Goal: Task Accomplishment & Management: Complete application form

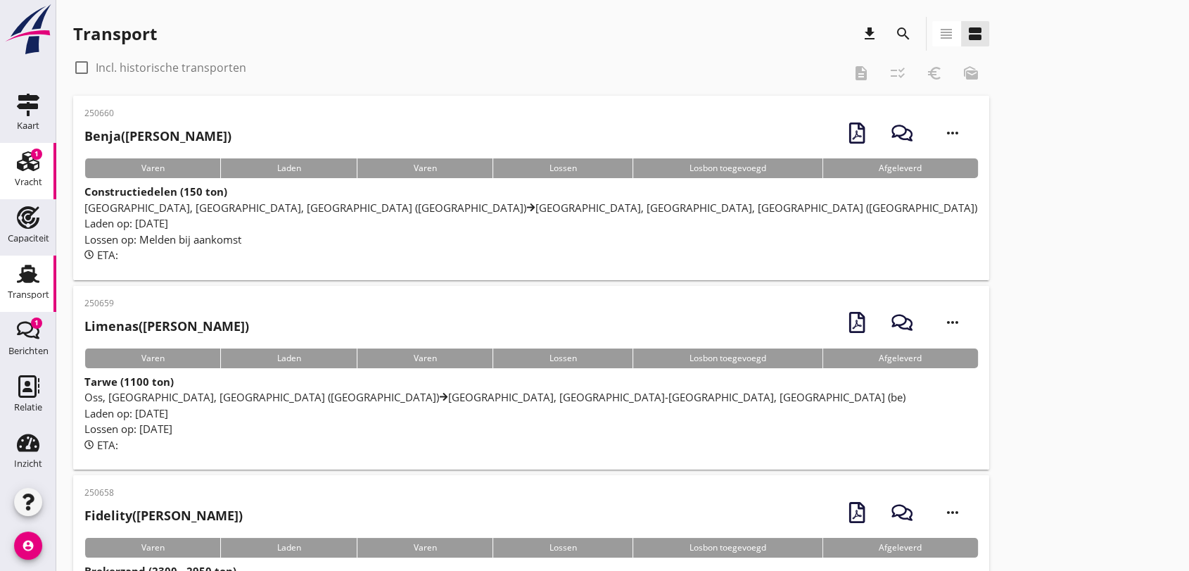
click at [23, 158] on use at bounding box center [28, 161] width 23 height 20
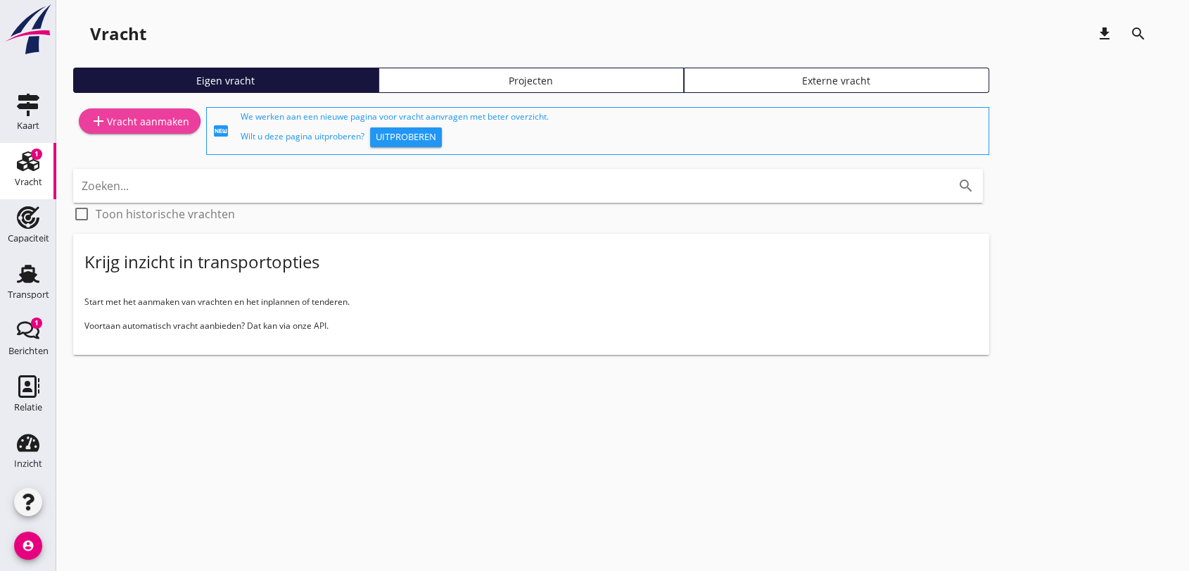
click at [96, 118] on icon "add" at bounding box center [98, 121] width 17 height 17
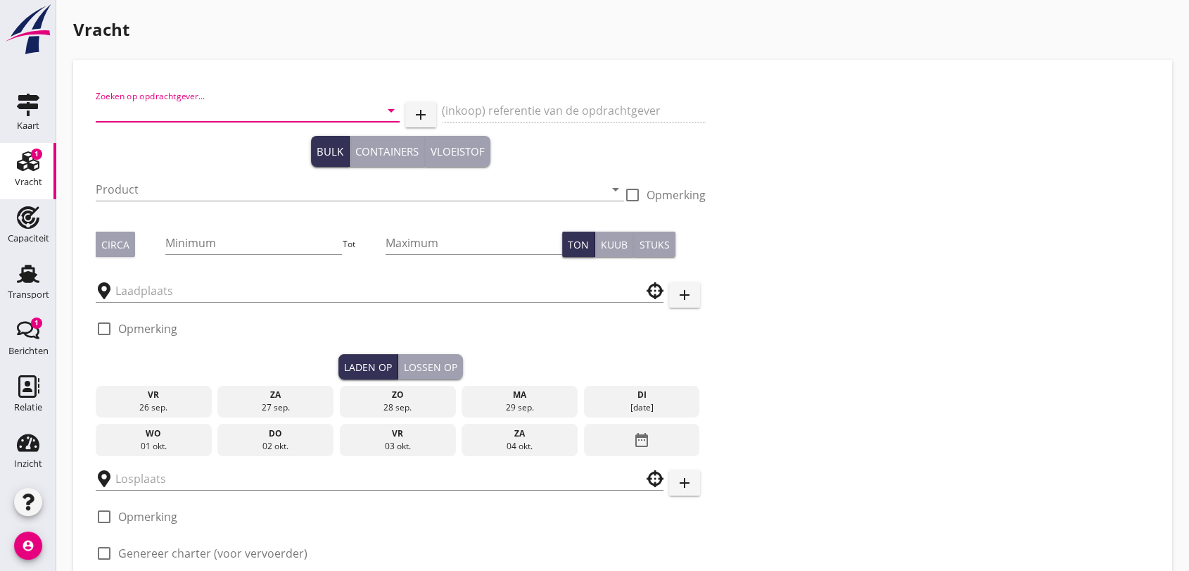
click at [267, 108] on input "Zoeken op opdrachtgever..." at bounding box center [228, 110] width 265 height 23
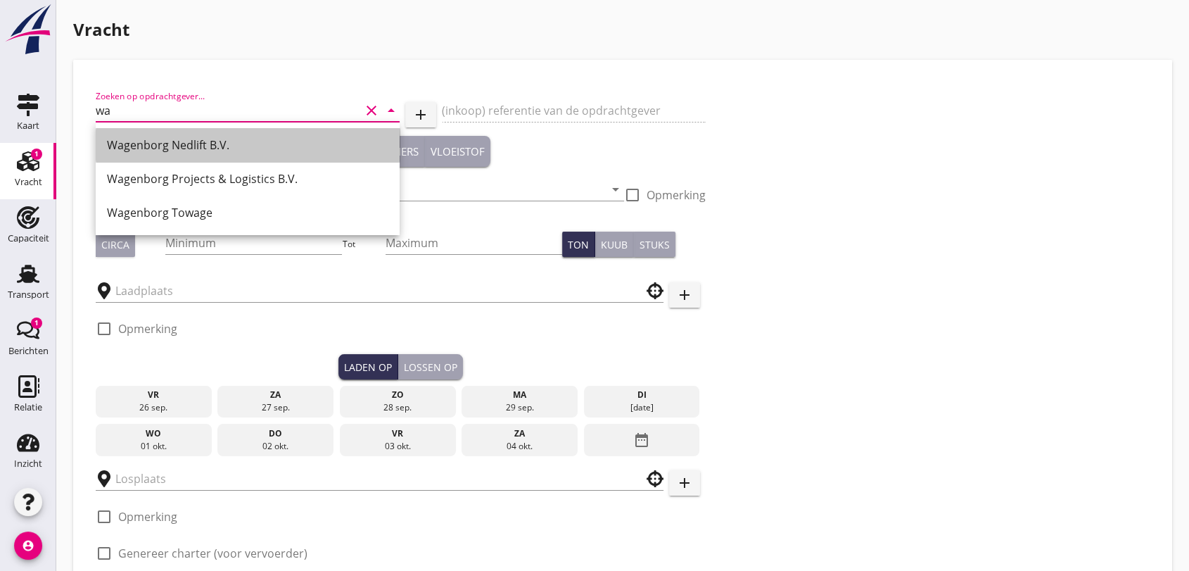
click at [207, 147] on div "Wagenborg Nedlift B.V." at bounding box center [247, 145] width 281 height 17
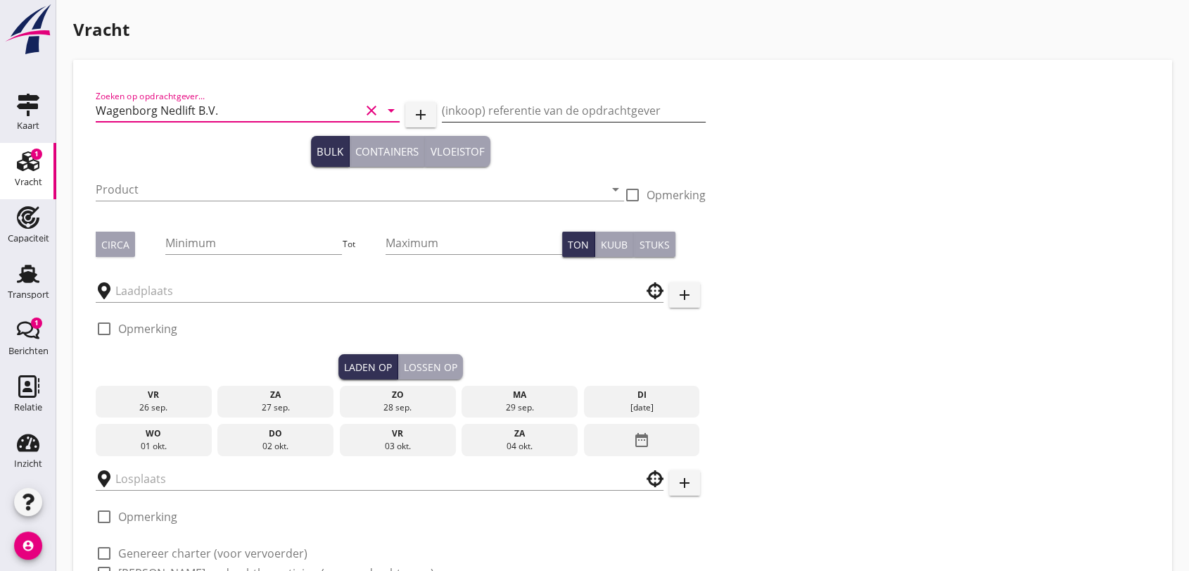
type input "Wagenborg Nedlift B.V."
click at [526, 108] on input "(inkoop) referentie van de opdrachtgever" at bounding box center [574, 110] width 265 height 23
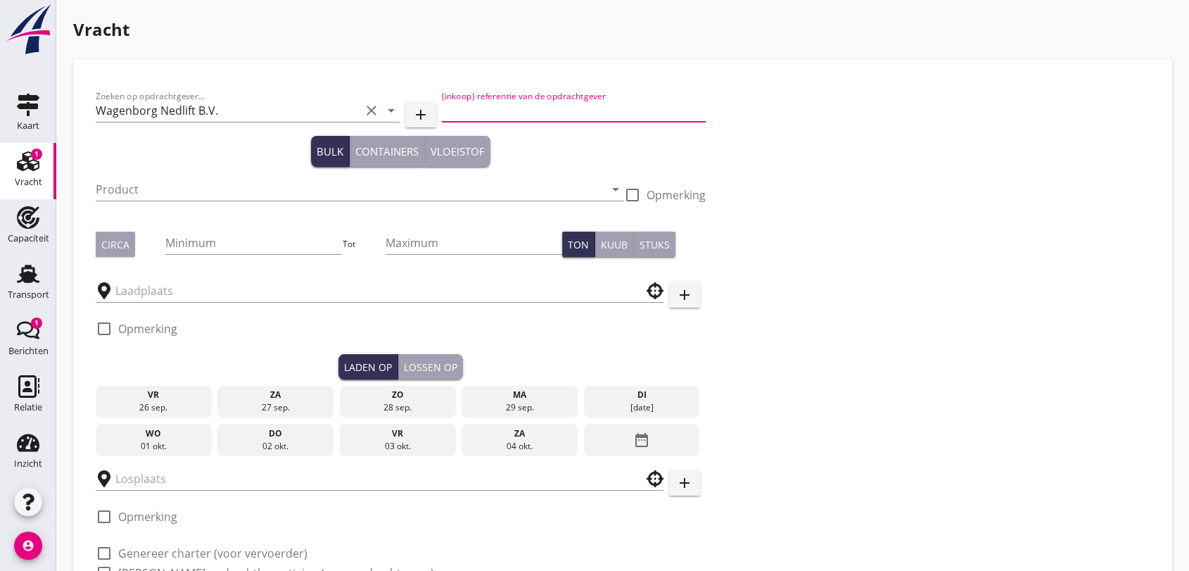
type input "2"
type input "354-107951"
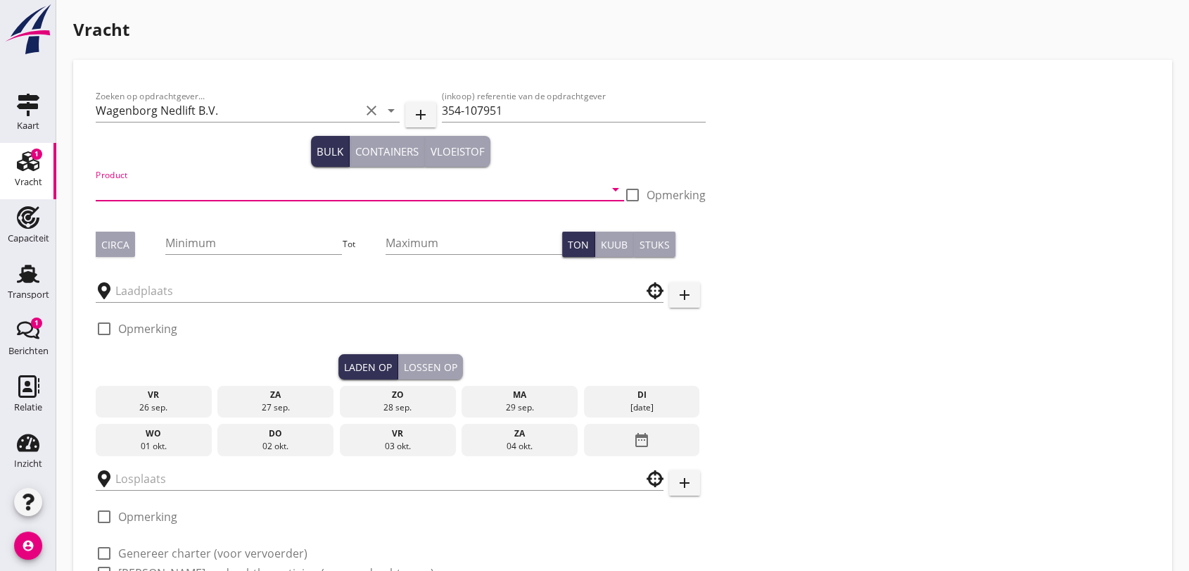
click at [163, 184] on input "Product" at bounding box center [350, 189] width 509 height 23
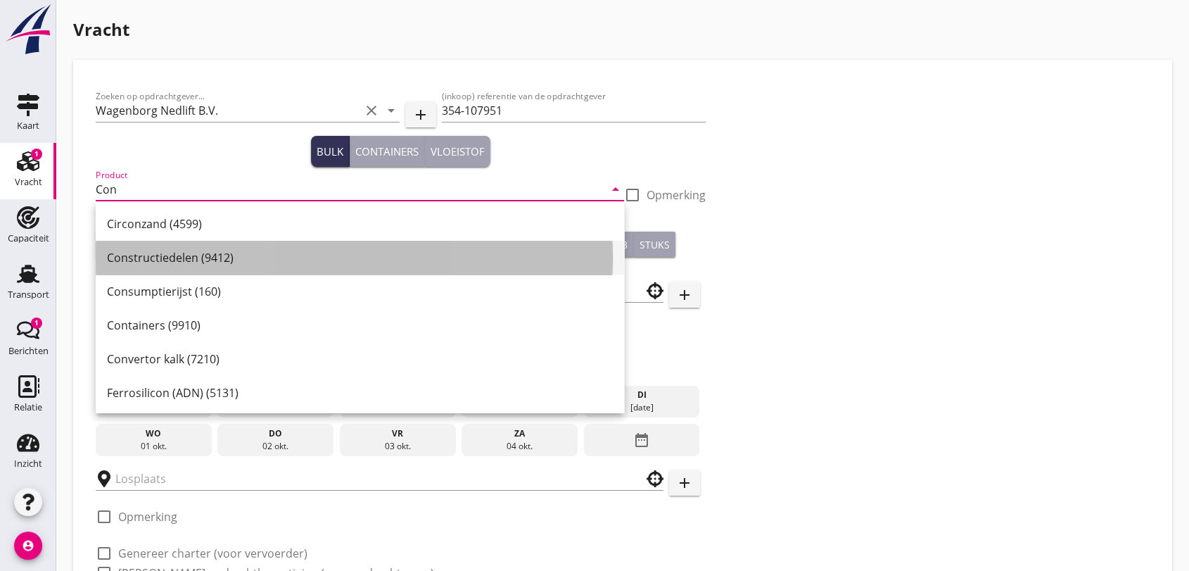
click at [207, 262] on div "Constructiedelen (9412)" at bounding box center [360, 257] width 506 height 17
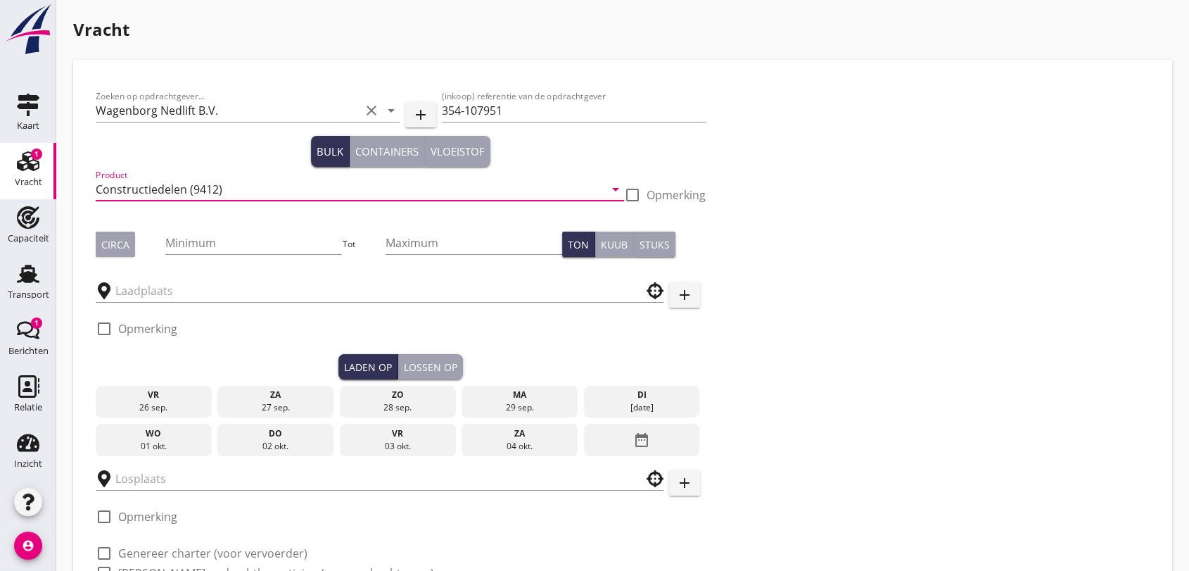
type input "Constructiedelen (9412)"
click at [629, 191] on div at bounding box center [633, 195] width 24 height 24
checkbox input "true"
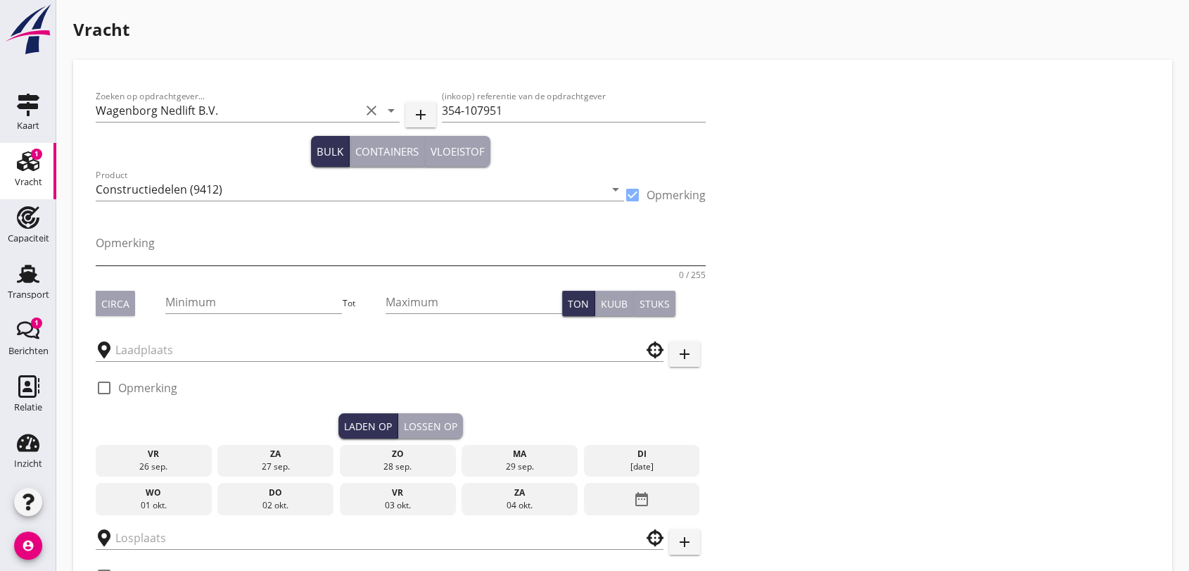
click at [241, 255] on textarea "Opmerking" at bounding box center [401, 249] width 610 height 34
click at [243, 249] on textarea "2 trafo's LBH" at bounding box center [401, 249] width 610 height 34
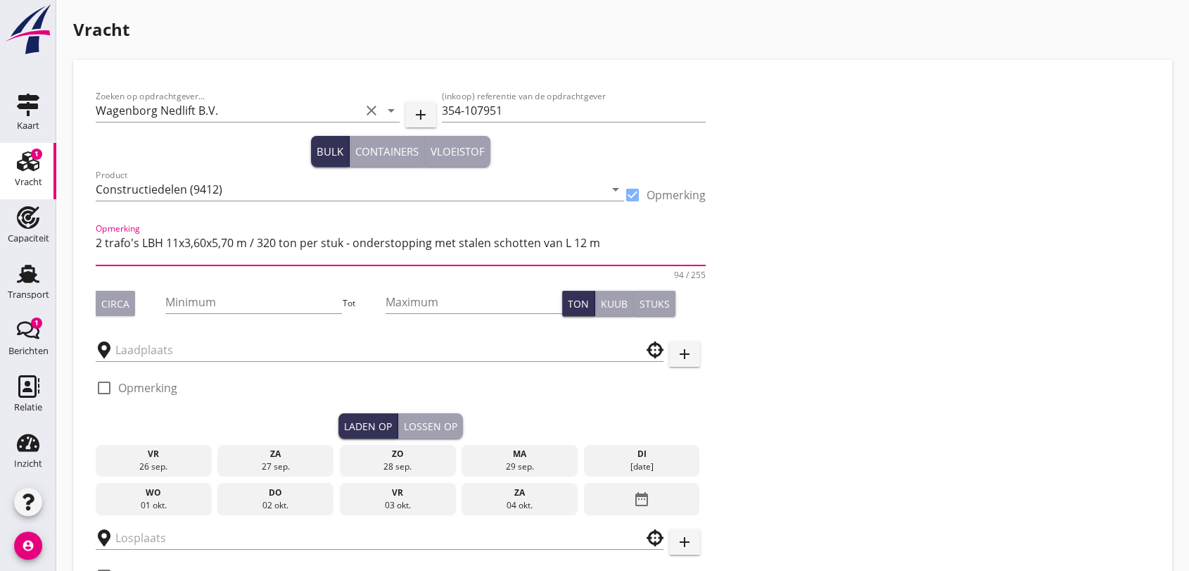
type textarea "2 trafo's LBH 11x3,60x5,70 m / 320 ton per stuk - onderstopping met stalen scho…"
click at [116, 303] on div "Circa" at bounding box center [115, 303] width 28 height 15
click at [215, 302] on input "Minimum" at bounding box center [253, 302] width 177 height 23
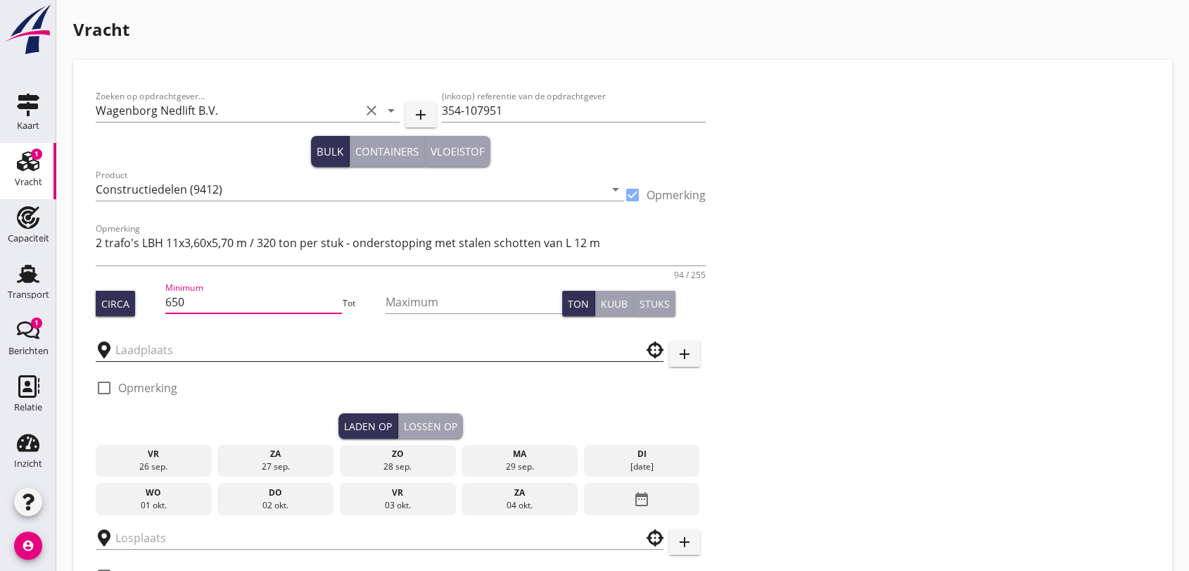
type input "650"
click at [214, 353] on input "text" at bounding box center [369, 349] width 509 height 23
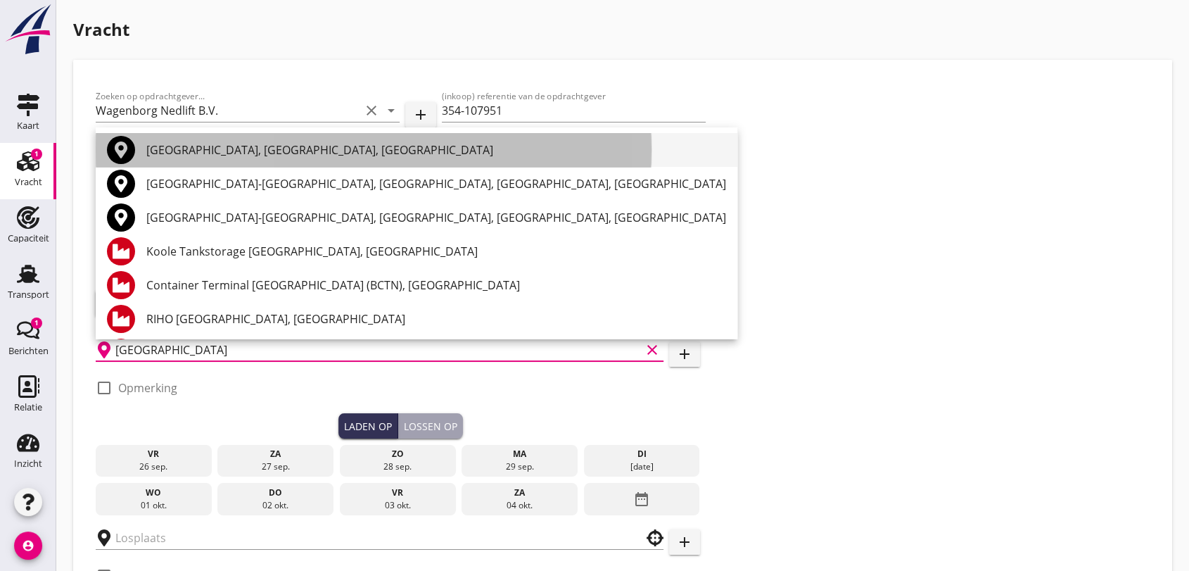
click at [258, 152] on div "[GEOGRAPHIC_DATA], [GEOGRAPHIC_DATA], [GEOGRAPHIC_DATA]" at bounding box center [436, 149] width 580 height 17
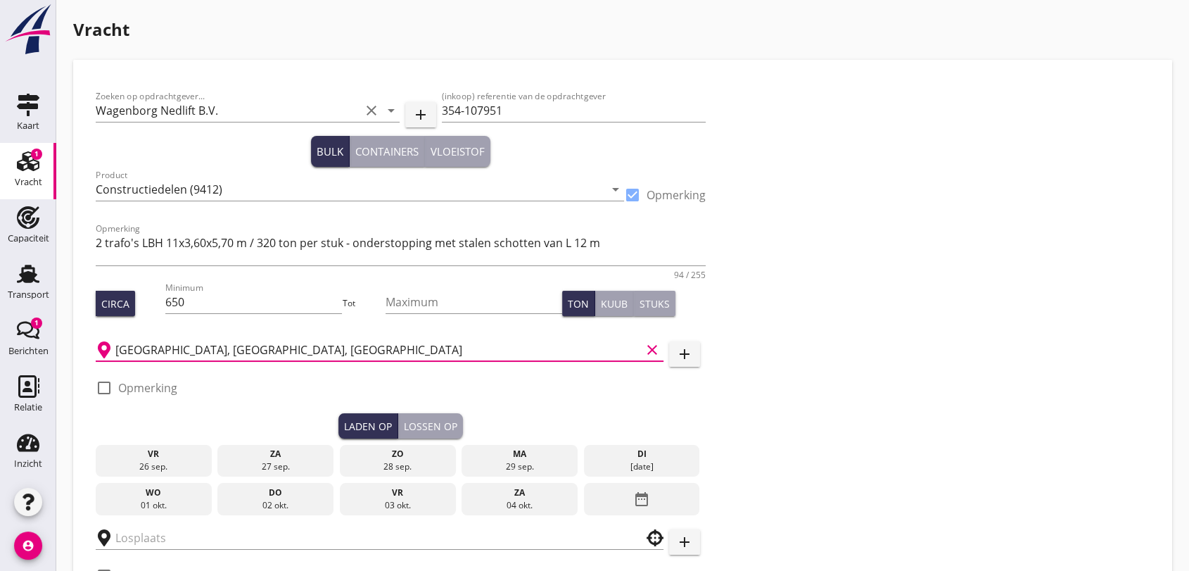
type input "[GEOGRAPHIC_DATA], [GEOGRAPHIC_DATA], [GEOGRAPHIC_DATA]"
click at [100, 390] on div at bounding box center [104, 388] width 24 height 24
checkbox input "true"
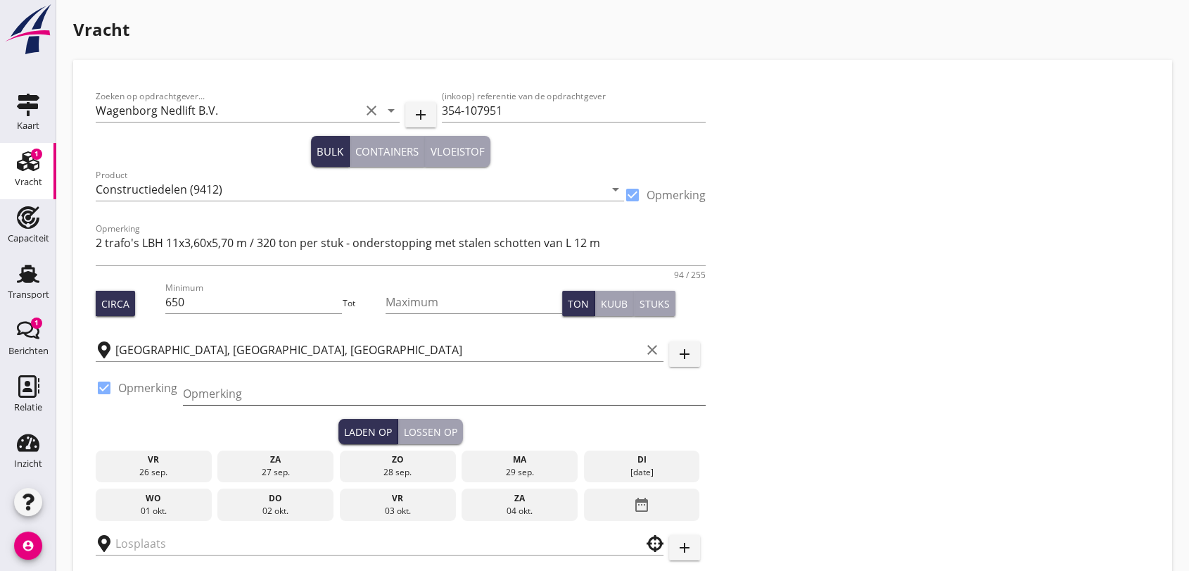
click at [279, 391] on input "Opmerking" at bounding box center [444, 393] width 523 height 23
click at [300, 387] on input "Opmerking" at bounding box center [444, 393] width 523 height 23
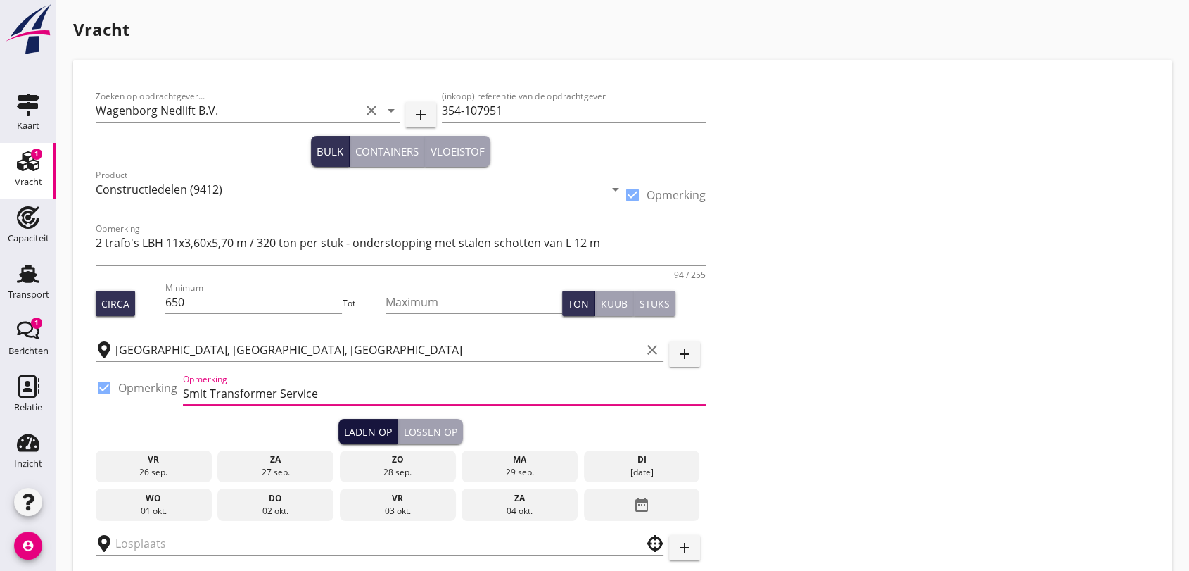
type input "Smit Transformer Service"
click at [367, 433] on div "Laden op" at bounding box center [368, 431] width 48 height 15
click at [642, 501] on icon "date_range" at bounding box center [641, 504] width 17 height 25
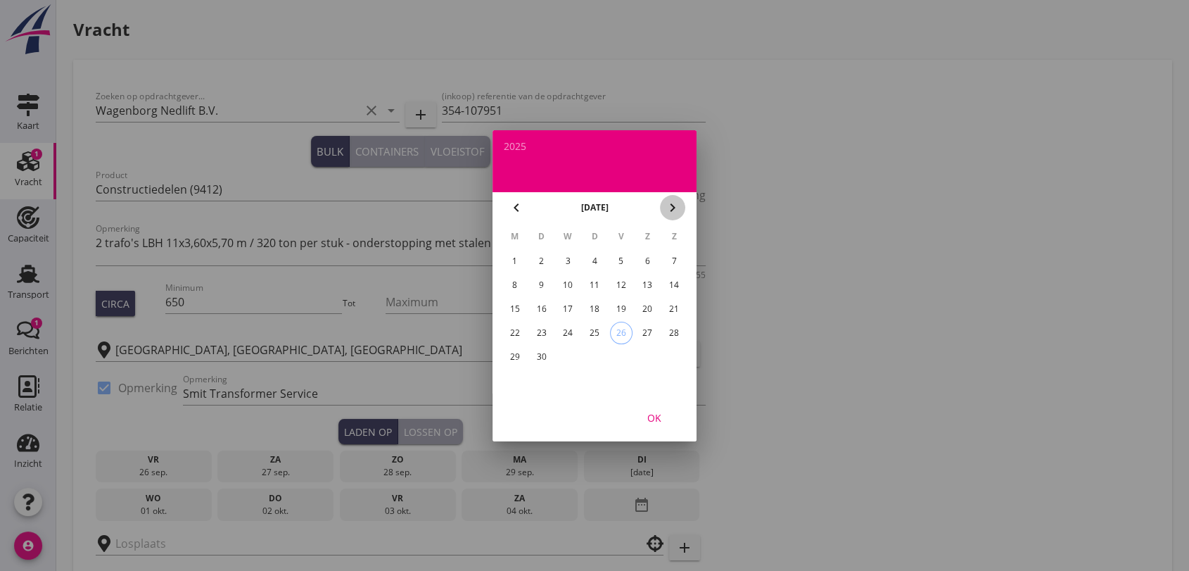
click at [671, 208] on icon "chevron_right" at bounding box center [672, 207] width 17 height 17
click at [622, 257] on div "3" at bounding box center [621, 261] width 23 height 23
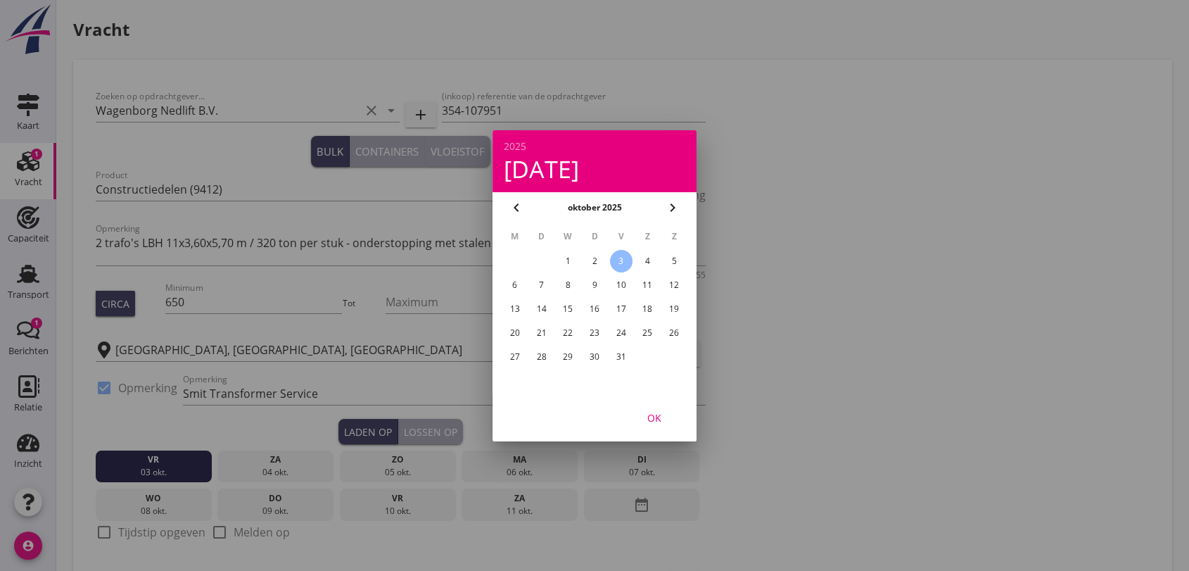
click at [654, 412] on div "OK" at bounding box center [654, 417] width 39 height 15
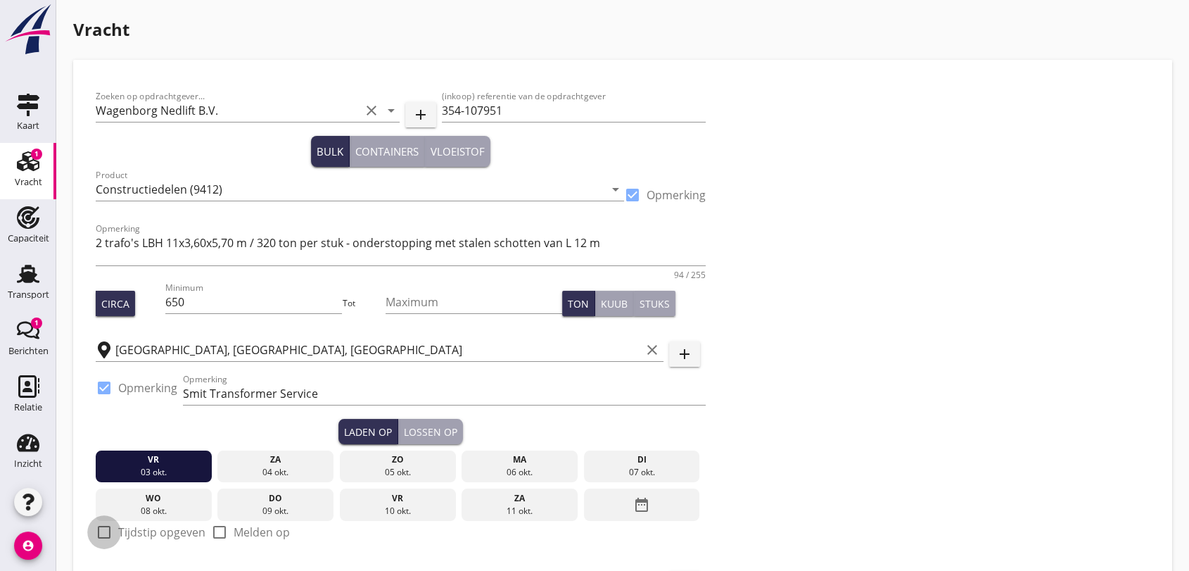
click at [105, 531] on div at bounding box center [104, 532] width 24 height 24
checkbox input "true"
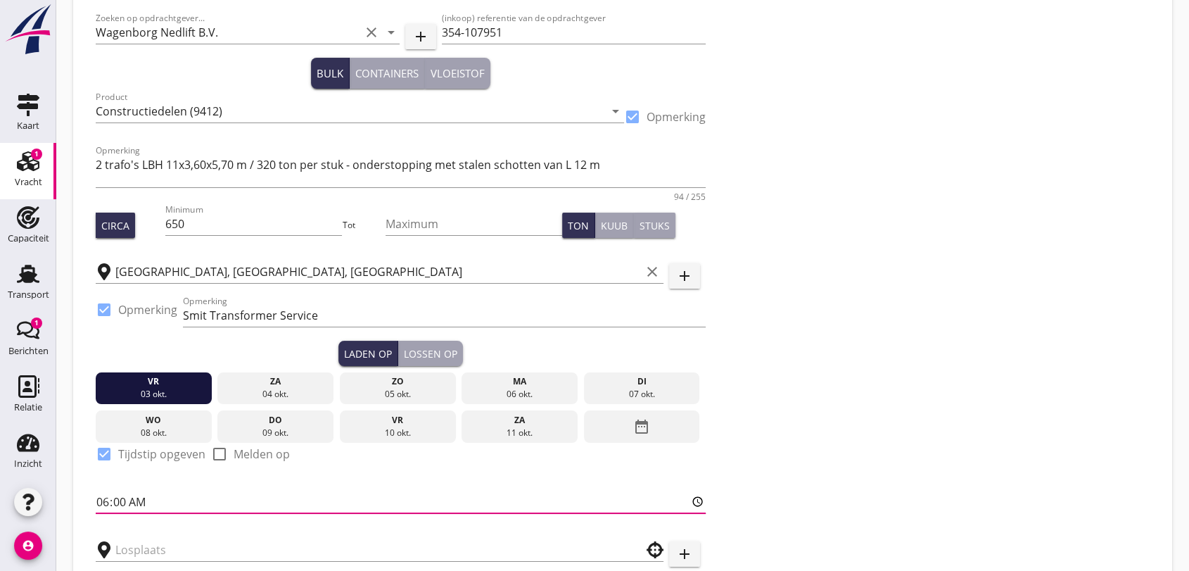
click at [169, 507] on input "06:00" at bounding box center [401, 501] width 610 height 23
type input "07:00"
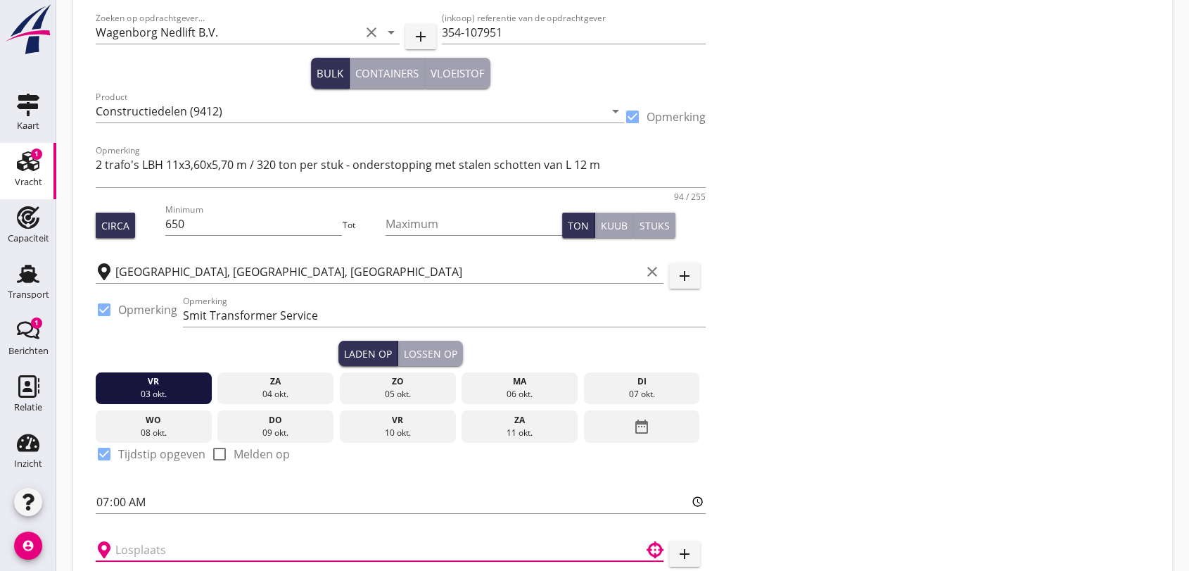
click at [199, 549] on input "text" at bounding box center [369, 549] width 509 height 23
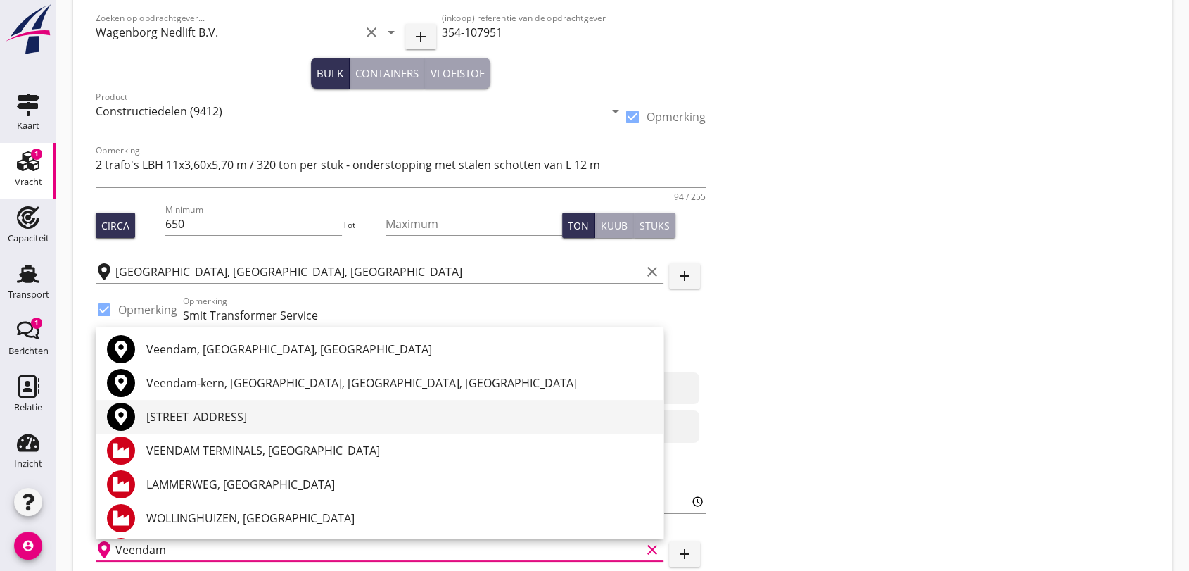
scroll to position [0, 0]
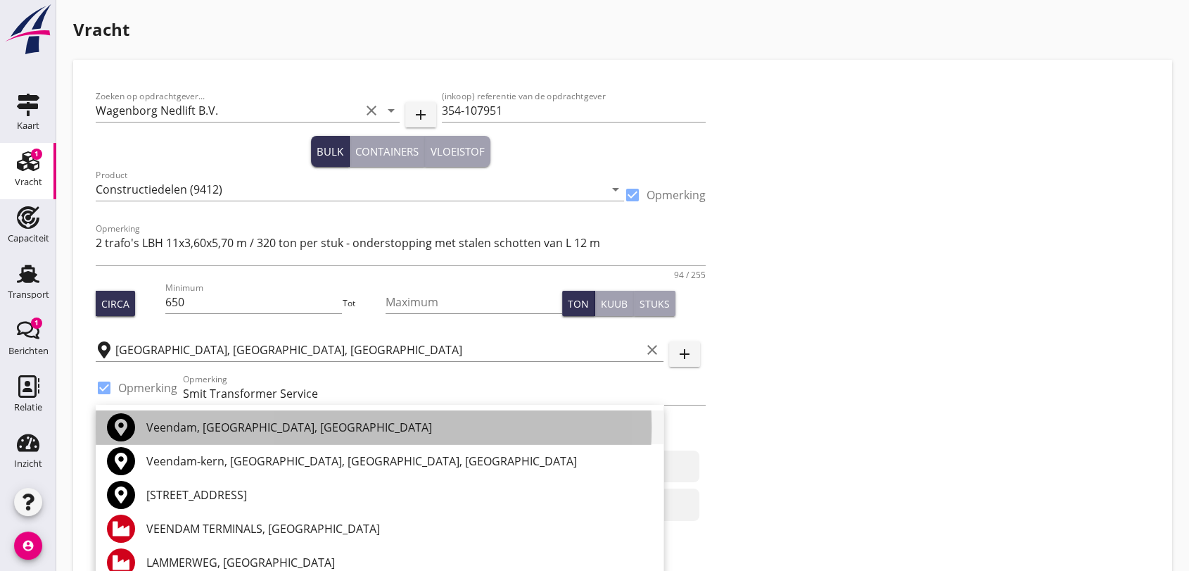
click at [281, 424] on div "Veendam, [GEOGRAPHIC_DATA], [GEOGRAPHIC_DATA]" at bounding box center [399, 427] width 506 height 17
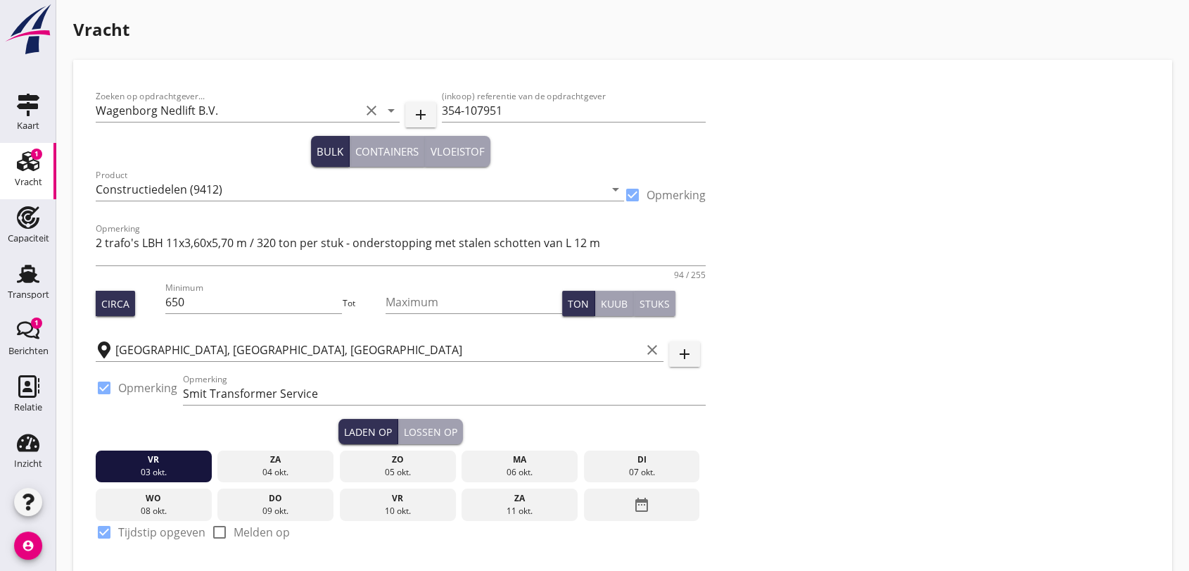
scroll to position [156, 0]
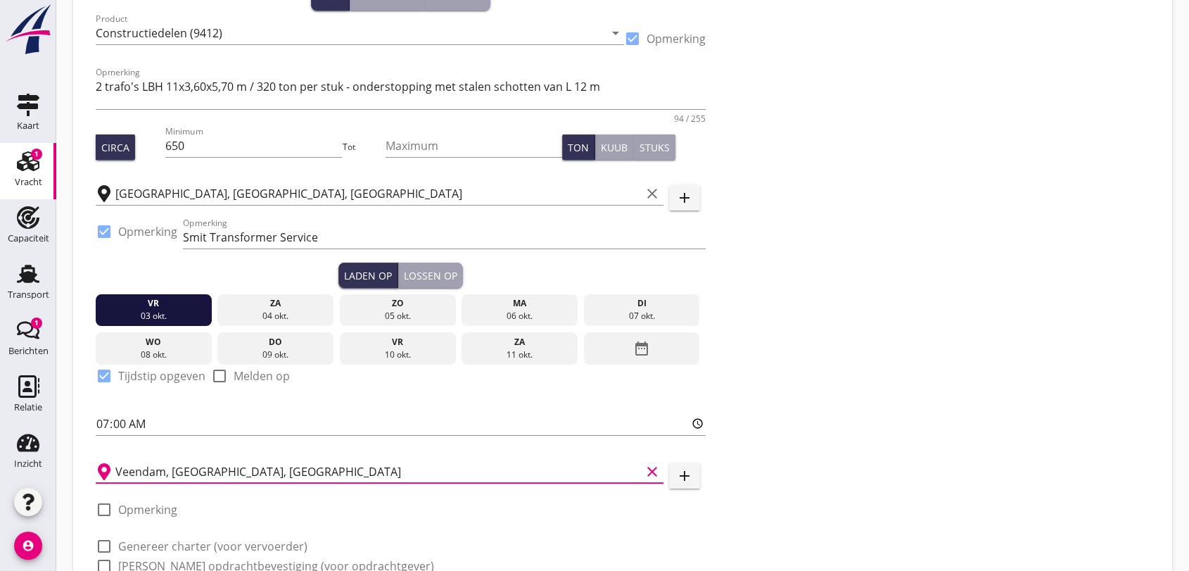
type input "Veendam, [GEOGRAPHIC_DATA], [GEOGRAPHIC_DATA]"
click at [101, 505] on div at bounding box center [104, 510] width 24 height 24
checkbox input "true"
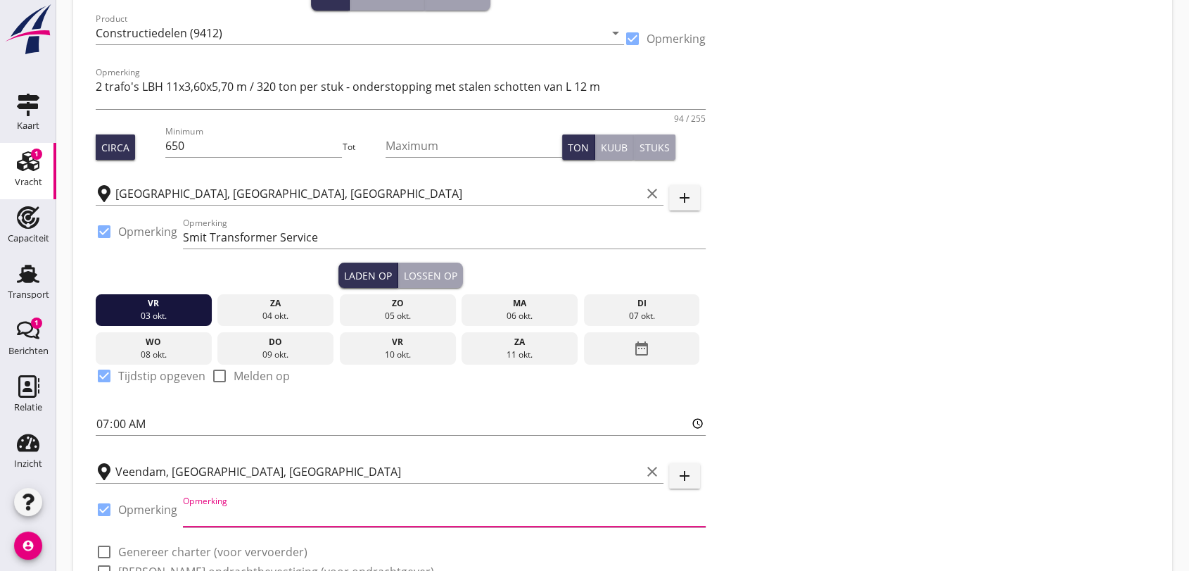
click at [330, 511] on input "Opmerking" at bounding box center [444, 515] width 523 height 23
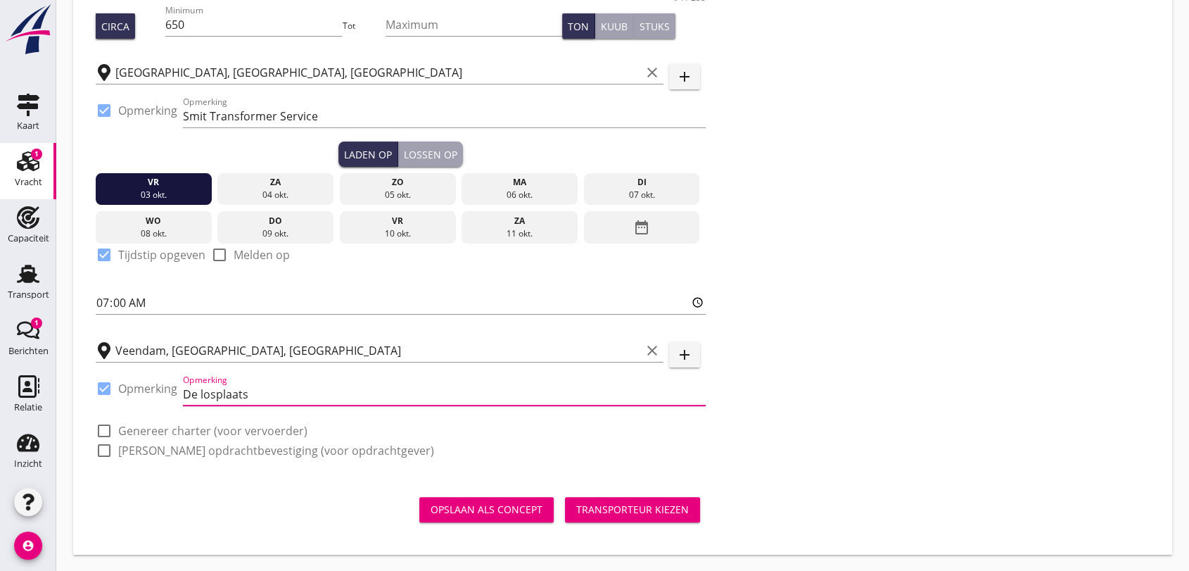
type input "De losplaats"
click at [430, 151] on div "Lossen op" at bounding box center [430, 154] width 53 height 15
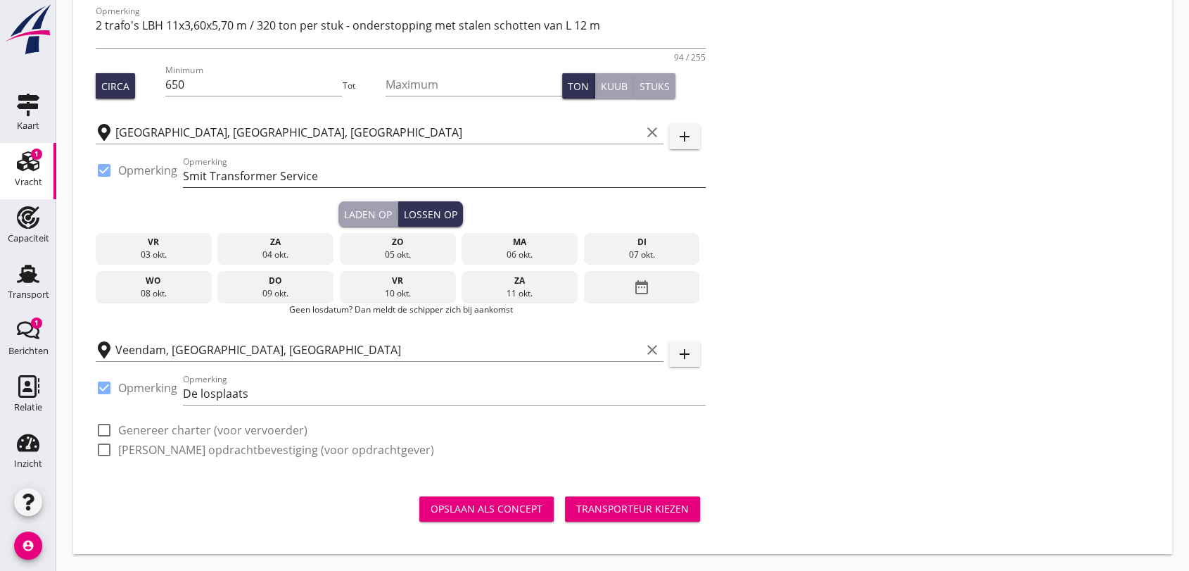
scroll to position [217, 0]
click at [642, 284] on icon "date_range" at bounding box center [641, 287] width 17 height 25
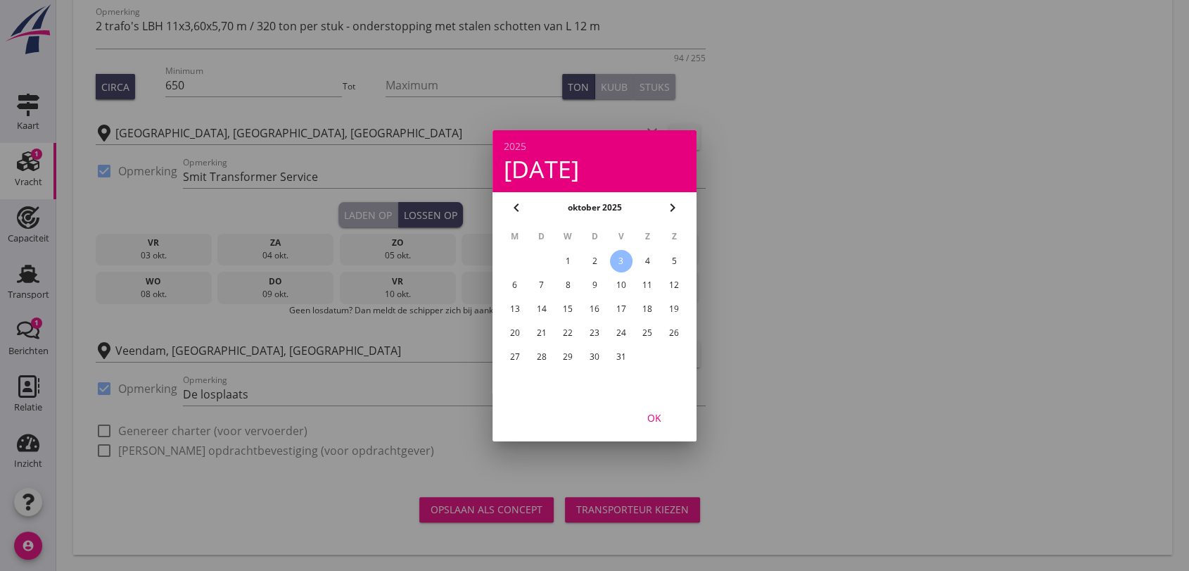
click at [540, 286] on div "7" at bounding box center [542, 285] width 23 height 23
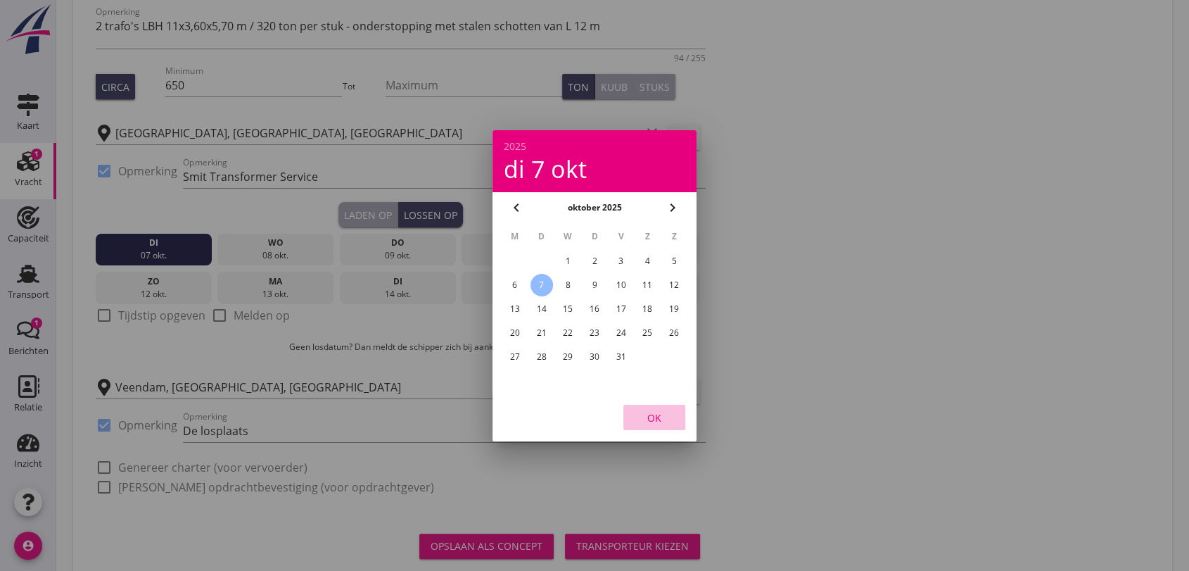
click at [654, 415] on div "OK" at bounding box center [654, 417] width 39 height 15
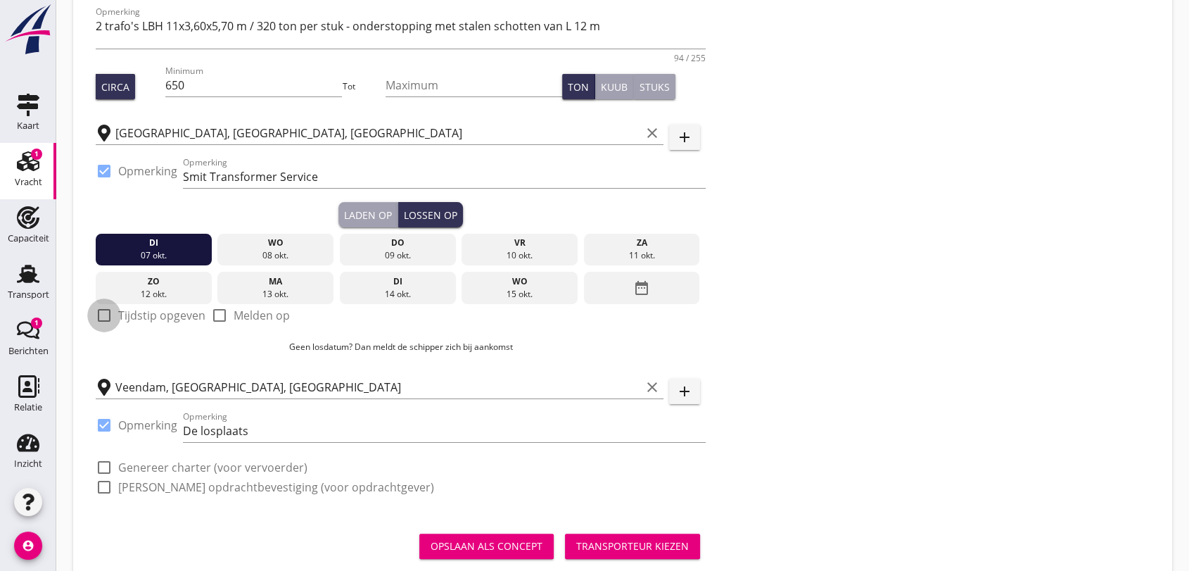
click at [107, 316] on div at bounding box center [104, 315] width 24 height 24
checkbox input "true"
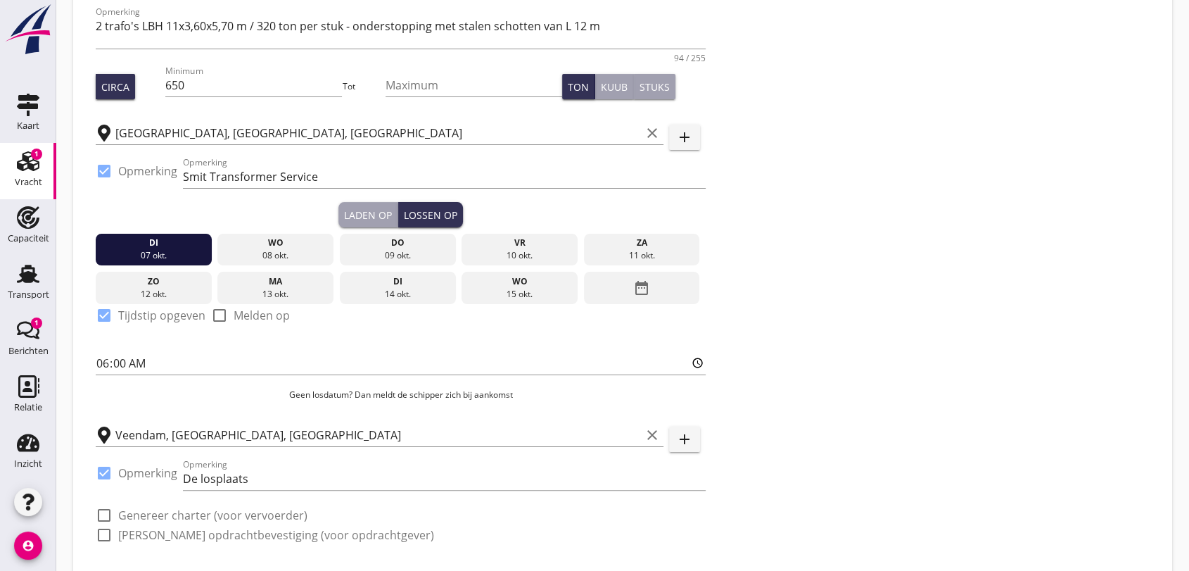
scroll to position [295, 0]
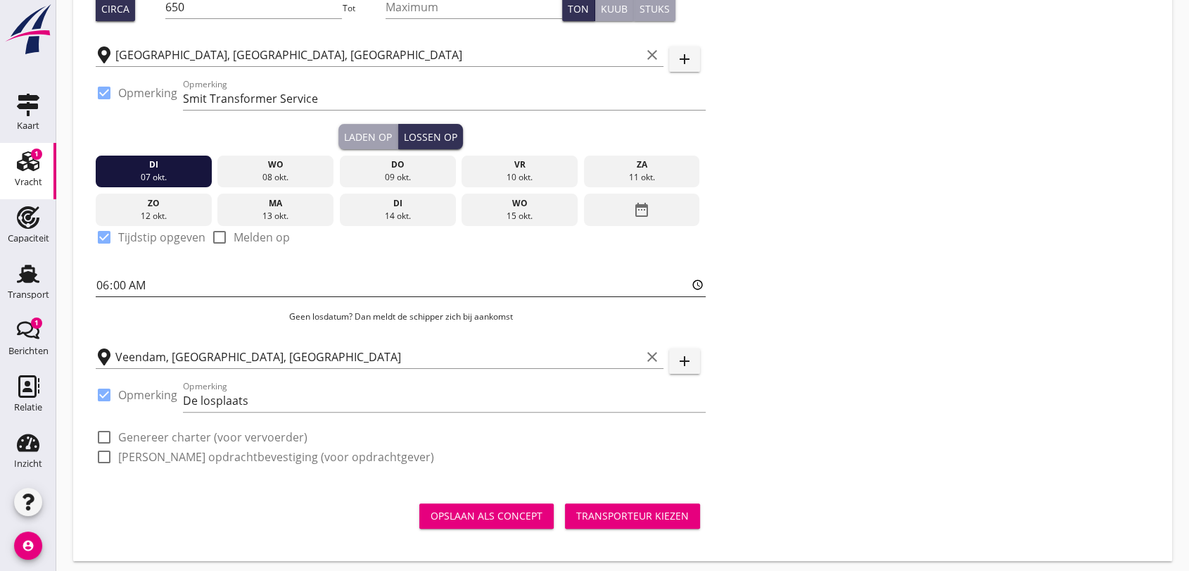
click at [153, 283] on input "06:00" at bounding box center [401, 285] width 610 height 23
type input "10:00"
click at [431, 339] on div "Veendam, [GEOGRAPHIC_DATA], [GEOGRAPHIC_DATA] clear" at bounding box center [380, 352] width 568 height 31
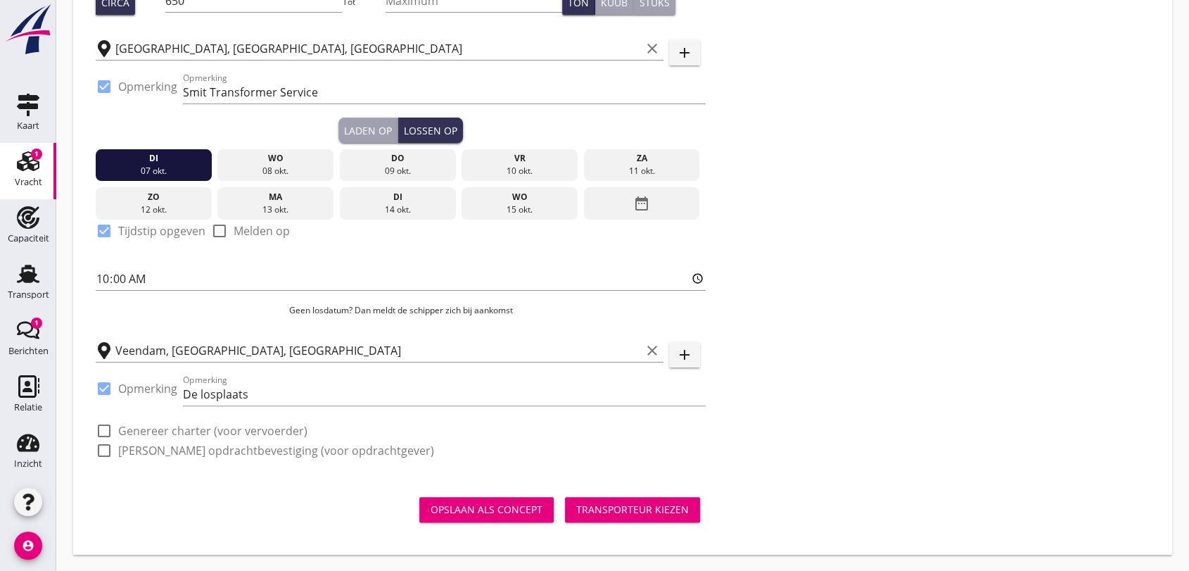
click at [98, 427] on div at bounding box center [104, 431] width 24 height 24
checkbox input "true"
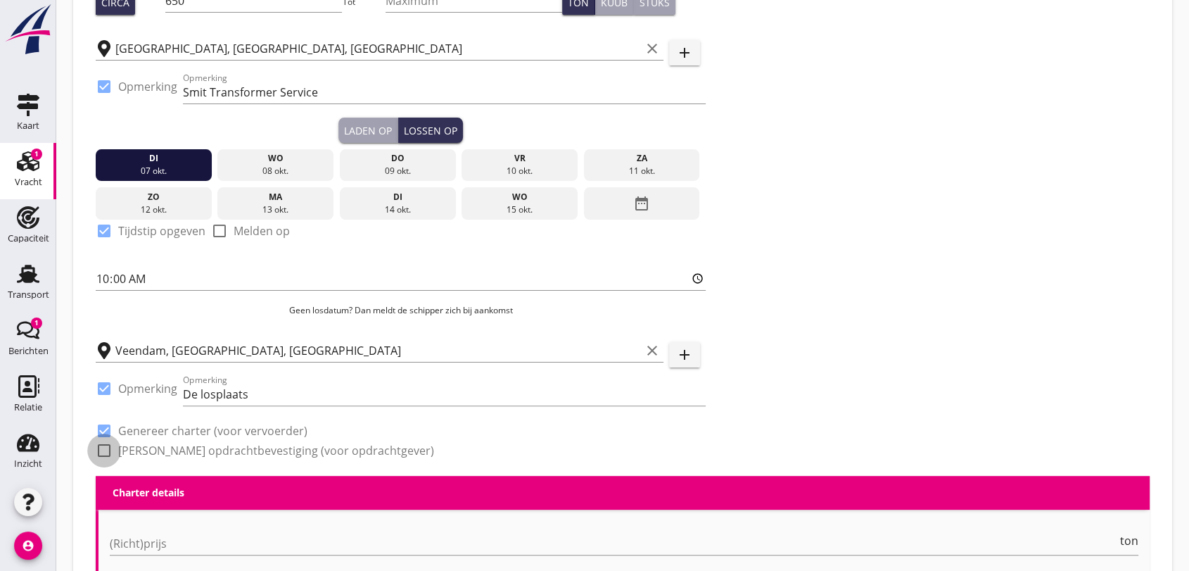
click at [105, 449] on div at bounding box center [104, 450] width 24 height 24
checkbox input "true"
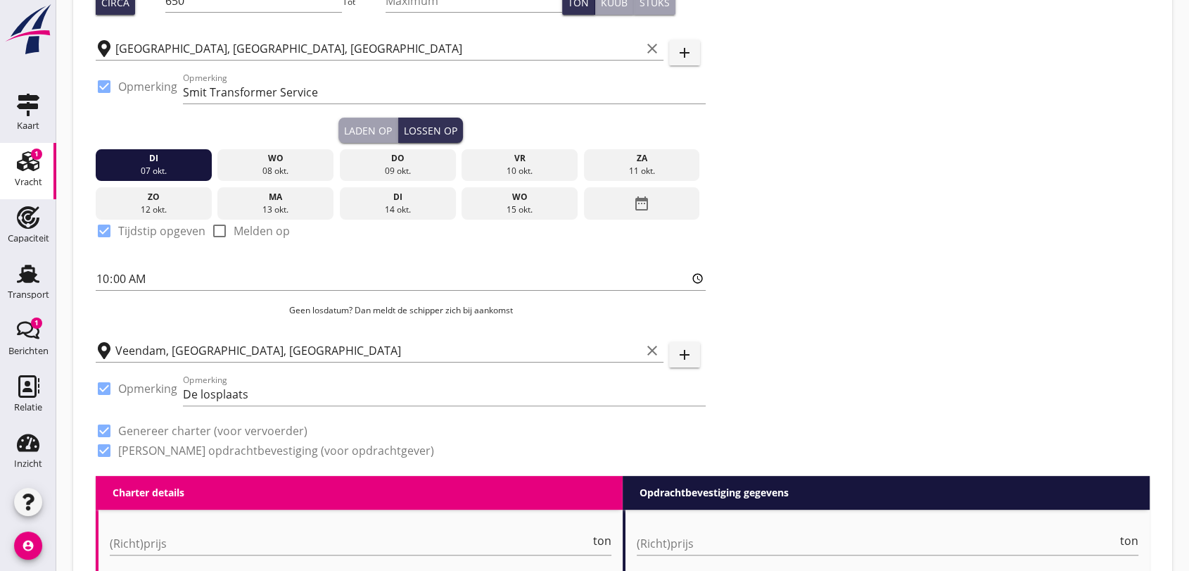
scroll to position [457, 0]
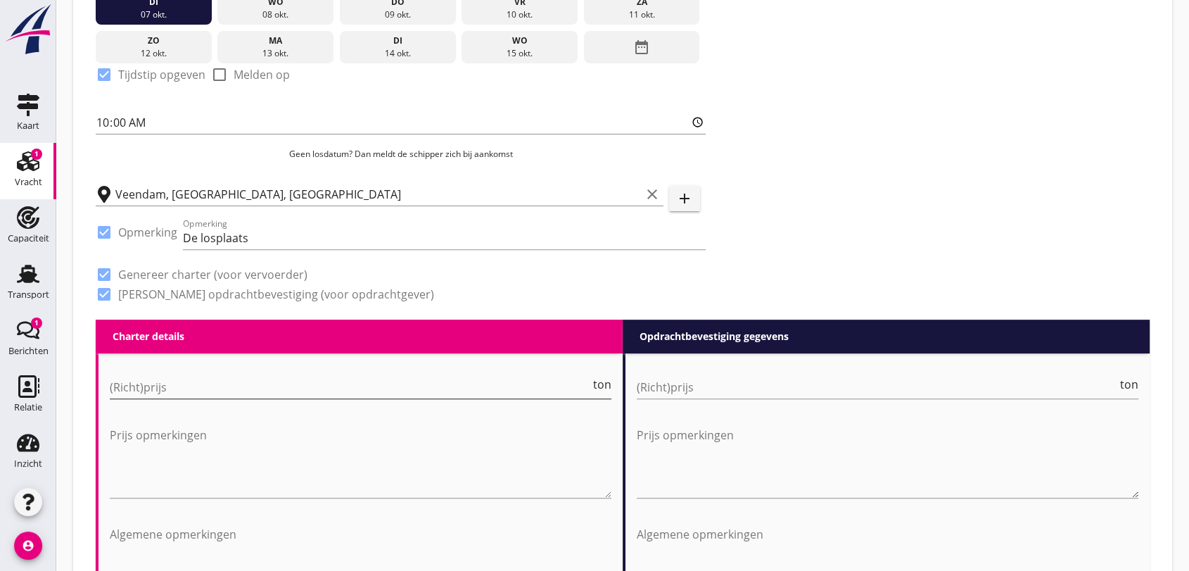
click at [177, 388] on input "(Richt)prijs" at bounding box center [350, 387] width 481 height 23
type input "10500"
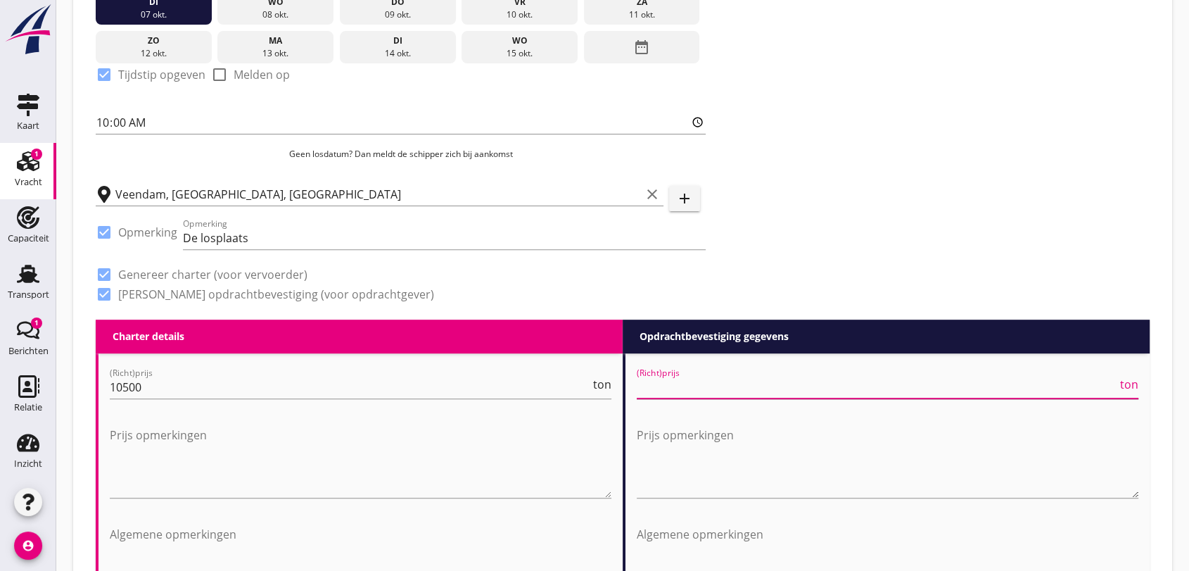
click at [673, 384] on input "(Richt)prijs" at bounding box center [877, 387] width 481 height 23
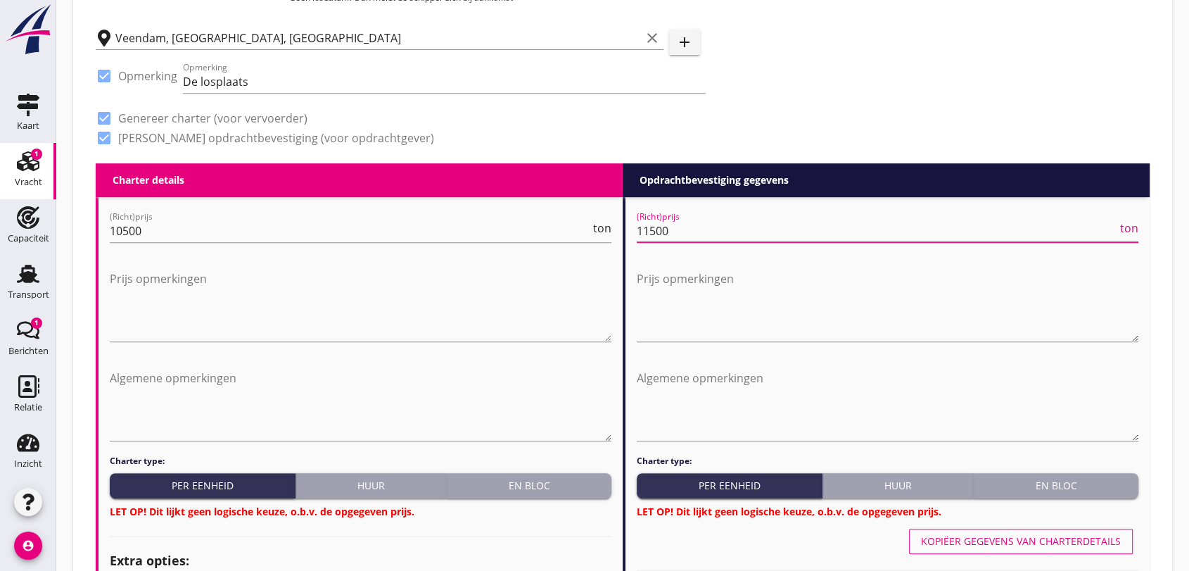
type input "11500"
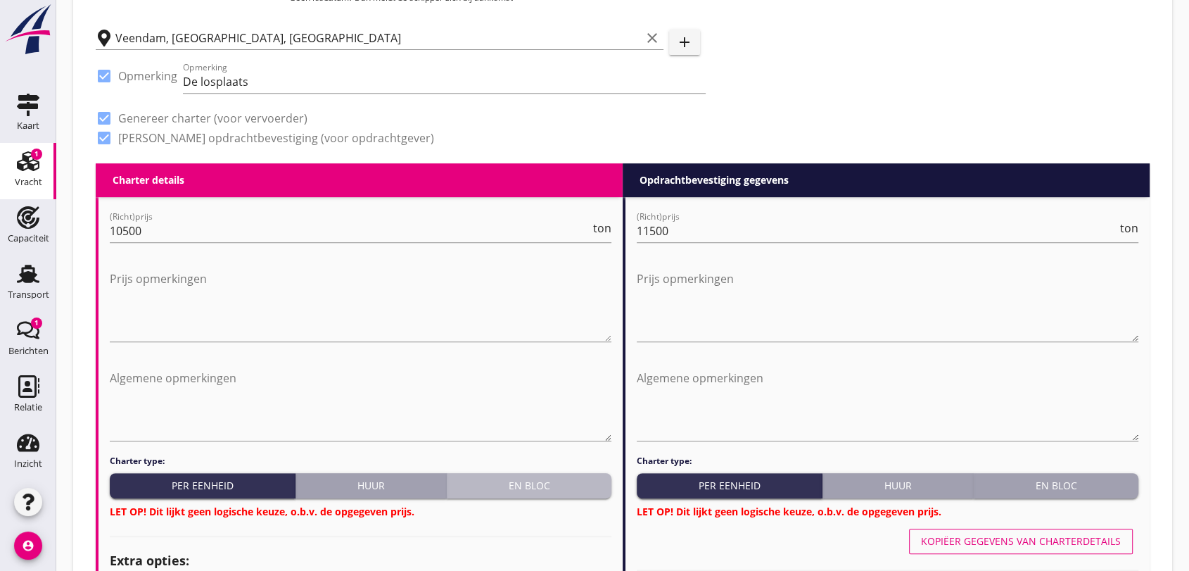
click at [540, 482] on div "En bloc" at bounding box center [528, 485] width 153 height 15
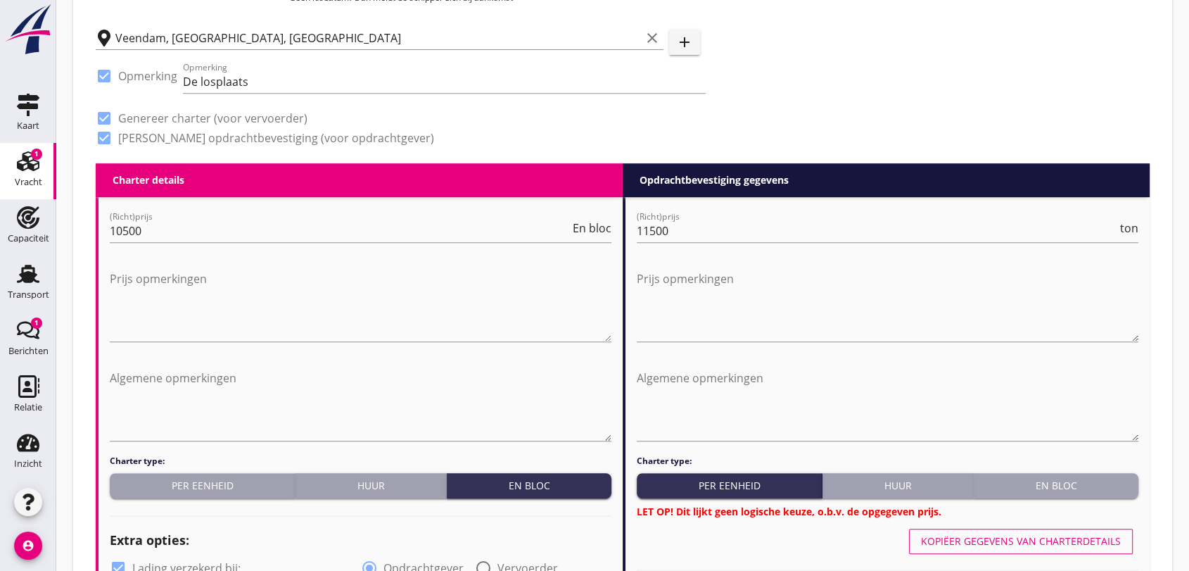
click at [1063, 485] on div "En bloc" at bounding box center [1056, 485] width 153 height 15
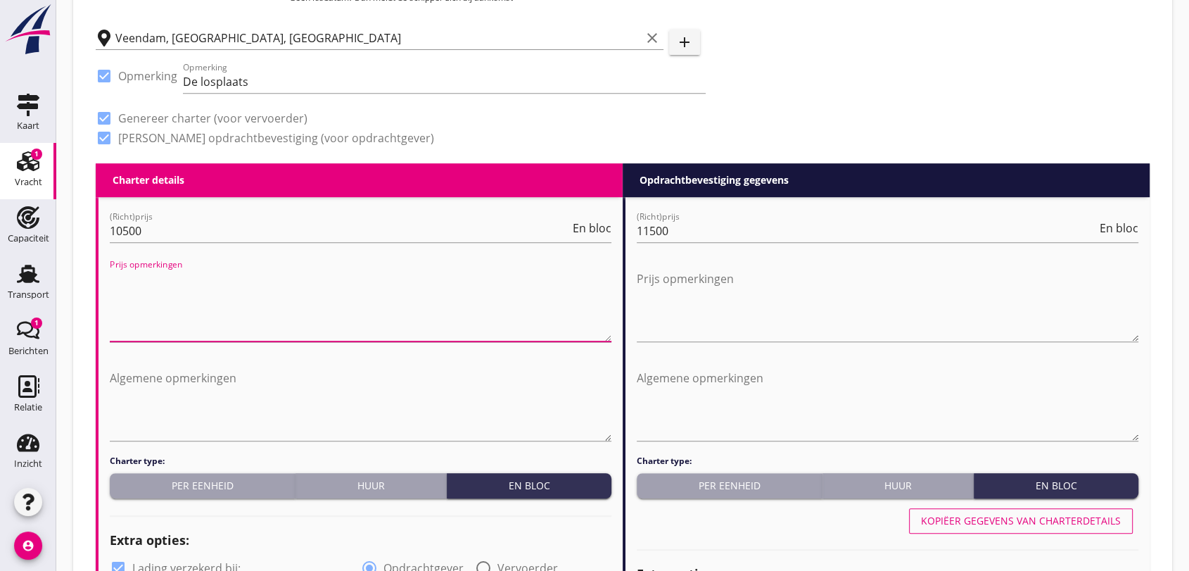
click at [194, 287] on textarea "Prijs opmerkingen" at bounding box center [361, 304] width 502 height 74
type textarea "2"
click at [148, 384] on textarea "Algemene opmerkingen" at bounding box center [361, 404] width 502 height 74
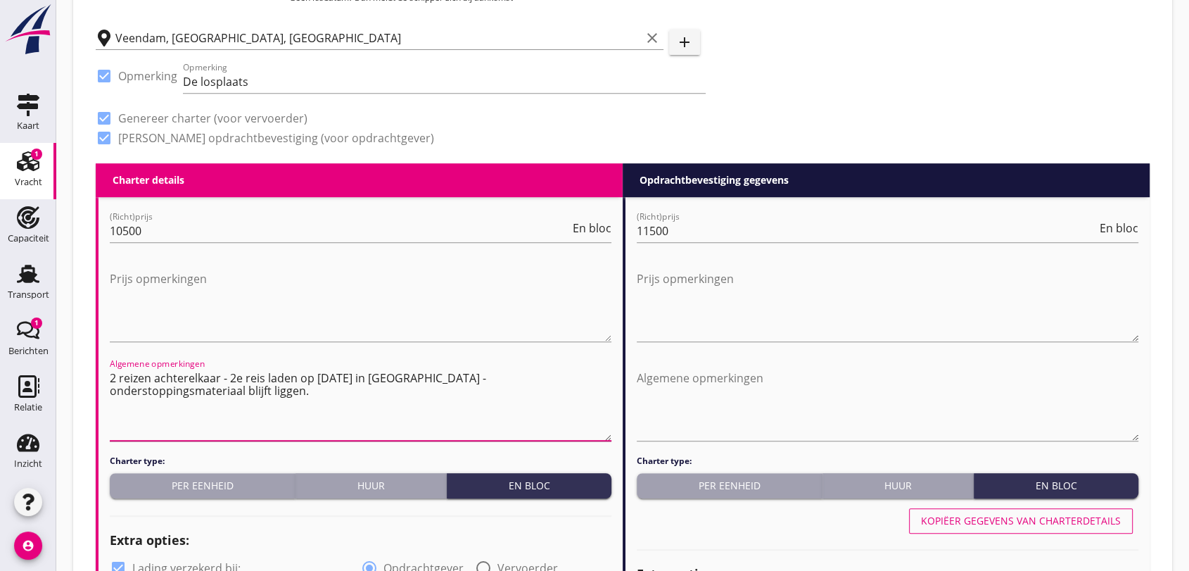
drag, startPoint x: 112, startPoint y: 372, endPoint x: 155, endPoint y: 391, distance: 46.7
click at [155, 391] on textarea "2 reizen achterelkaar - 2e reis laden op [DATE] in [GEOGRAPHIC_DATA] - ondersto…" at bounding box center [361, 404] width 502 height 74
type textarea "2 reizen achterelkaar - 2e reis laden op [DATE] in [GEOGRAPHIC_DATA] - ondersto…"
click at [659, 379] on textarea "Algemene opmerkingen" at bounding box center [888, 404] width 502 height 74
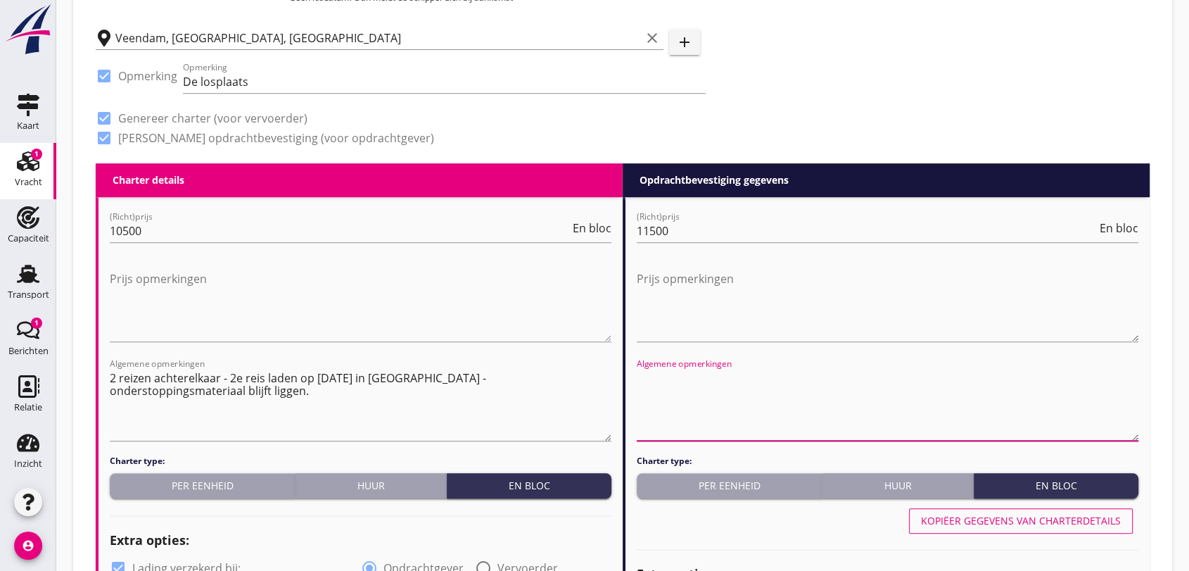
paste textarea "2 reizen achterelkaar - 2e reis laden op [DATE] in [GEOGRAPHIC_DATA] - ondersto…"
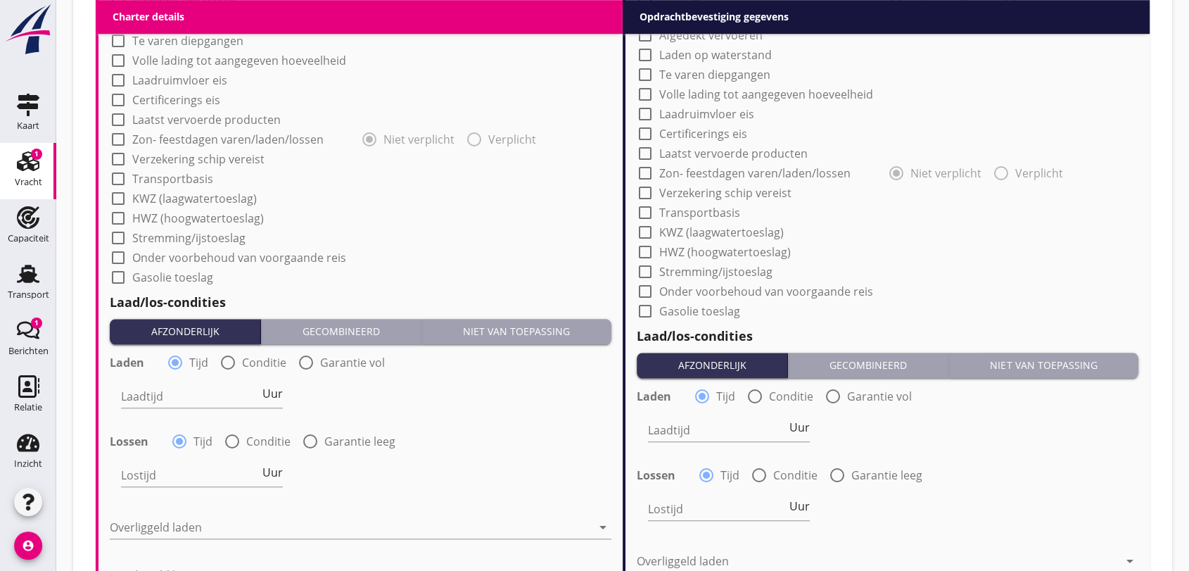
scroll to position [1396, 0]
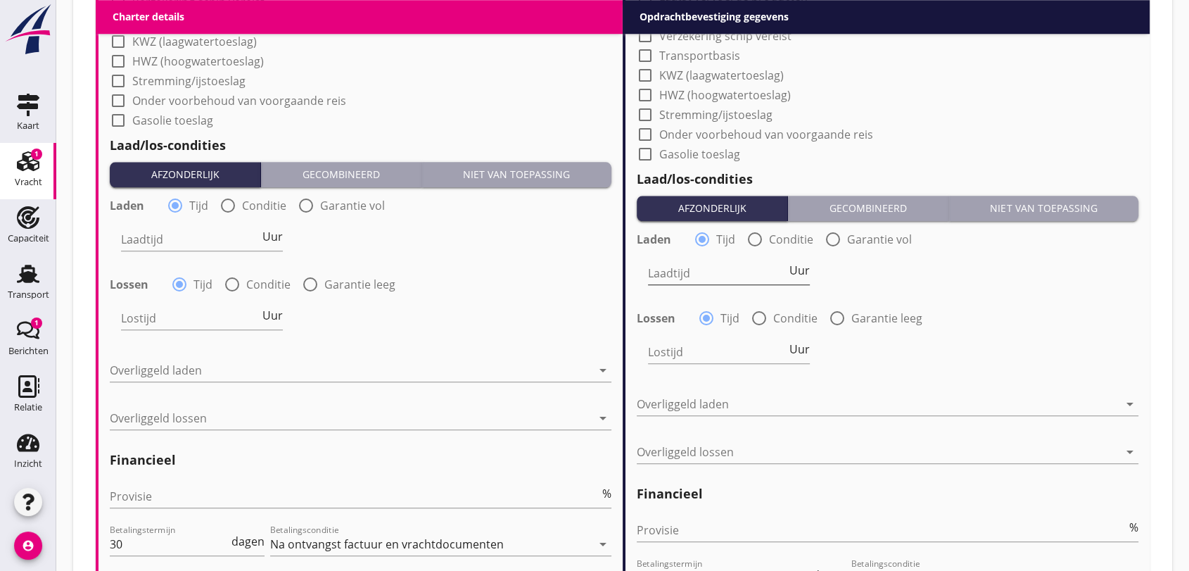
type textarea "2 reizen achterelkaar - 2e reis laden op [DATE] in [GEOGRAPHIC_DATA] - ondersto…"
click at [691, 275] on input "Laadtijd" at bounding box center [717, 273] width 139 height 23
type input "12"
click at [688, 356] on input "Lostijd" at bounding box center [717, 352] width 139 height 23
type input "12"
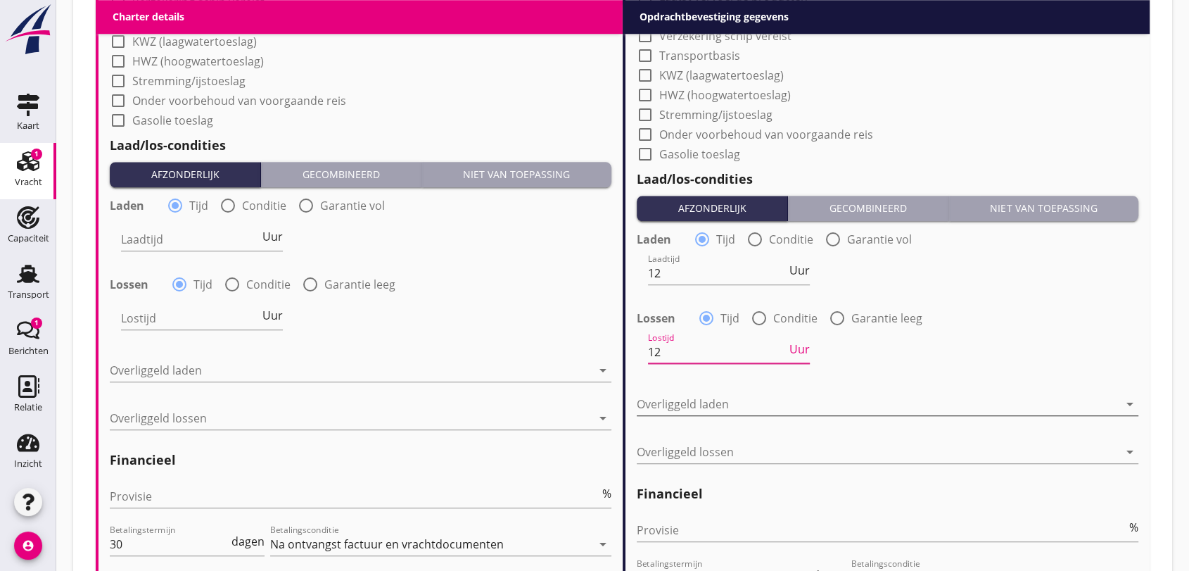
click at [1131, 405] on icon "arrow_drop_down" at bounding box center [1130, 403] width 17 height 17
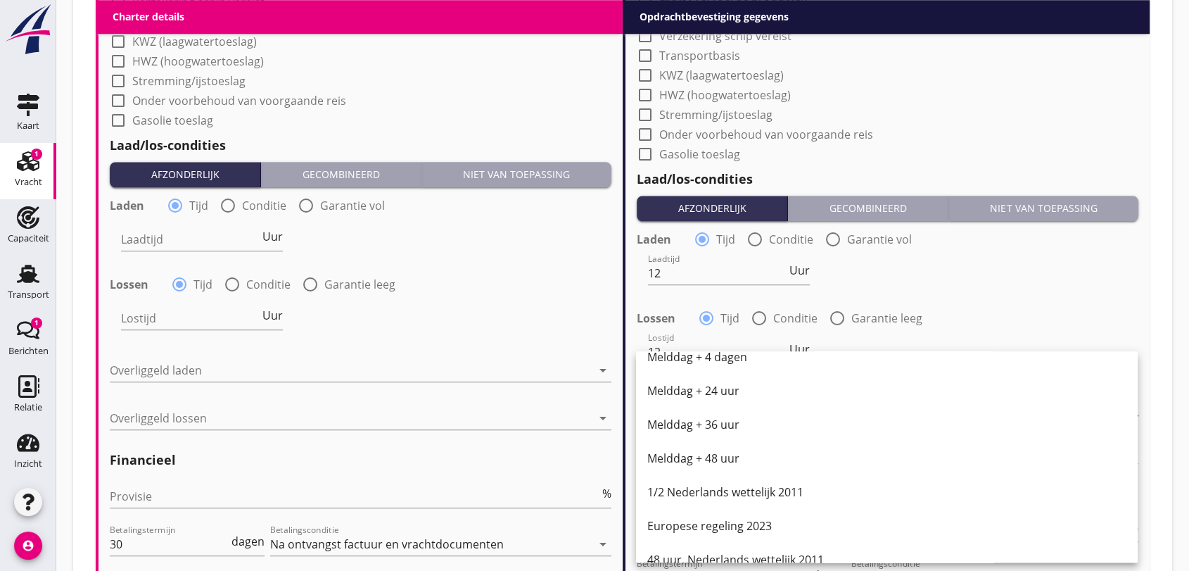
scroll to position [711, 0]
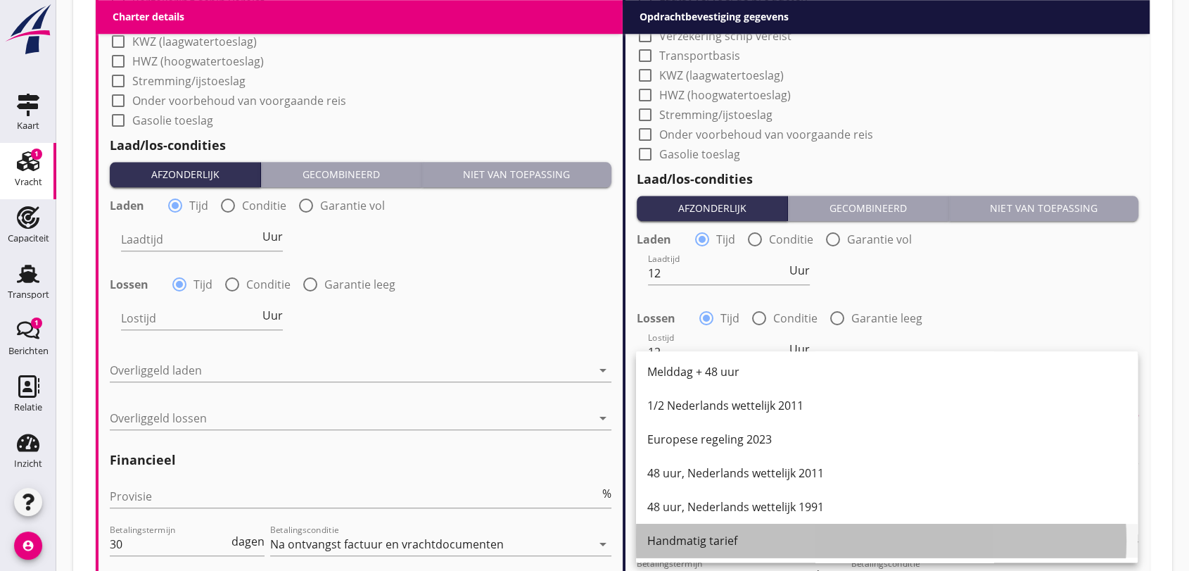
click at [721, 544] on div "Handmatig tarief" at bounding box center [886, 540] width 479 height 17
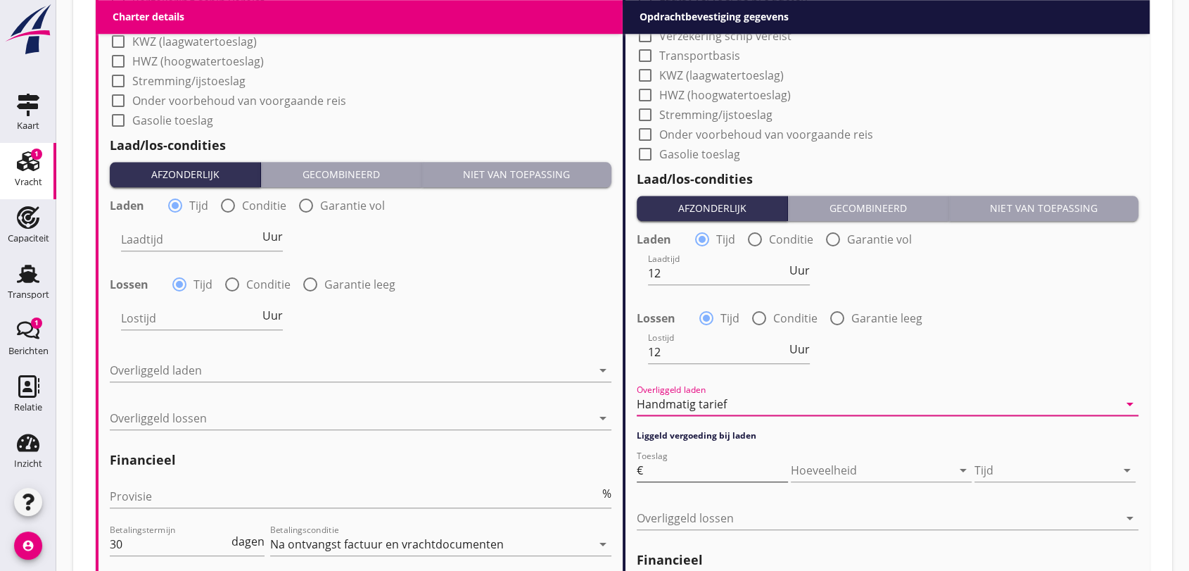
click at [718, 474] on input "Toeslag" at bounding box center [717, 470] width 142 height 23
type input "75"
click at [1132, 469] on icon "arrow_drop_down" at bounding box center [1127, 470] width 17 height 17
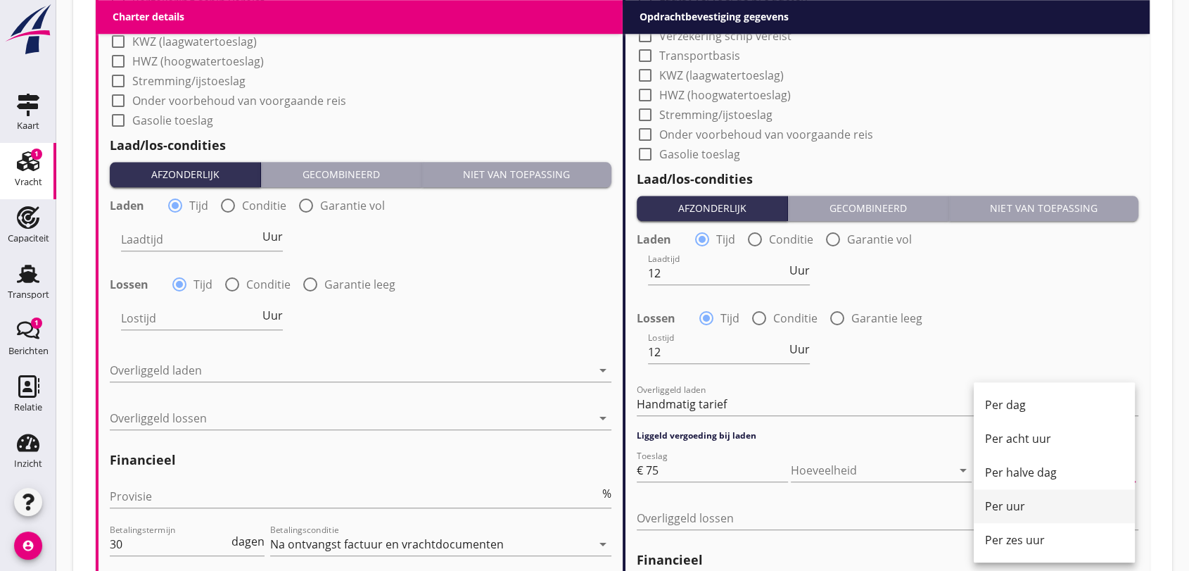
click at [1018, 503] on div "Per uur" at bounding box center [1054, 506] width 139 height 17
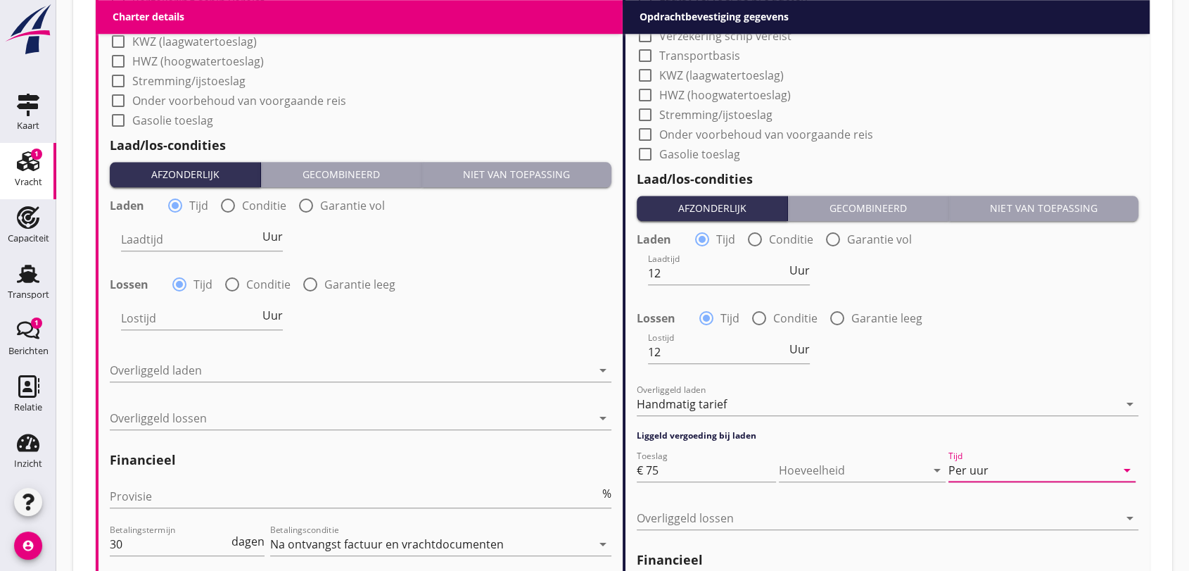
scroll to position [1474, 0]
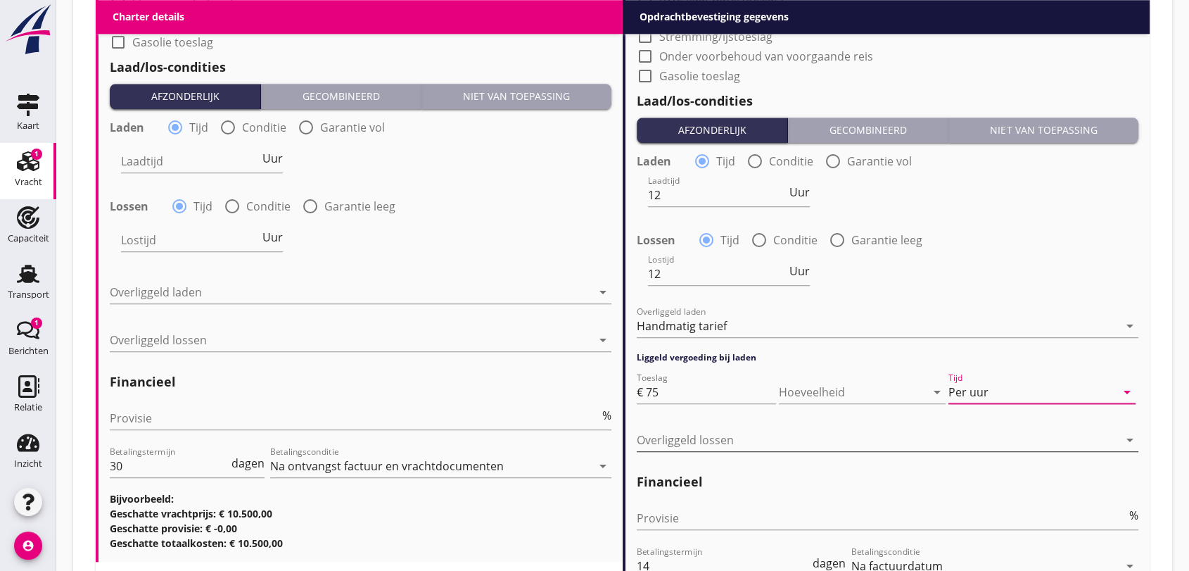
click at [1126, 441] on icon "arrow_drop_down" at bounding box center [1130, 439] width 17 height 17
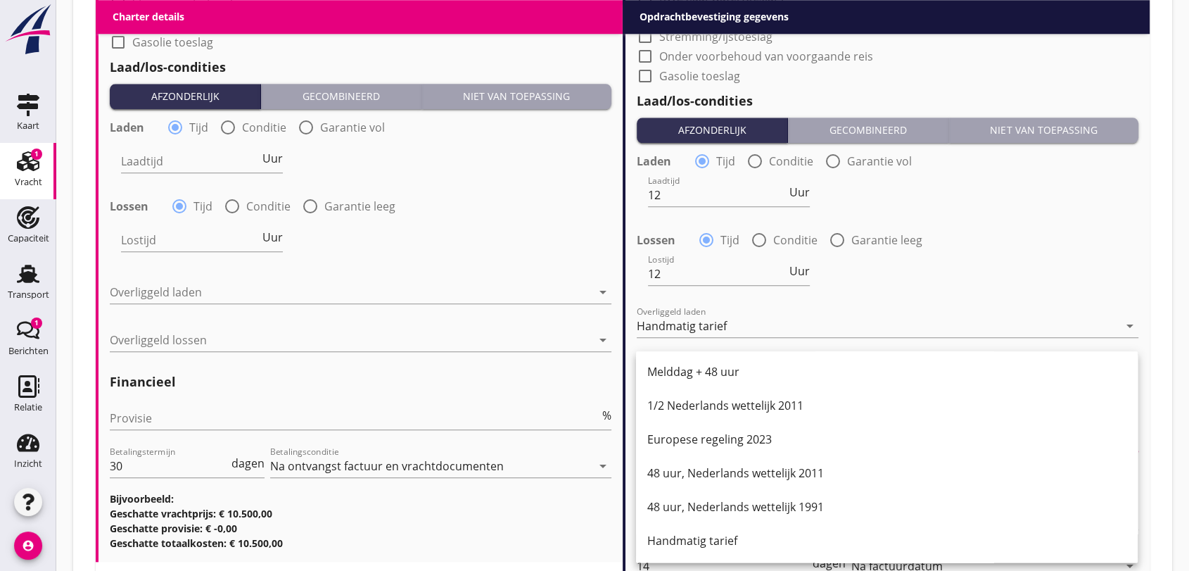
scroll to position [1661, 0]
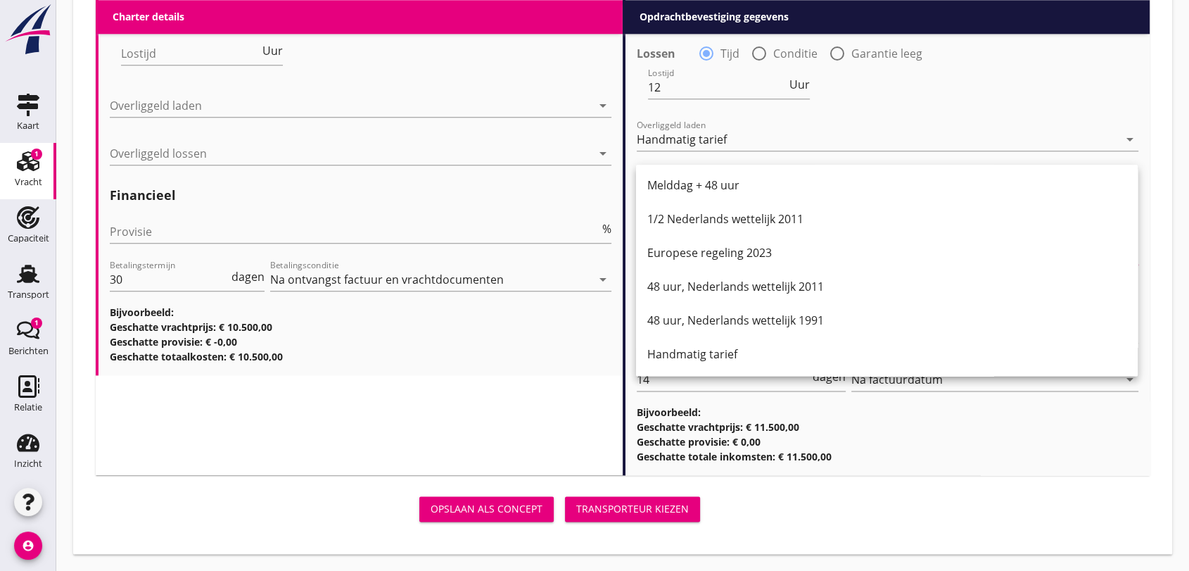
drag, startPoint x: 699, startPoint y: 354, endPoint x: 711, endPoint y: 354, distance: 12.0
click at [699, 355] on div "Handmatig tarief" at bounding box center [886, 354] width 479 height 17
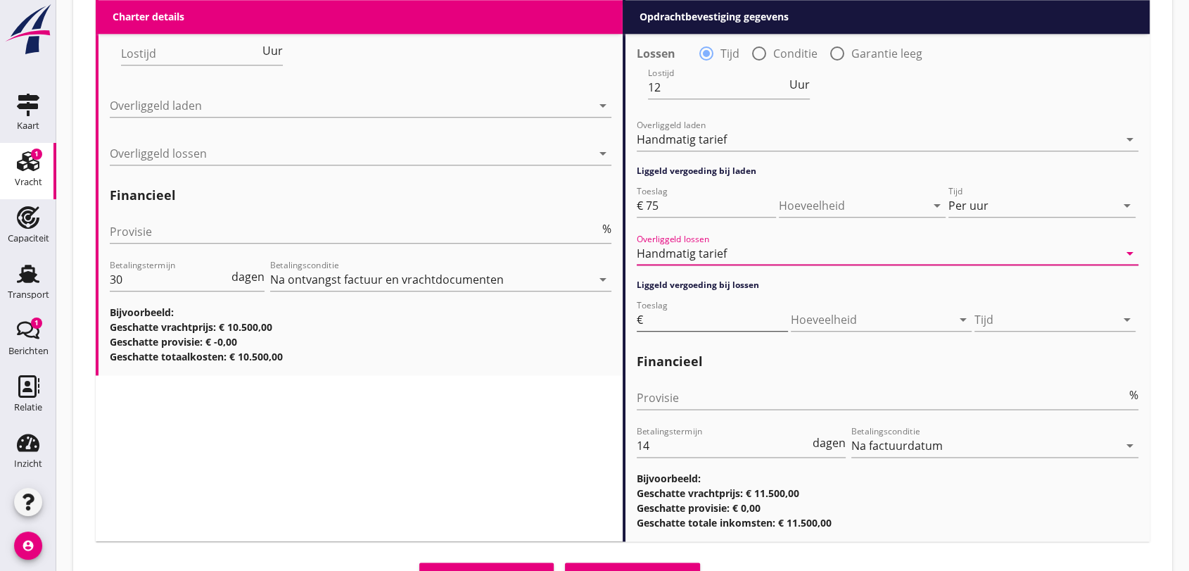
click at [706, 317] on input "Toeslag" at bounding box center [717, 319] width 142 height 23
type input "75"
click at [1129, 317] on icon "arrow_drop_down" at bounding box center [1127, 319] width 17 height 17
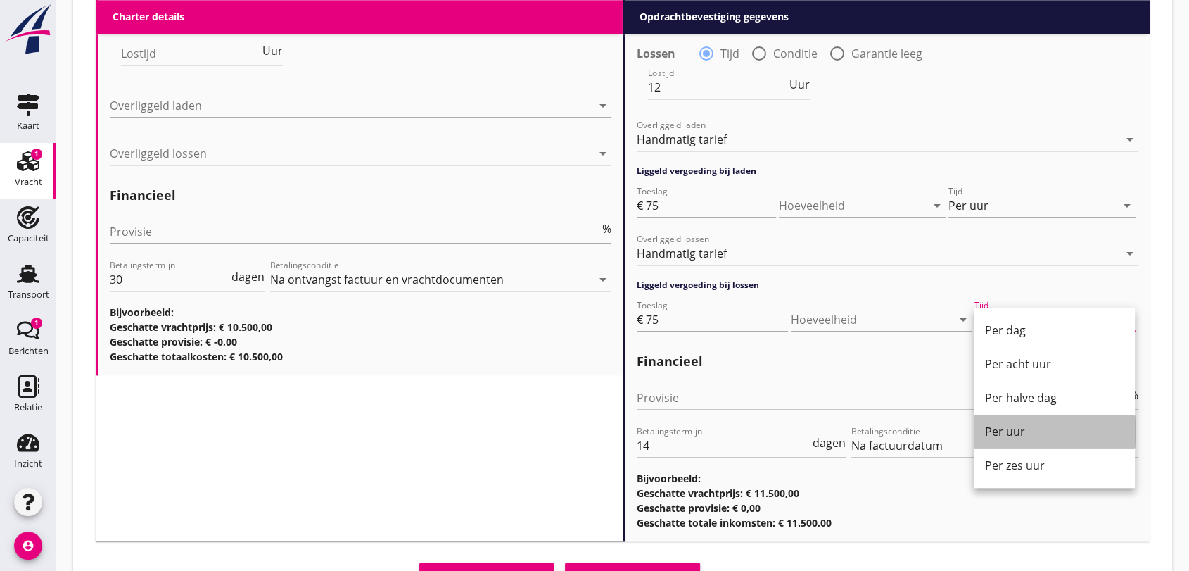
click at [1025, 434] on div "Per uur" at bounding box center [1054, 431] width 139 height 17
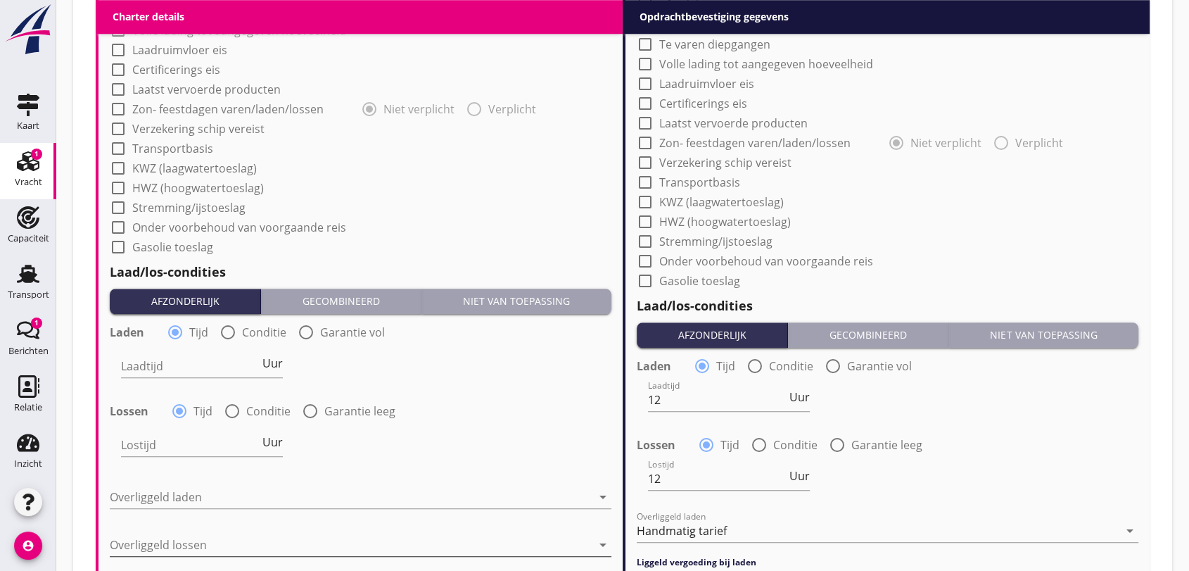
scroll to position [1426, 0]
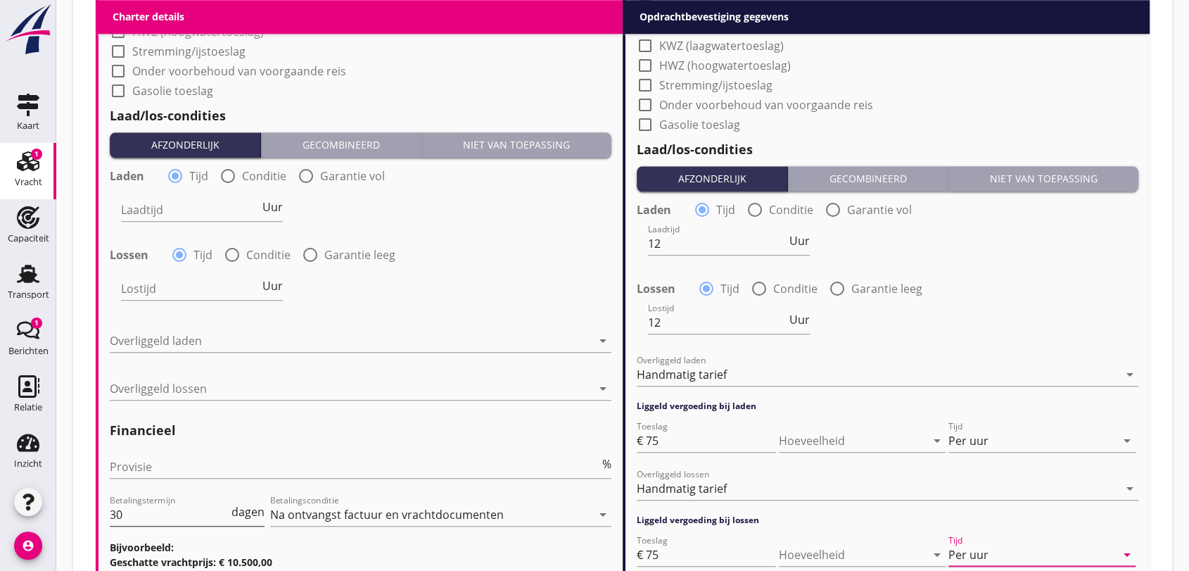
click at [131, 509] on input "30" at bounding box center [169, 514] width 119 height 23
type input "3"
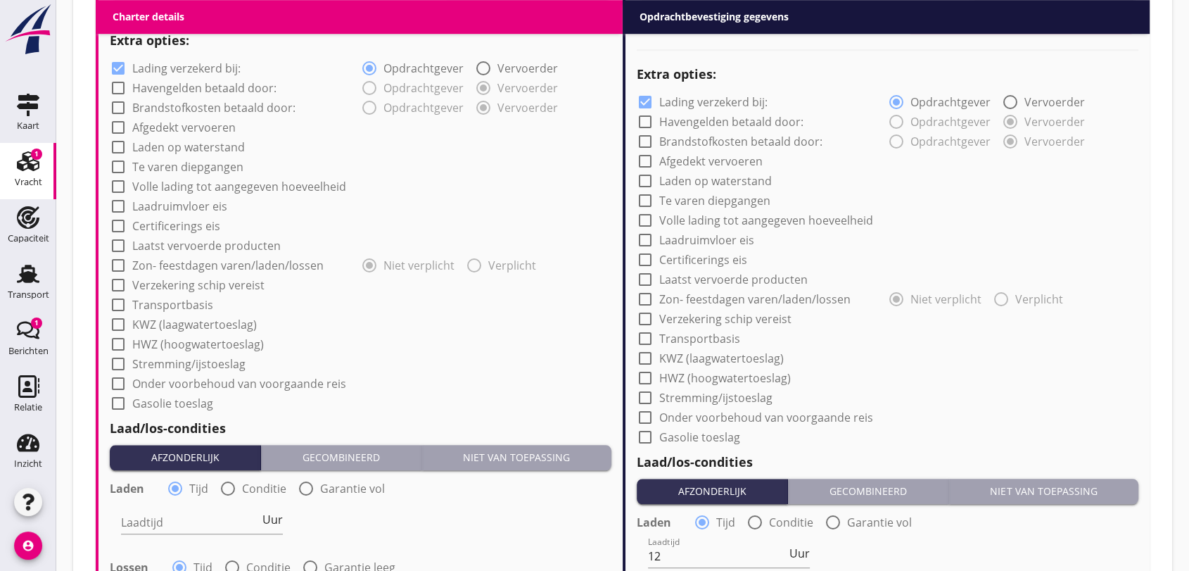
scroll to position [1348, 0]
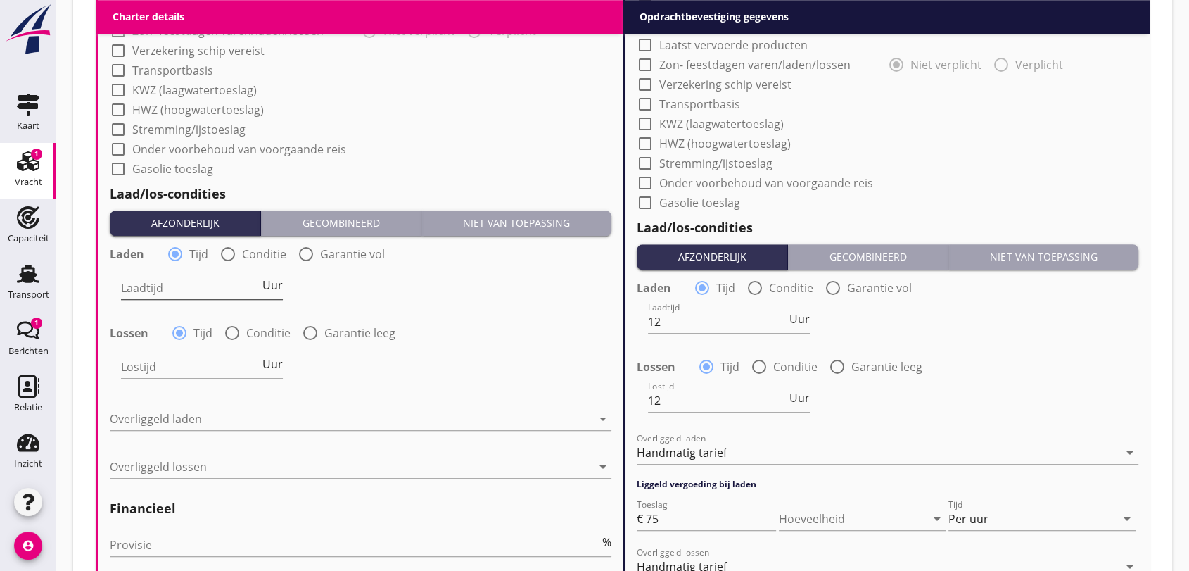
type input "14"
click at [200, 293] on input "Laadtijd" at bounding box center [190, 288] width 139 height 23
type input "16"
click at [154, 366] on input "Lostijd" at bounding box center [190, 366] width 139 height 23
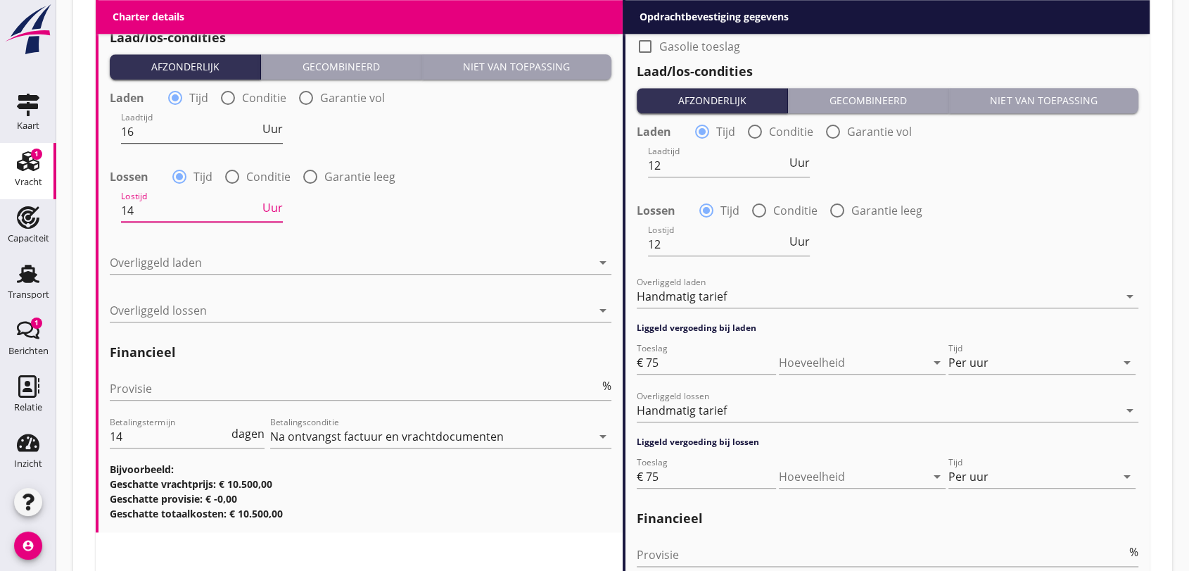
type input "14"
click at [144, 131] on input "16" at bounding box center [190, 131] width 139 height 23
type input "16"
click at [604, 265] on icon "arrow_drop_down" at bounding box center [603, 262] width 17 height 17
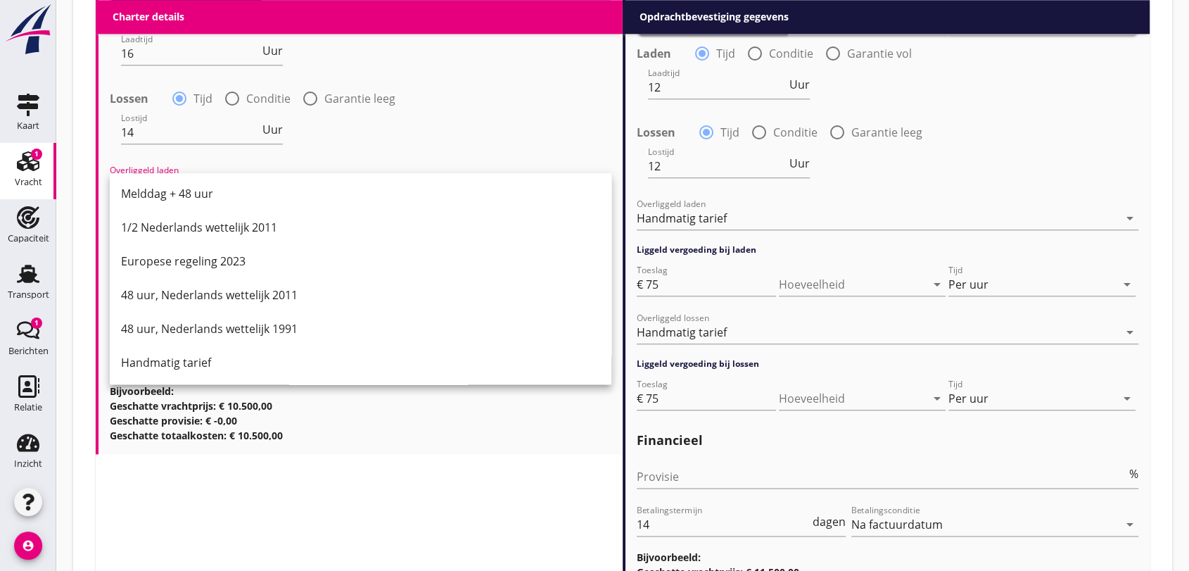
scroll to position [1727, 0]
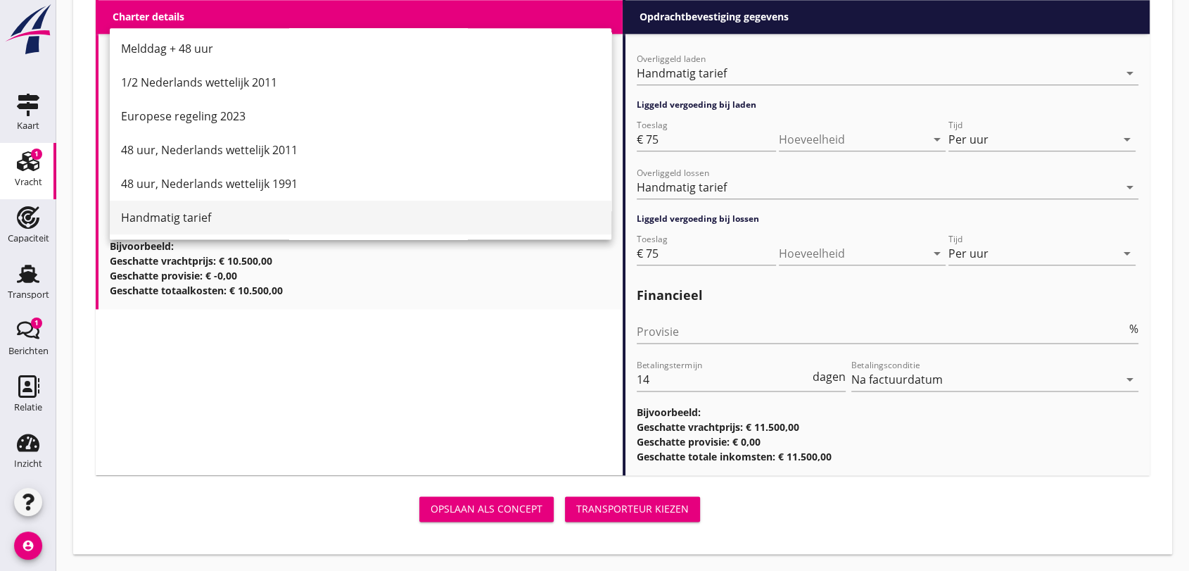
click at [175, 219] on div "Handmatig tarief" at bounding box center [360, 217] width 479 height 17
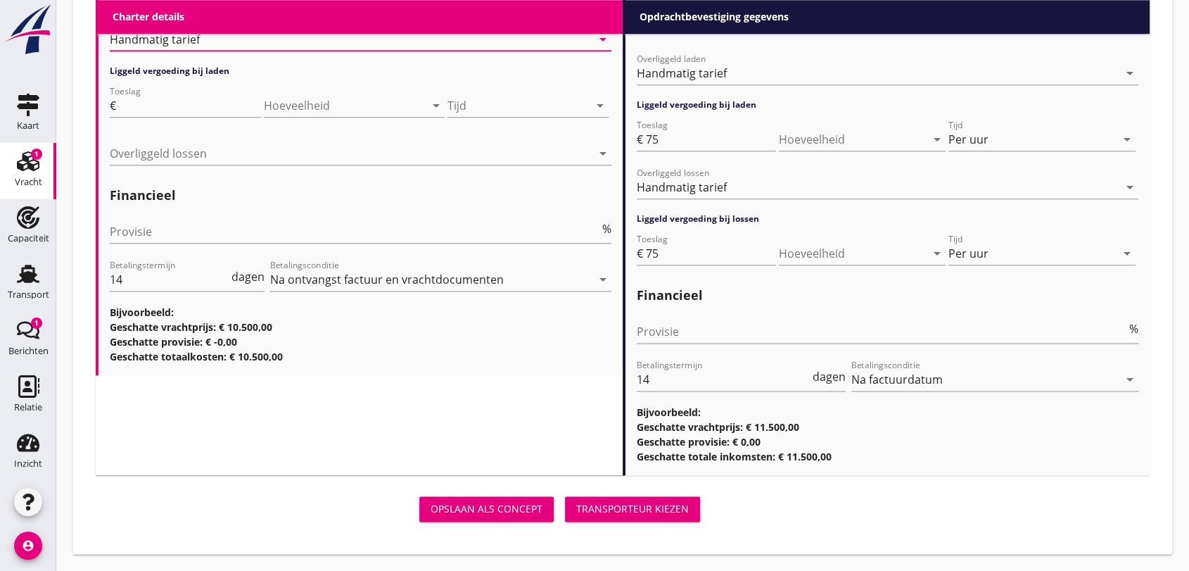
scroll to position [1571, 0]
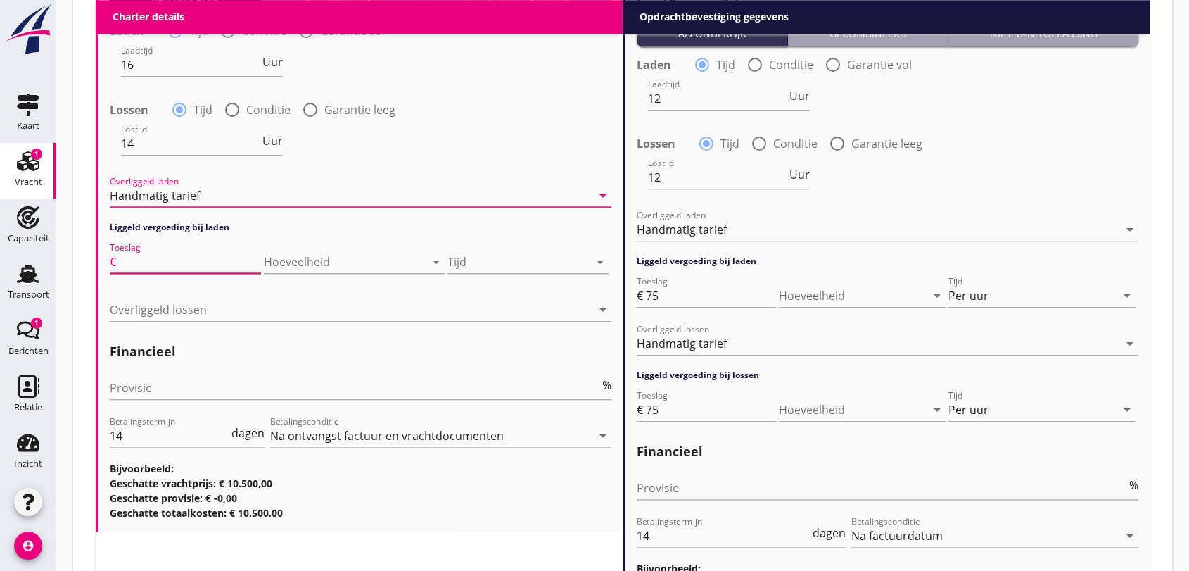
click at [184, 253] on input "Toeslag" at bounding box center [190, 262] width 142 height 23
type input "50"
click at [597, 265] on icon "arrow_drop_down" at bounding box center [600, 261] width 17 height 17
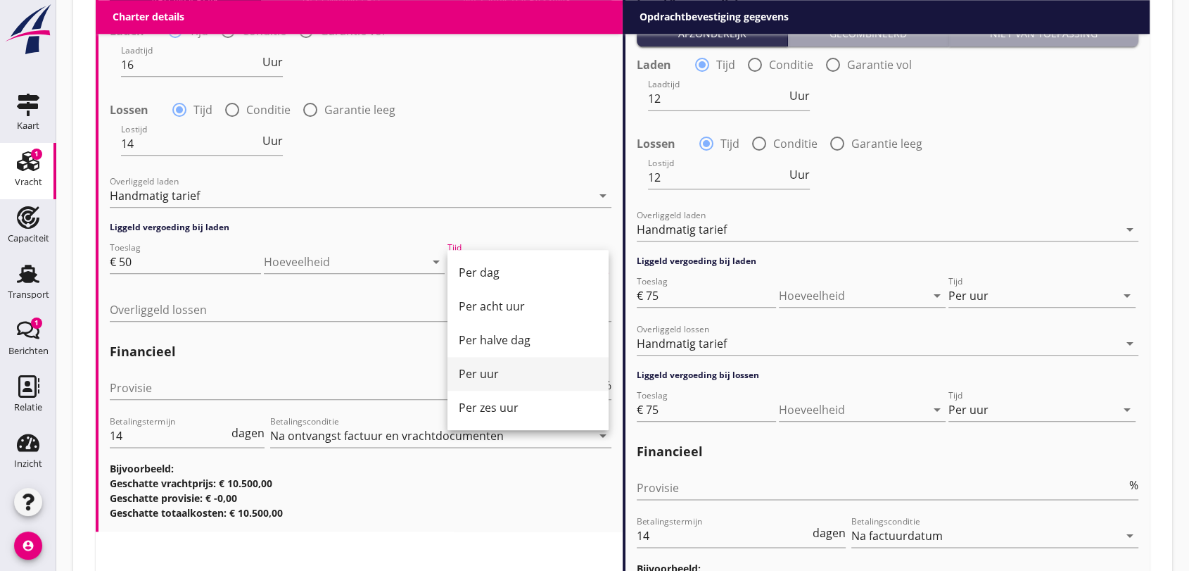
click at [502, 373] on div "Per uur" at bounding box center [528, 373] width 139 height 17
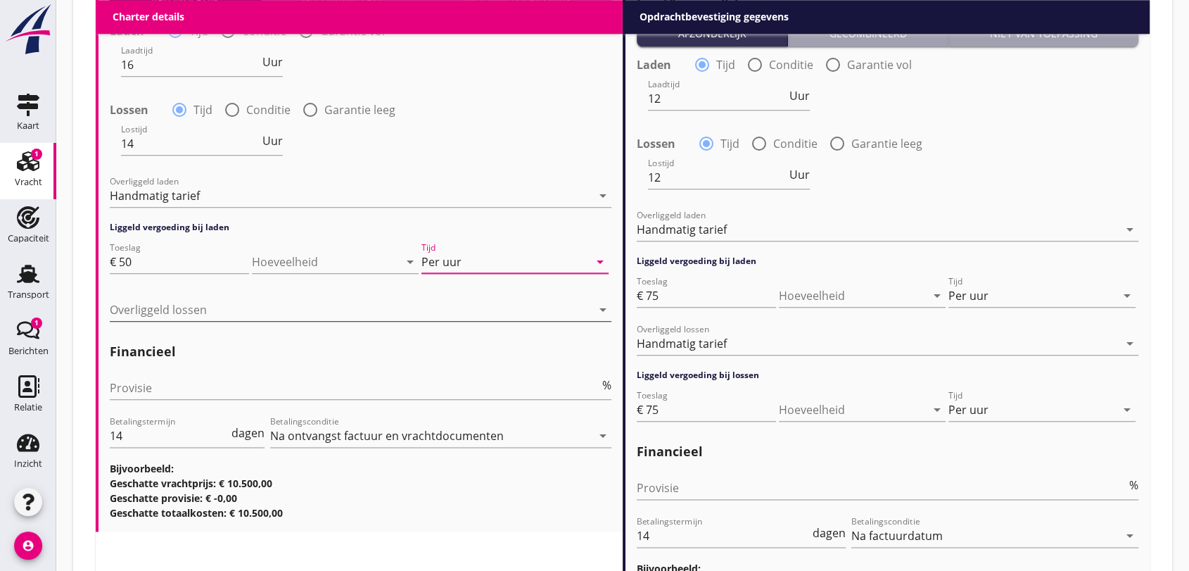
click at [600, 312] on icon "arrow_drop_down" at bounding box center [603, 309] width 17 height 17
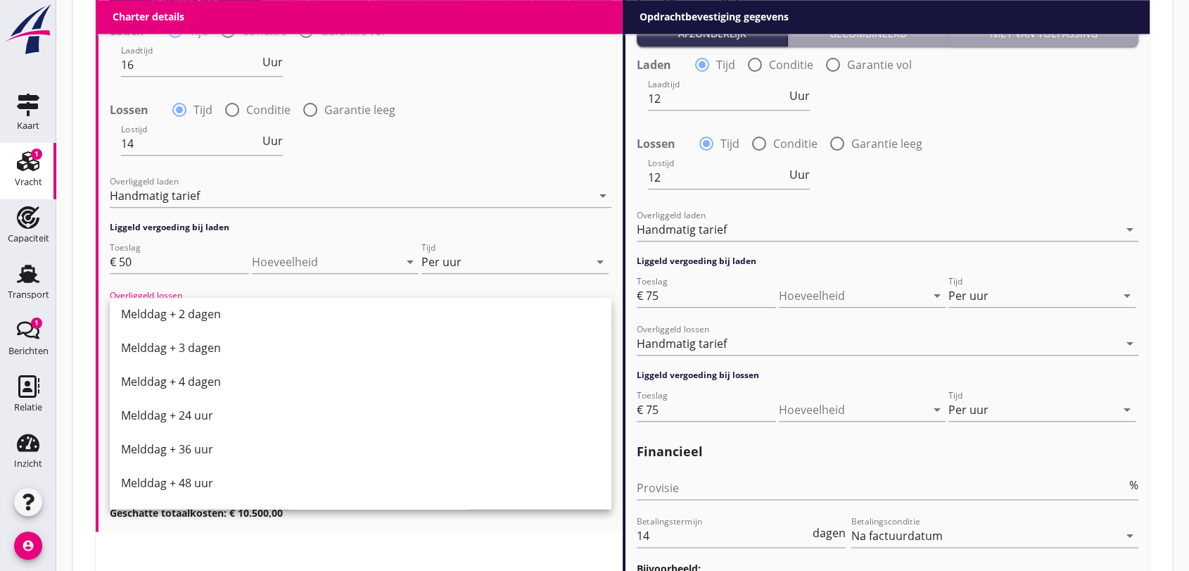
scroll to position [711, 0]
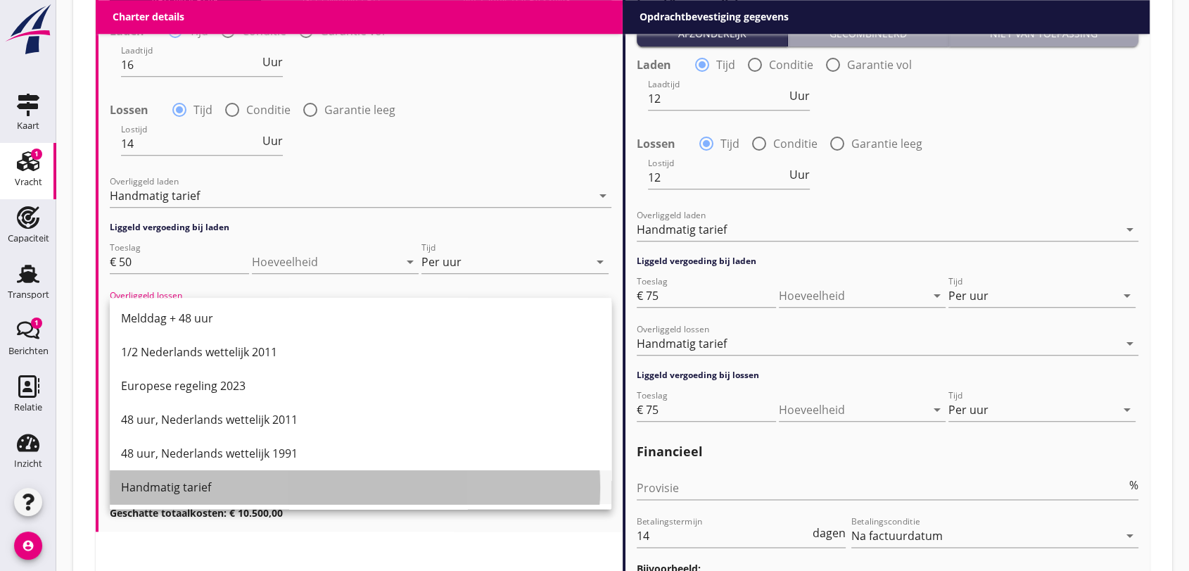
click at [181, 486] on div "Handmatig tarief" at bounding box center [360, 487] width 479 height 17
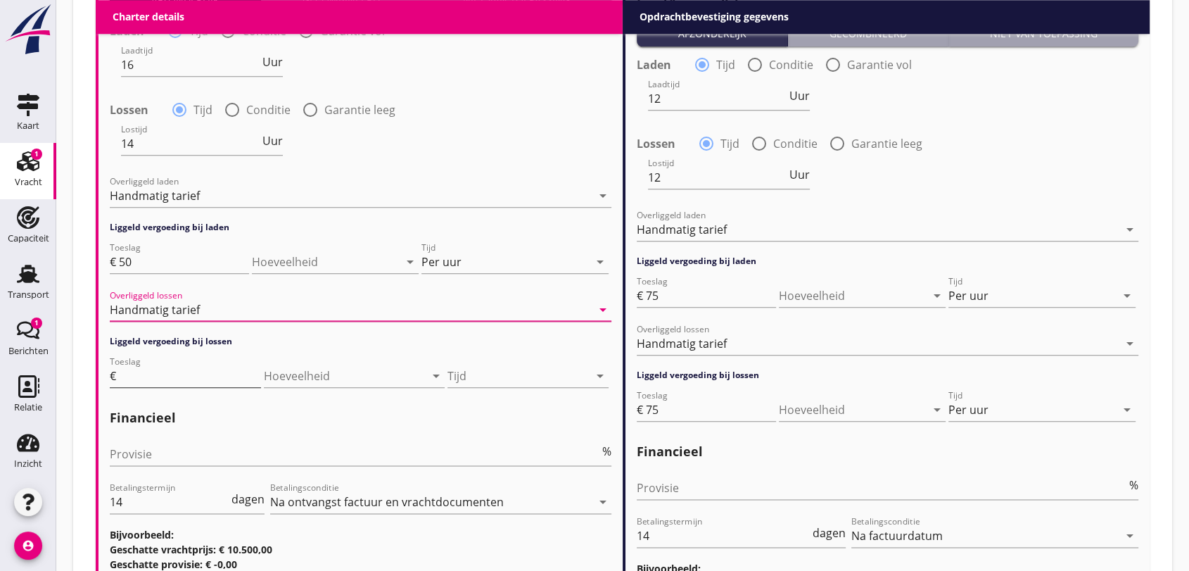
click at [181, 373] on input "Toeslag" at bounding box center [190, 376] width 142 height 23
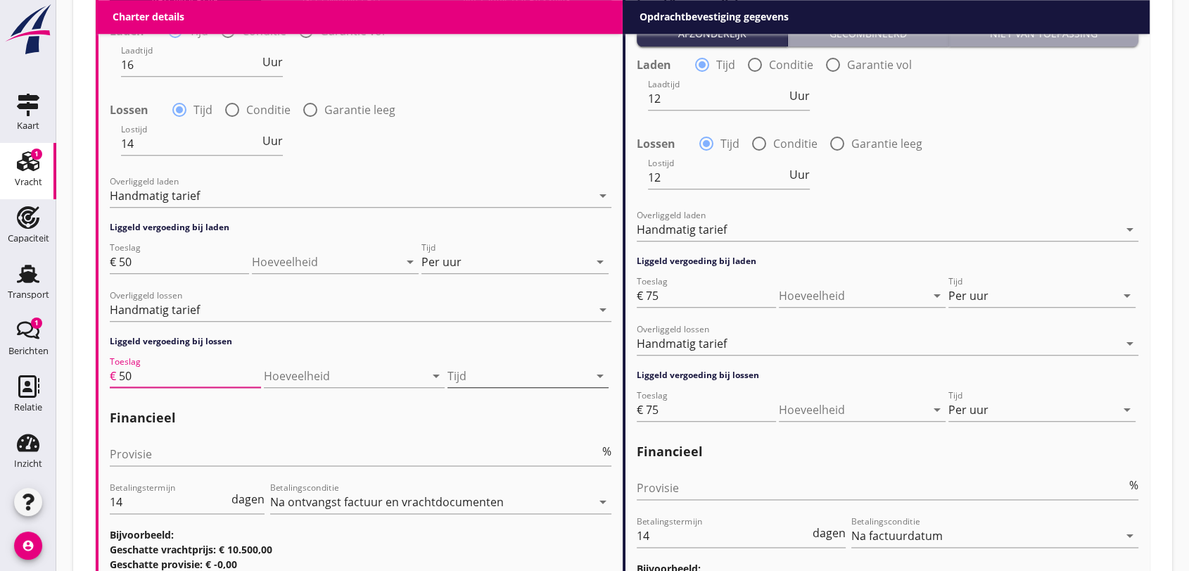
type input "50"
click at [600, 378] on icon "arrow_drop_down" at bounding box center [600, 375] width 17 height 17
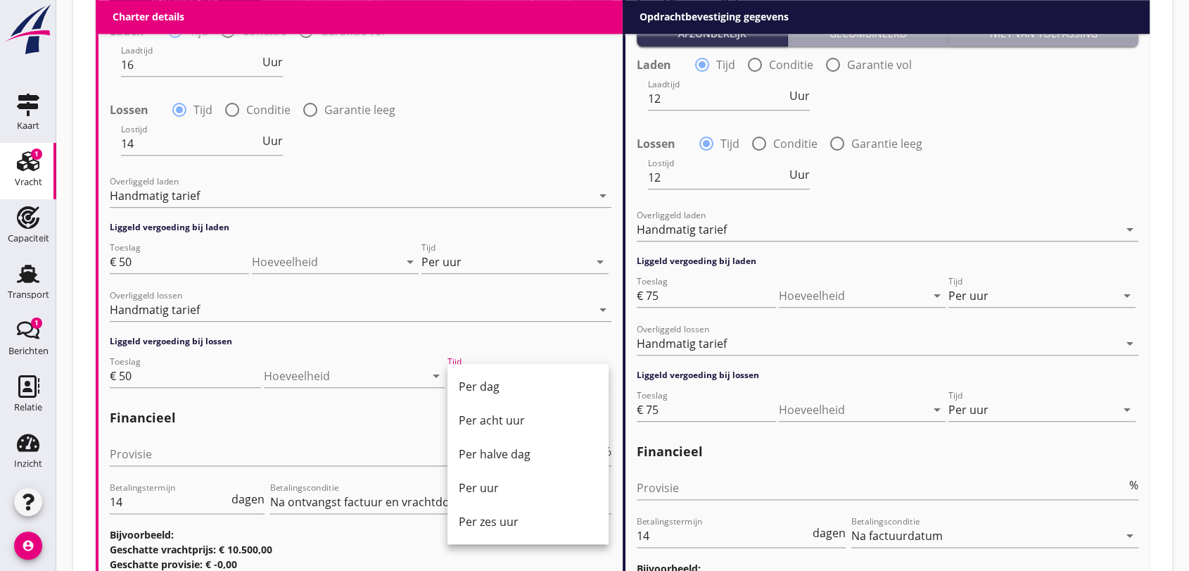
scroll to position [1727, 0]
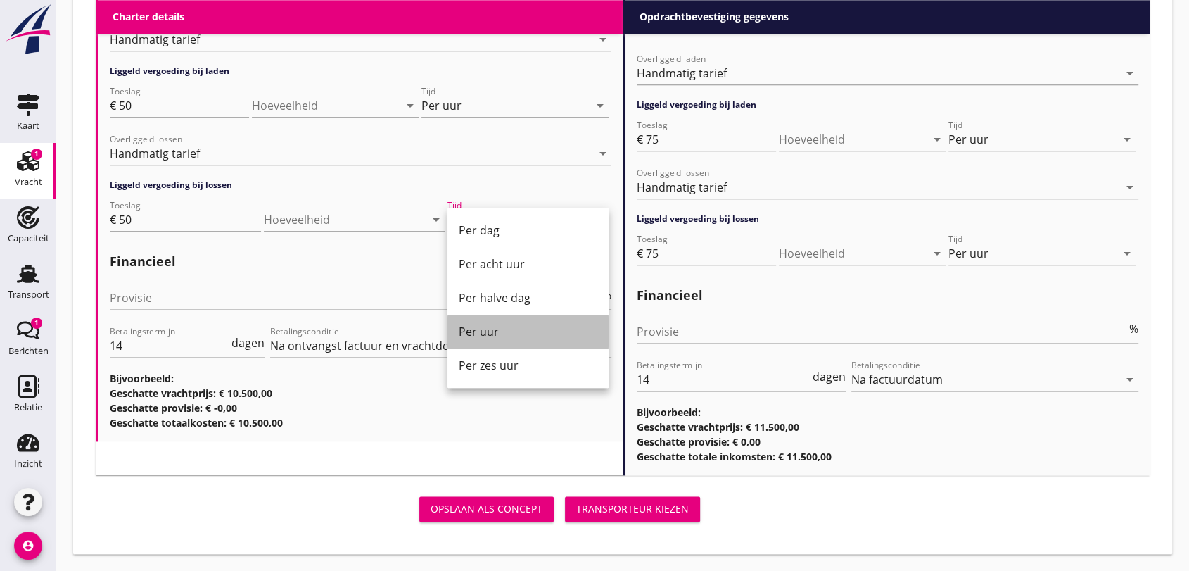
click at [495, 335] on div "Per uur" at bounding box center [528, 331] width 139 height 17
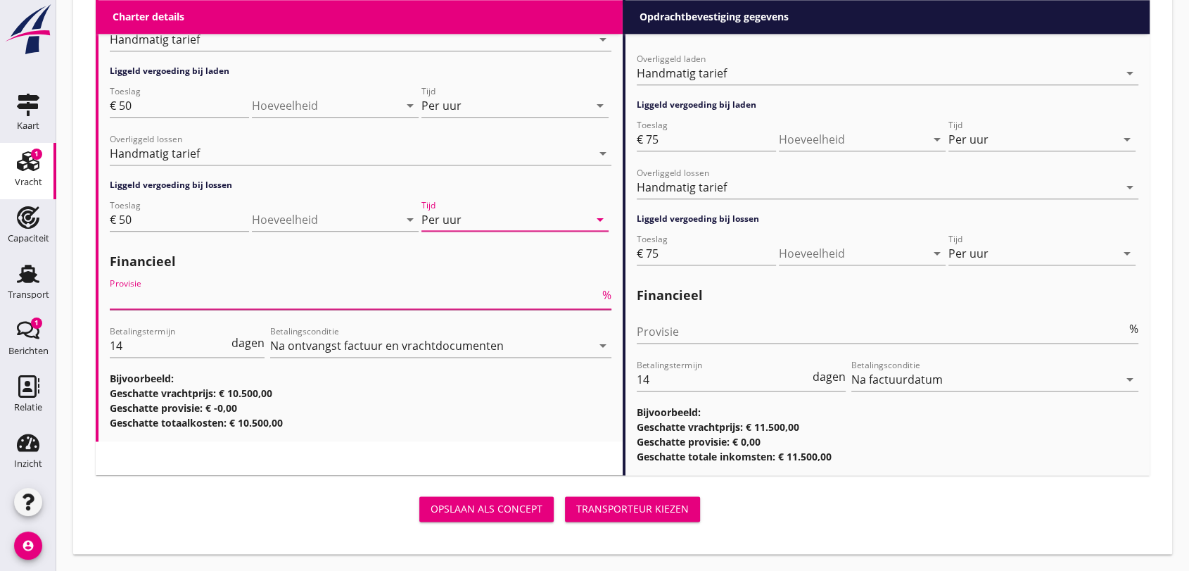
click at [174, 292] on input "Provisie" at bounding box center [355, 297] width 490 height 23
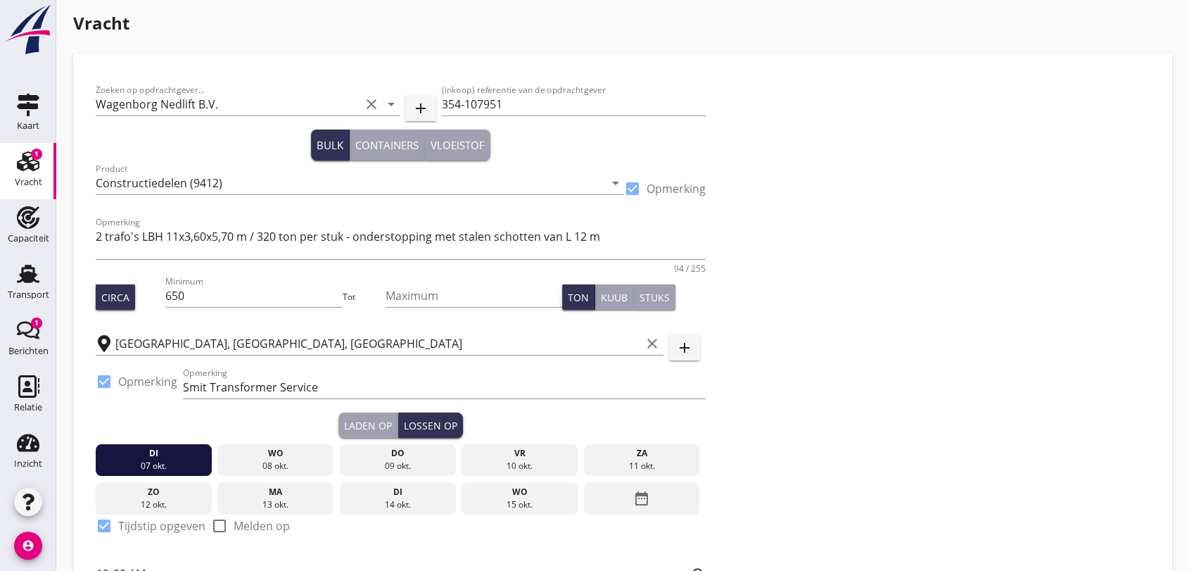
scroll to position [241, 0]
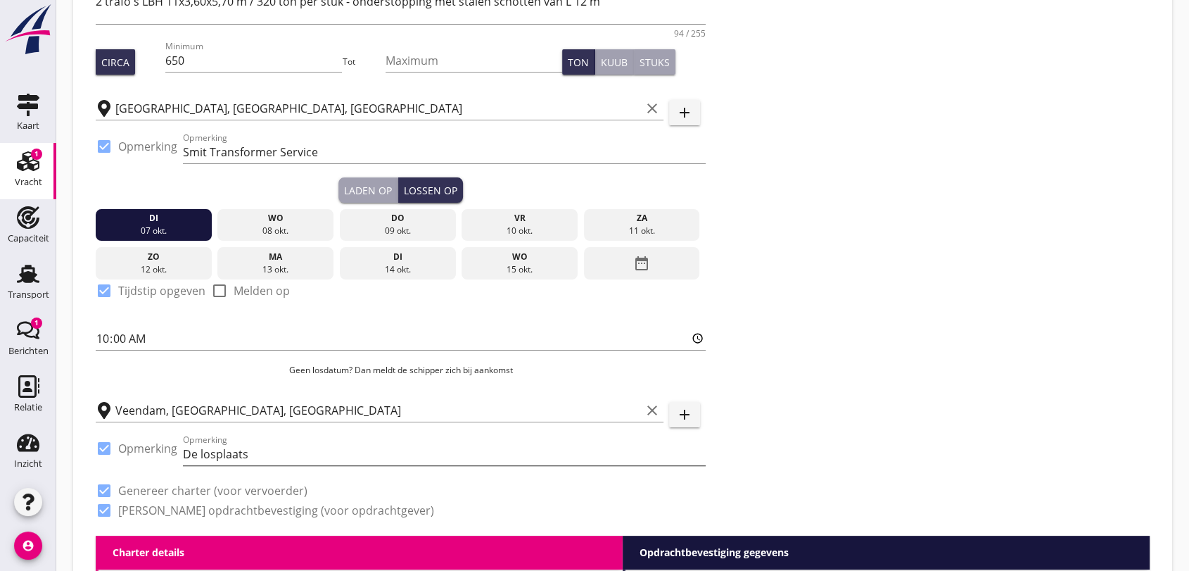
type input "5"
click at [292, 450] on input "De losplaats" at bounding box center [444, 454] width 523 height 23
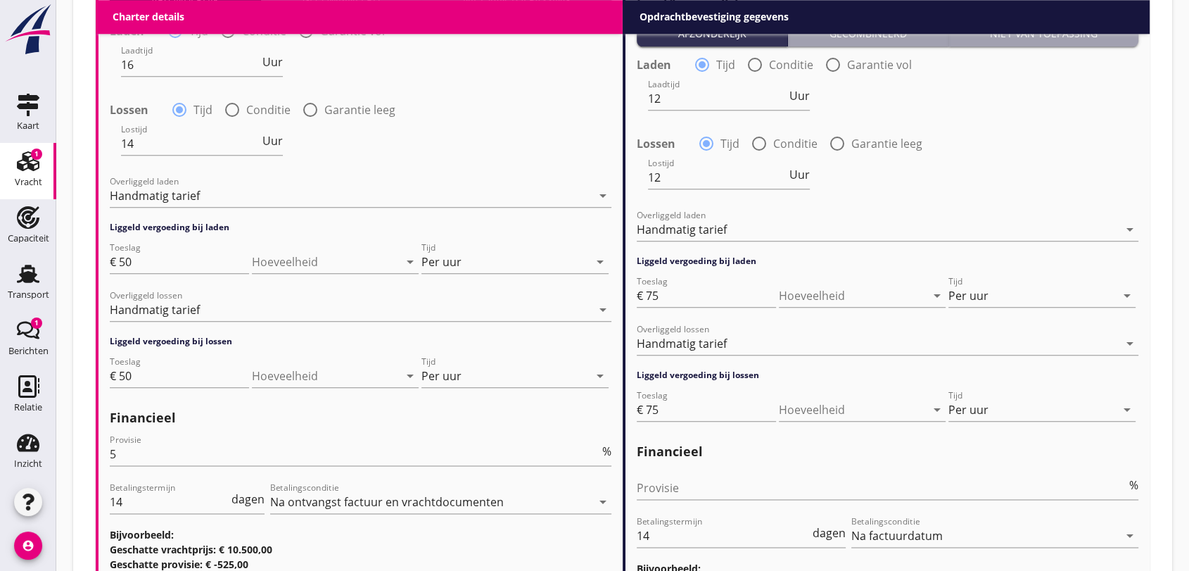
scroll to position [1727, 0]
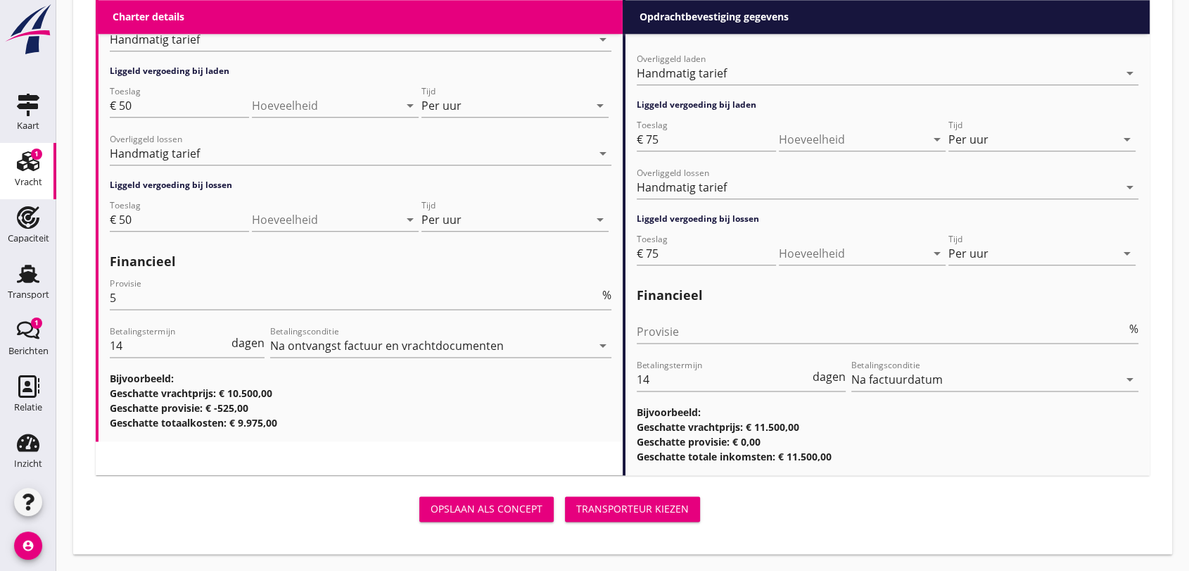
type input "Lossen kade bij De losplaats"
click at [653, 514] on div "Transporteur kiezen" at bounding box center [632, 508] width 113 height 15
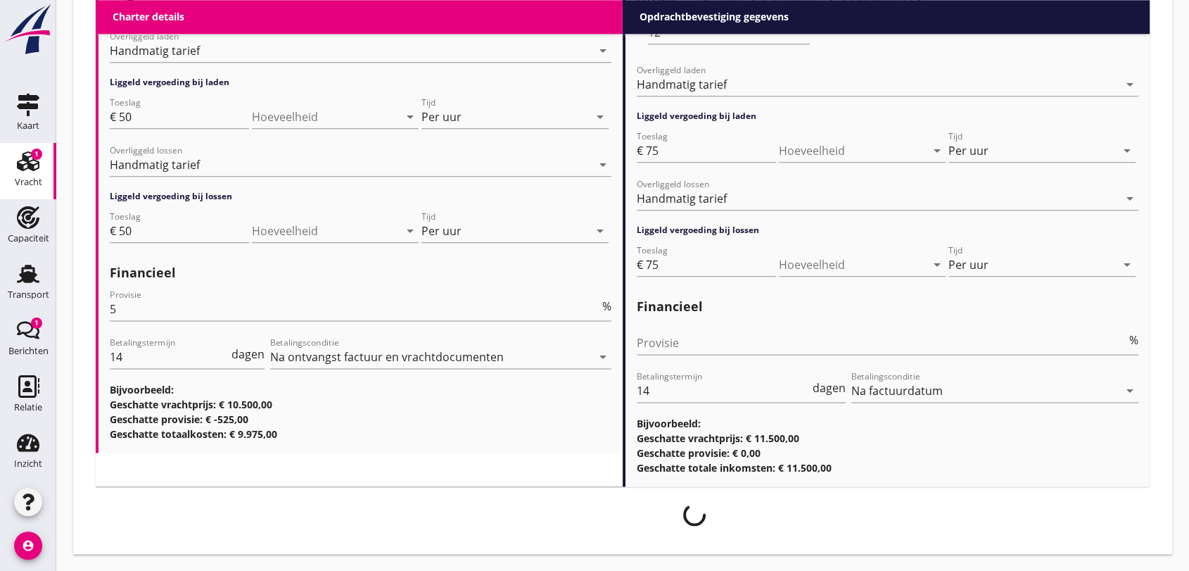
scroll to position [1716, 0]
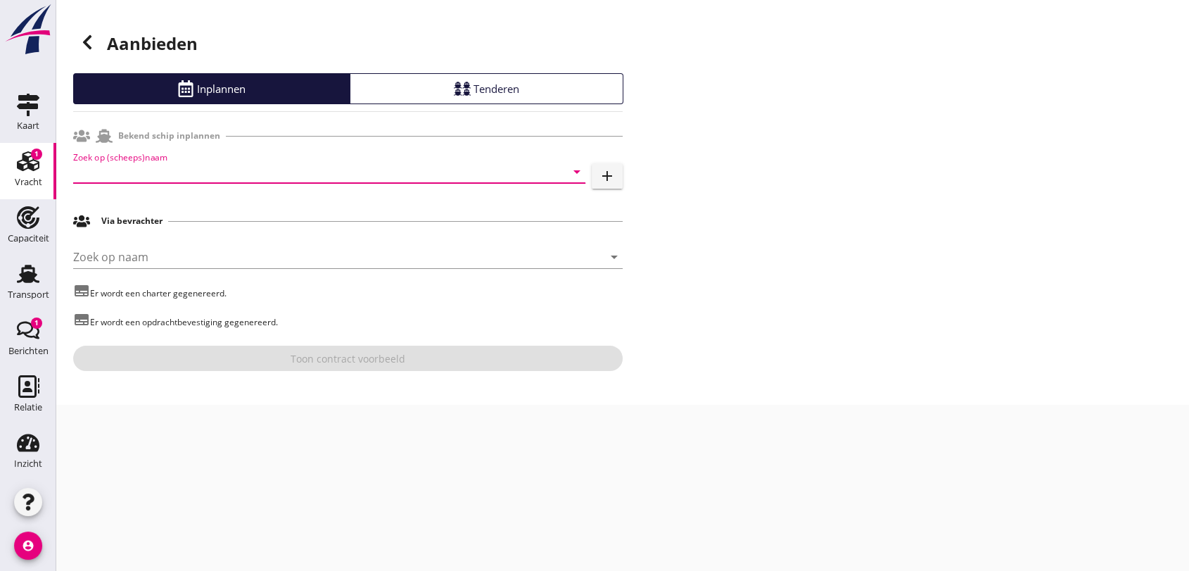
click at [197, 173] on input "Zoek op (scheeps)naam" at bounding box center [309, 171] width 473 height 23
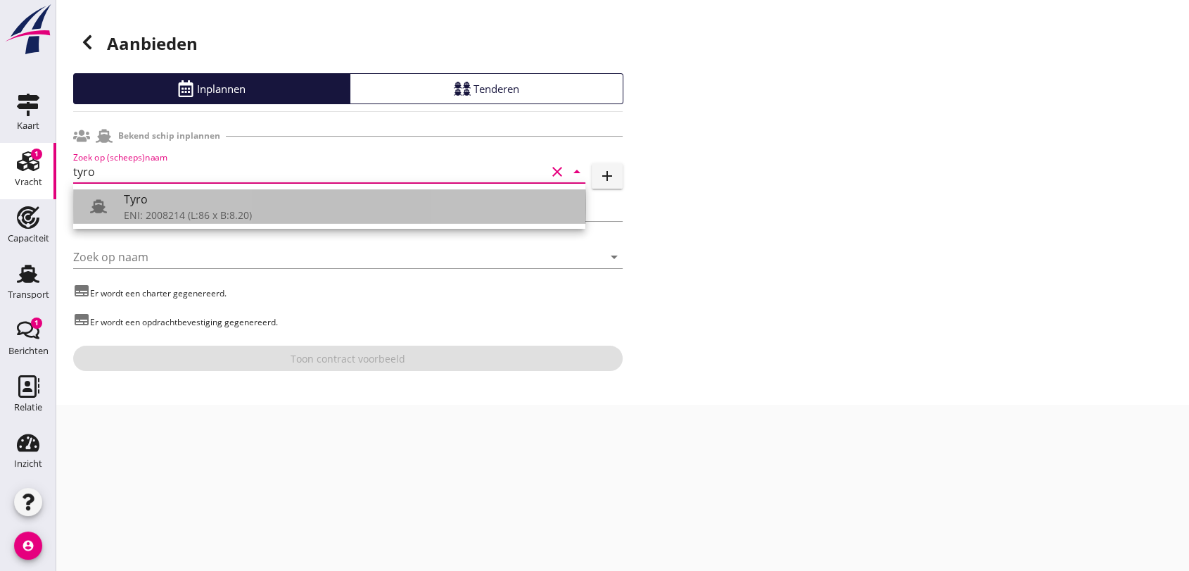
click at [182, 215] on div "ENI: 2008214 (L:86 x B:8.20)" at bounding box center [349, 215] width 450 height 15
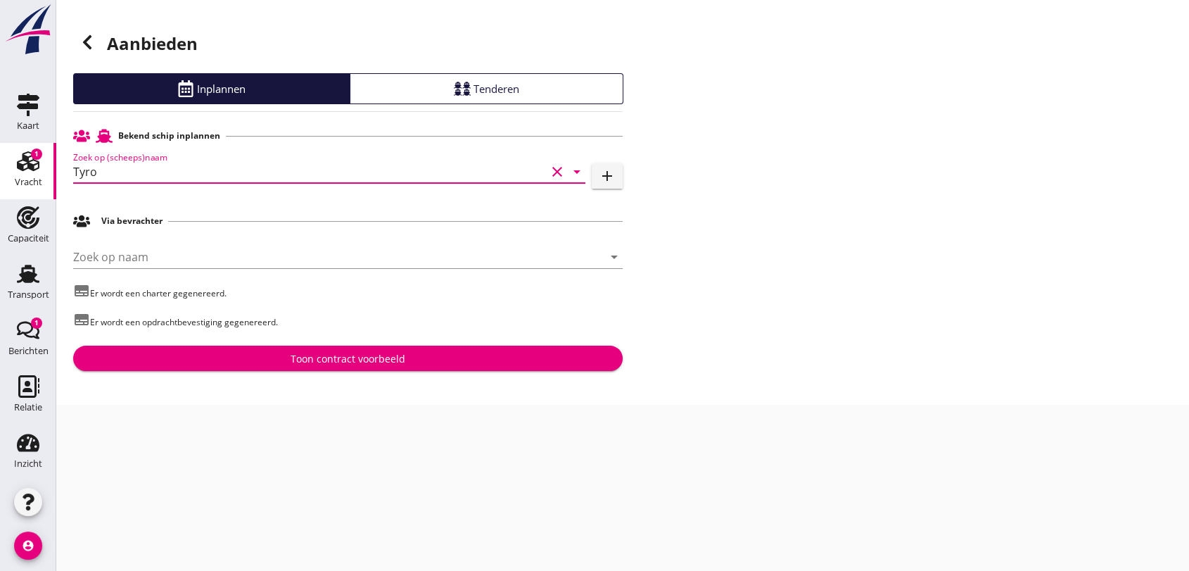
type input "Tyro"
click at [355, 357] on div "Toon contract voorbeeld" at bounding box center [348, 358] width 115 height 15
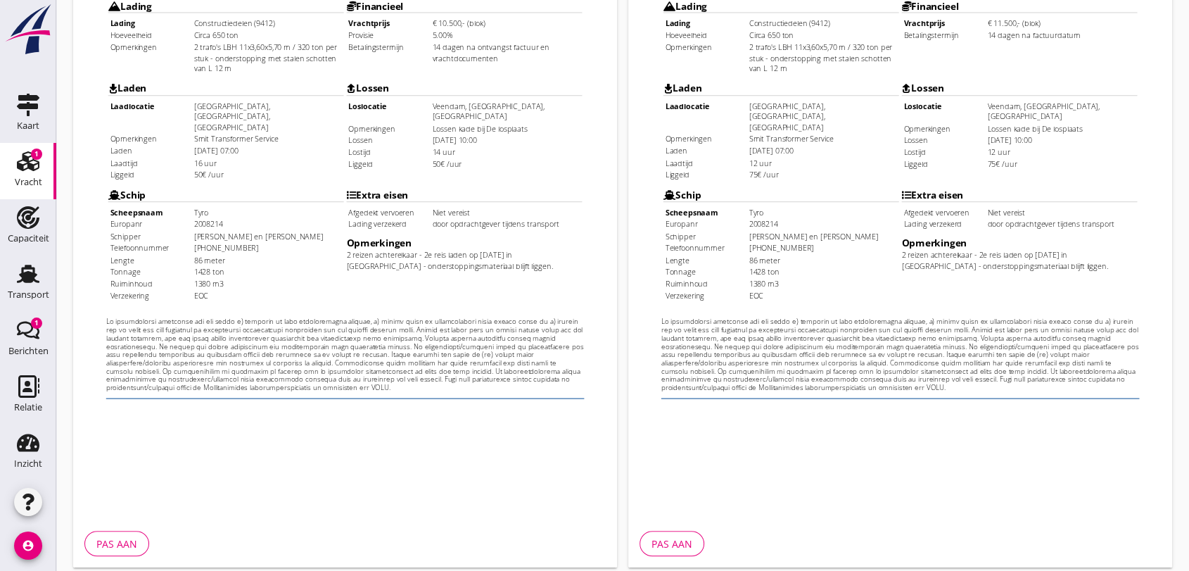
scroll to position [450, 0]
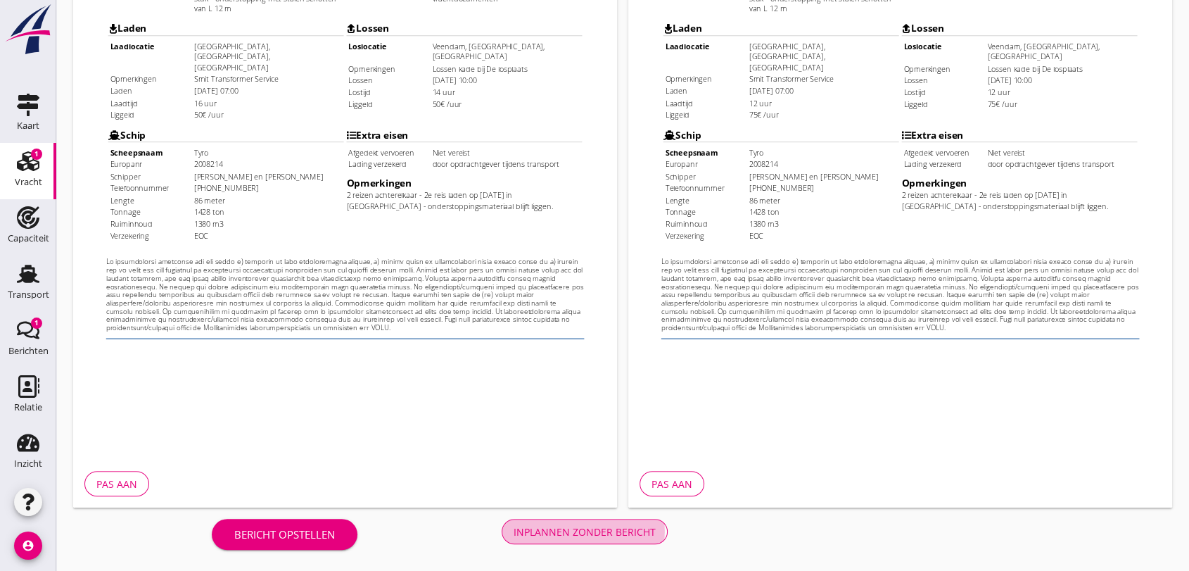
click at [607, 526] on div "Inplannen zonder bericht" at bounding box center [585, 531] width 142 height 15
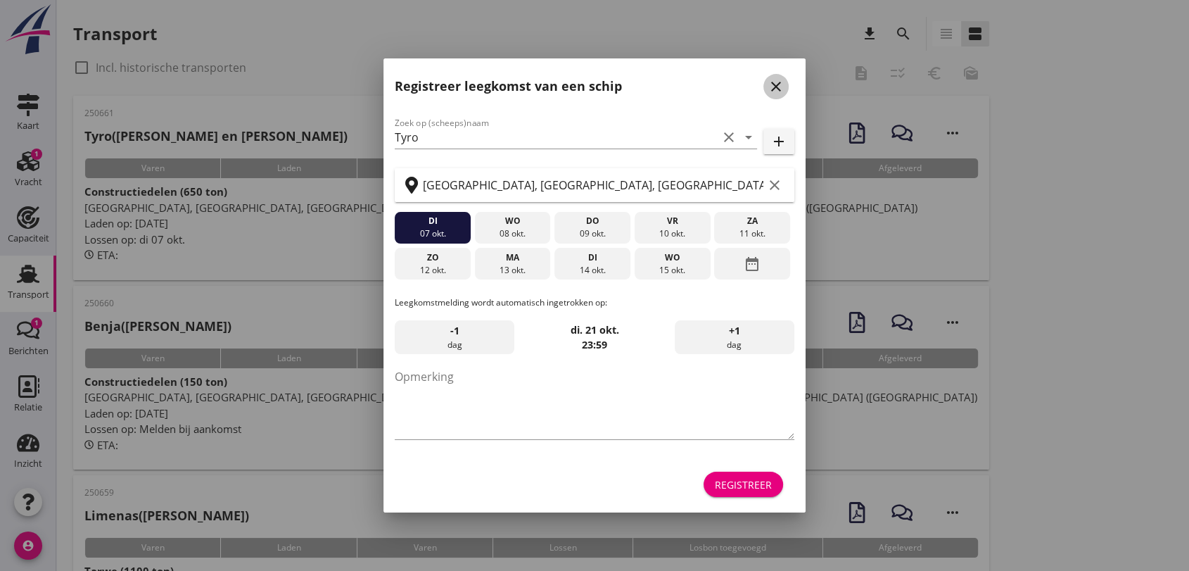
click at [776, 82] on icon "close" at bounding box center [776, 86] width 17 height 17
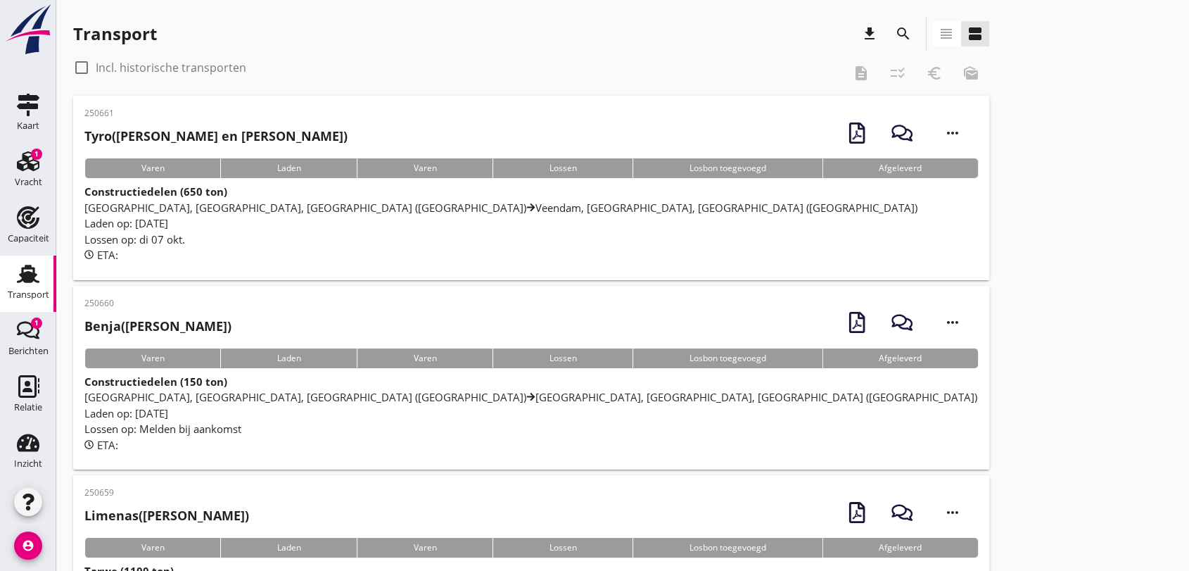
click at [948, 130] on icon "more_horiz" at bounding box center [952, 132] width 39 height 39
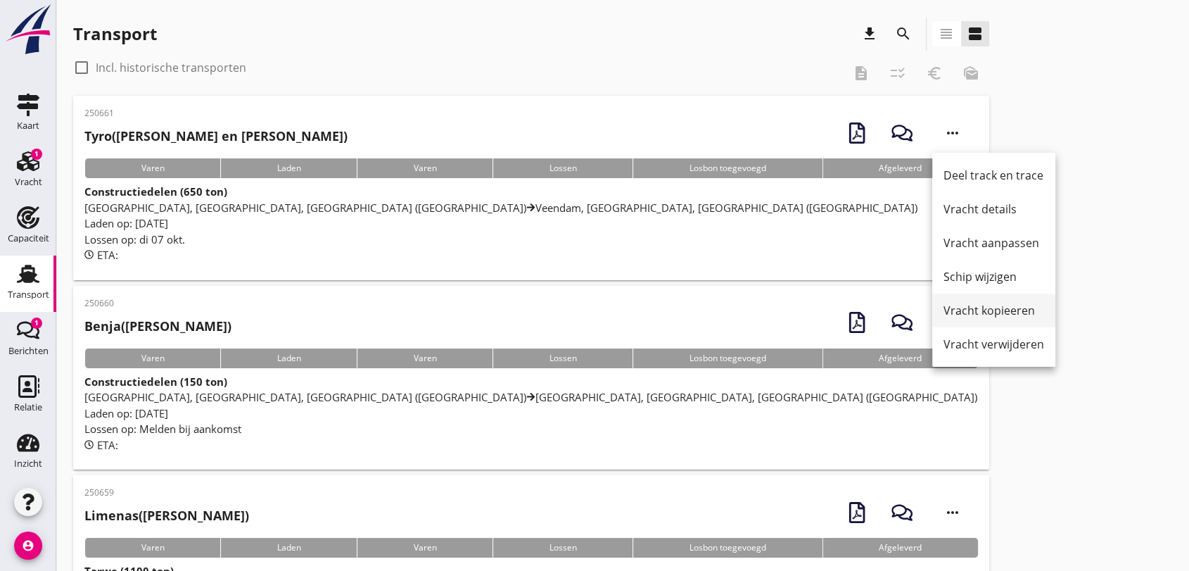
click at [1012, 310] on div "Vracht kopieeren" at bounding box center [994, 310] width 101 height 17
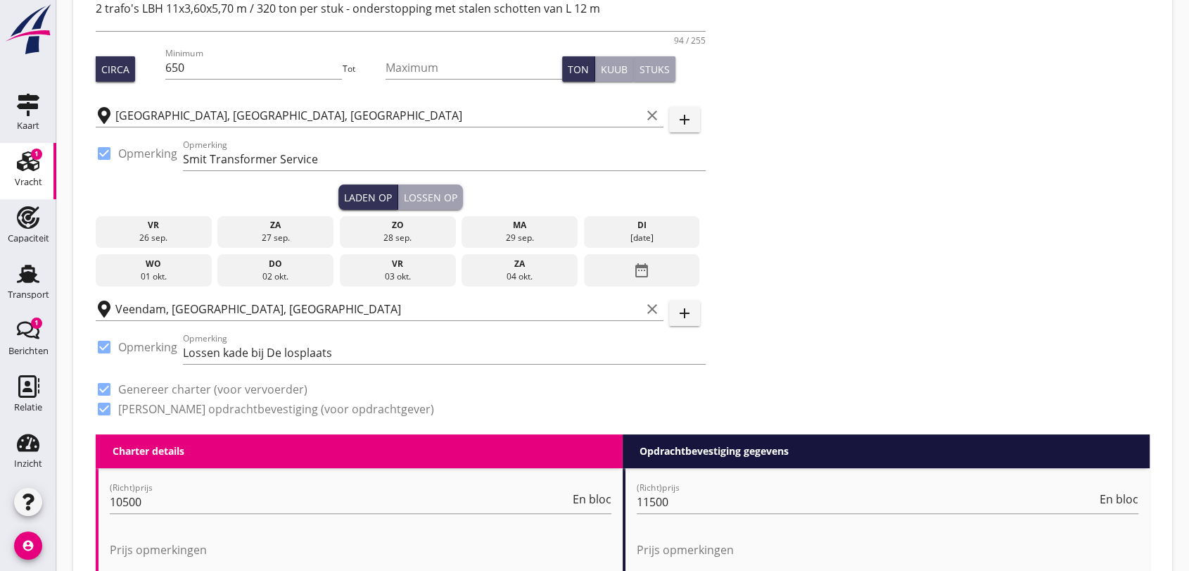
scroll to position [312, 0]
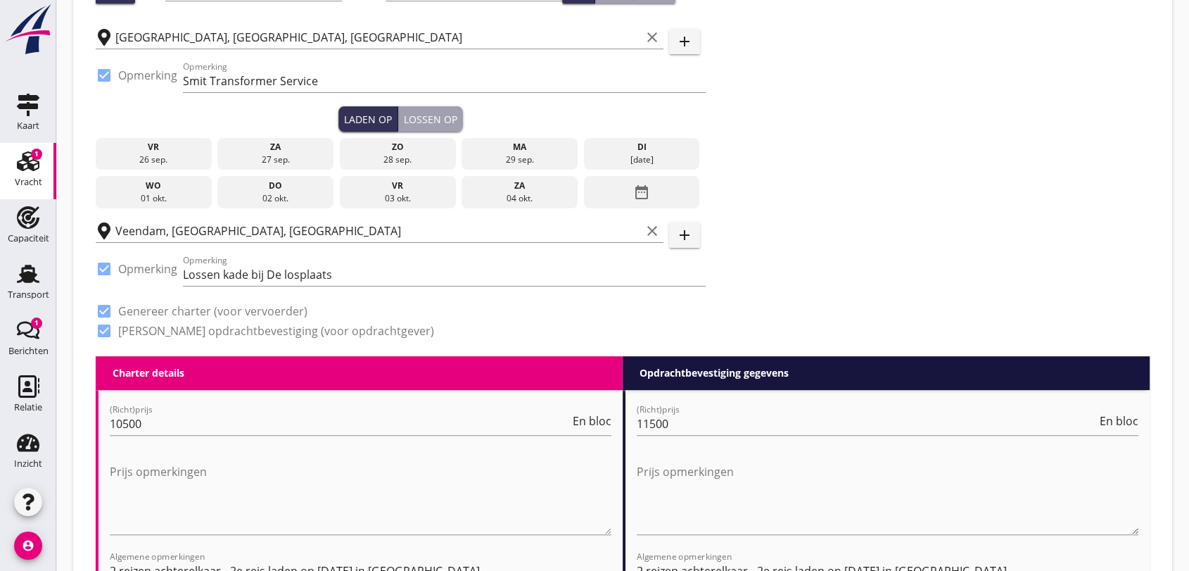
click at [642, 187] on icon "date_range" at bounding box center [641, 191] width 17 height 25
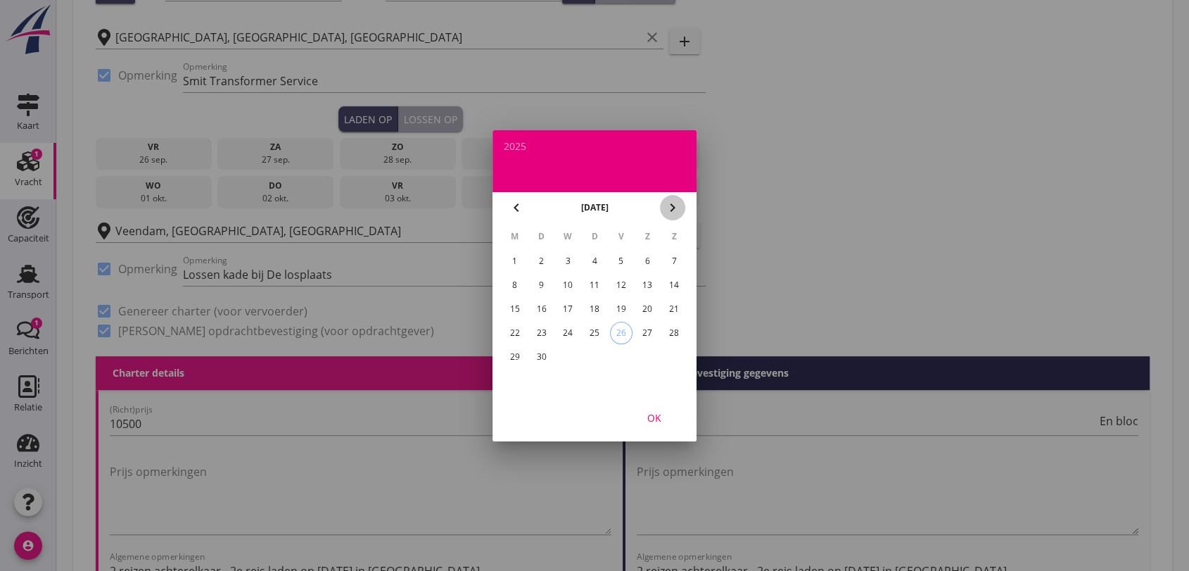
click at [671, 210] on icon "chevron_right" at bounding box center [672, 207] width 17 height 17
click at [617, 284] on div "10" at bounding box center [621, 285] width 23 height 23
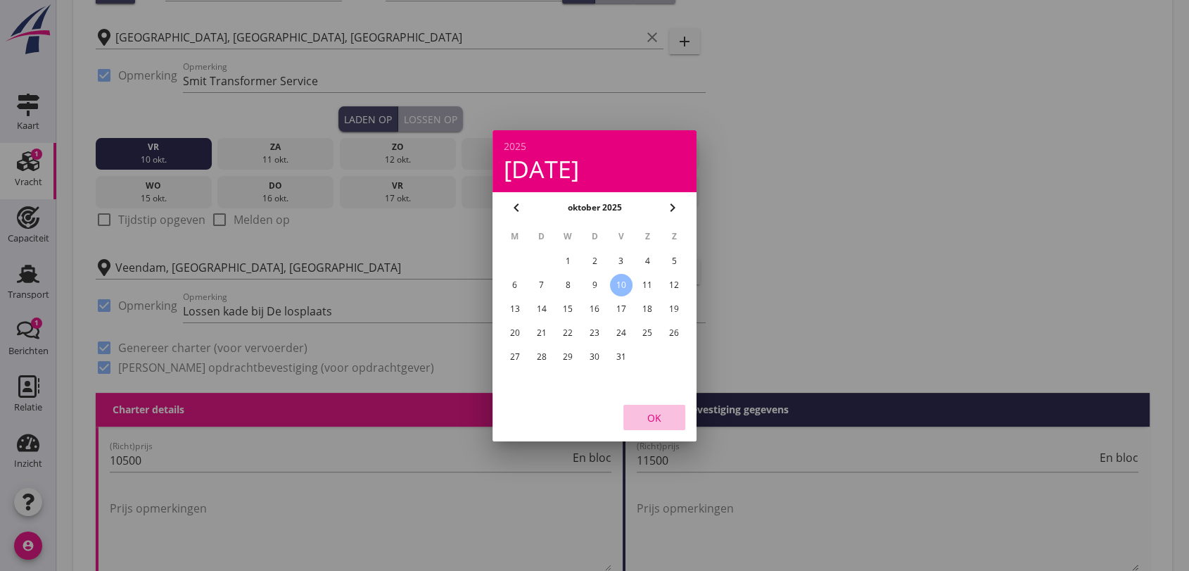
click at [660, 417] on div "OK" at bounding box center [654, 417] width 39 height 15
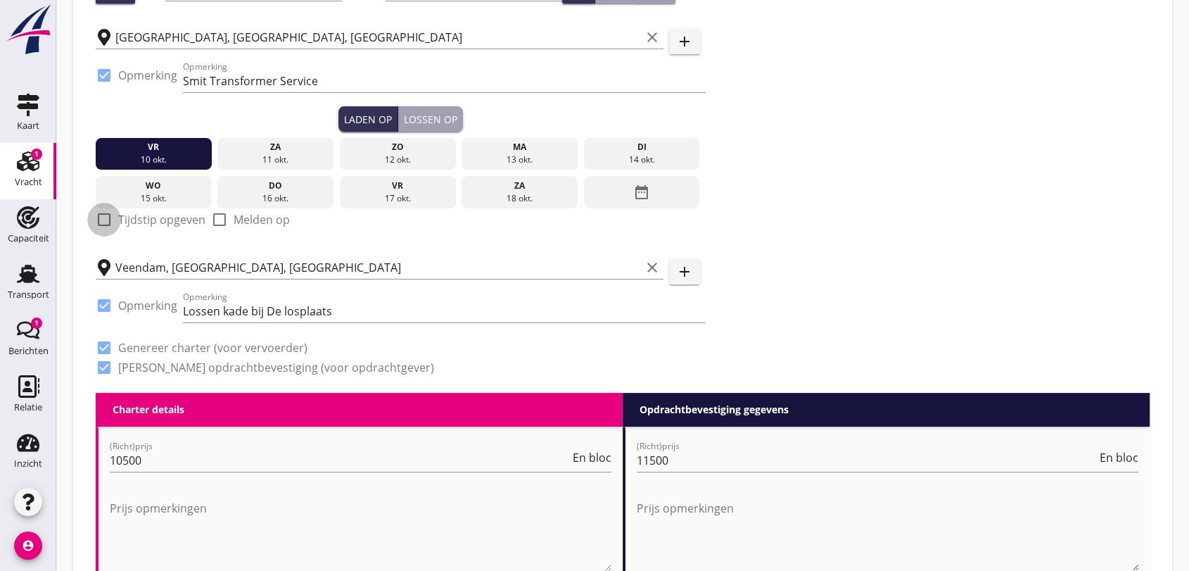
click at [101, 218] on div at bounding box center [104, 220] width 24 height 24
checkbox input "true"
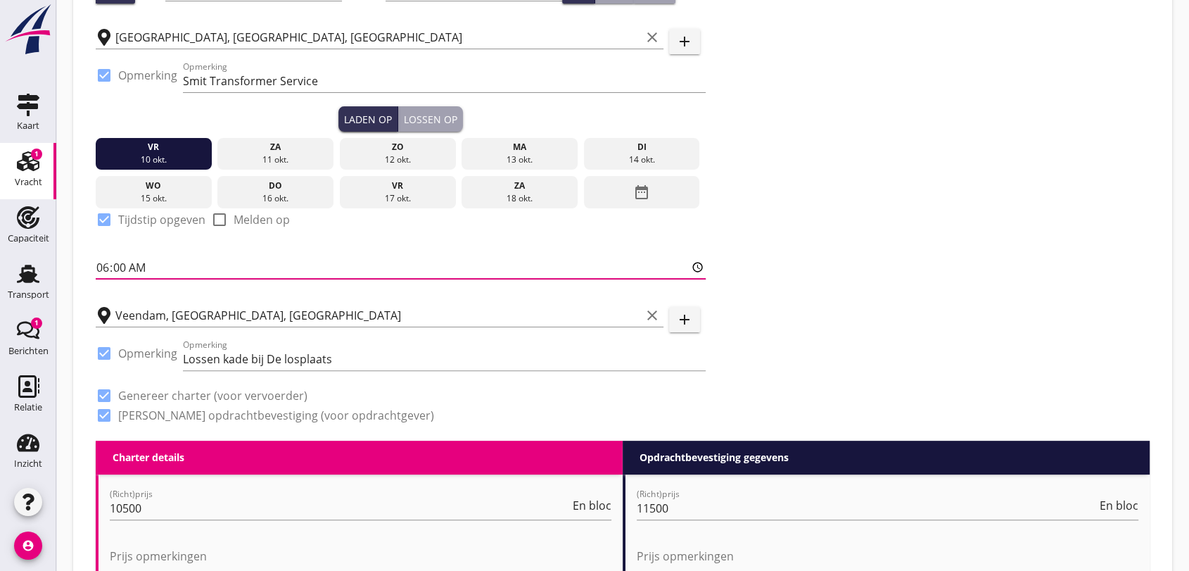
click at [169, 268] on input "06:00" at bounding box center [401, 267] width 610 height 23
type input "07:00"
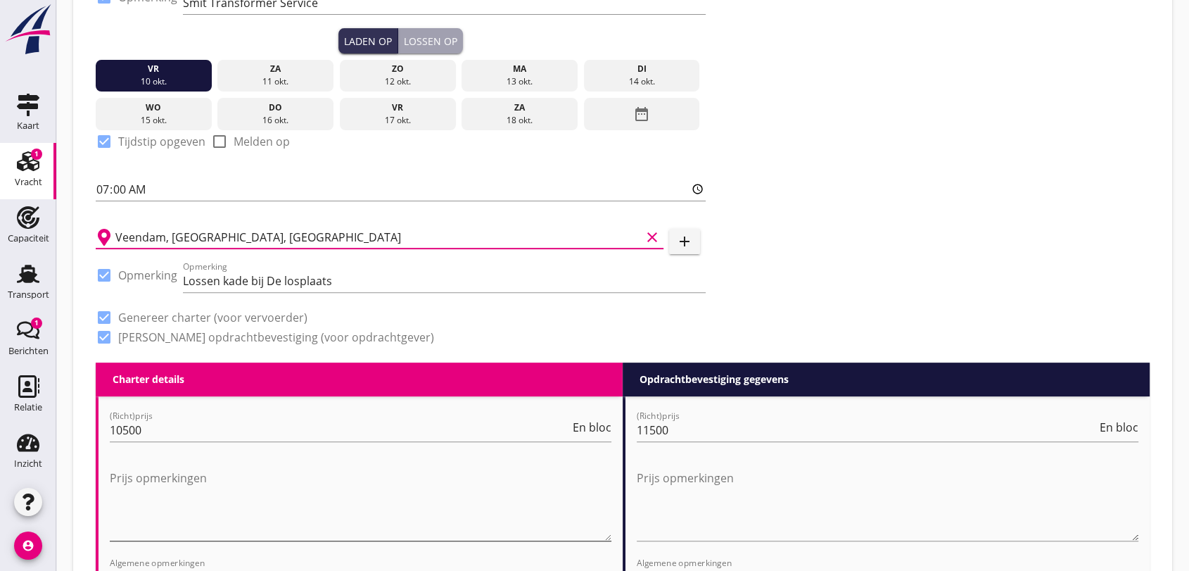
scroll to position [78, 0]
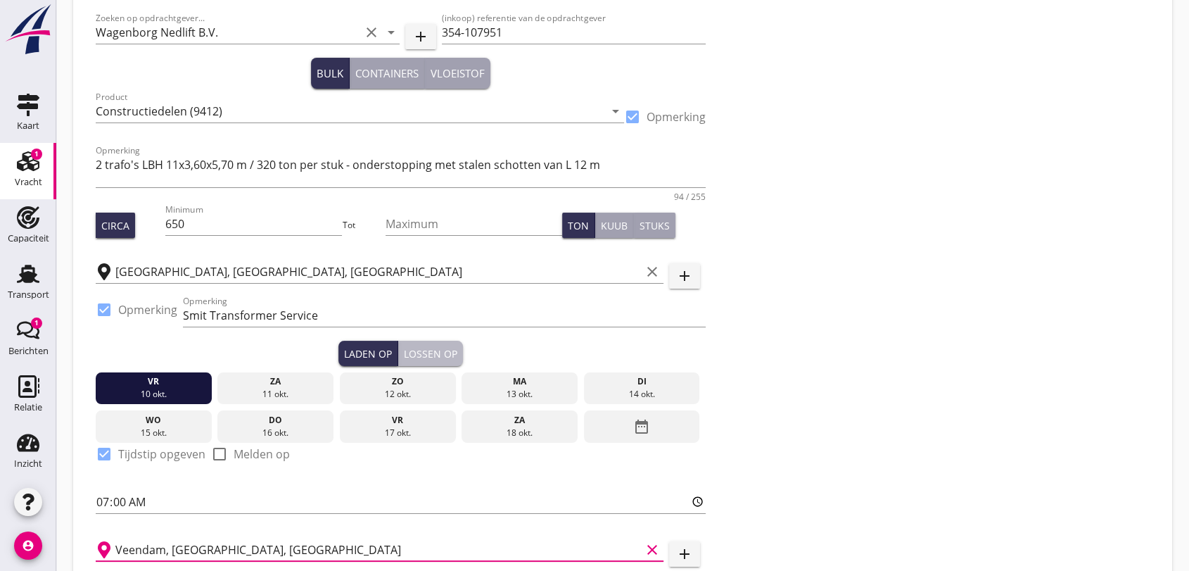
click at [428, 350] on div "Lossen op" at bounding box center [430, 353] width 53 height 15
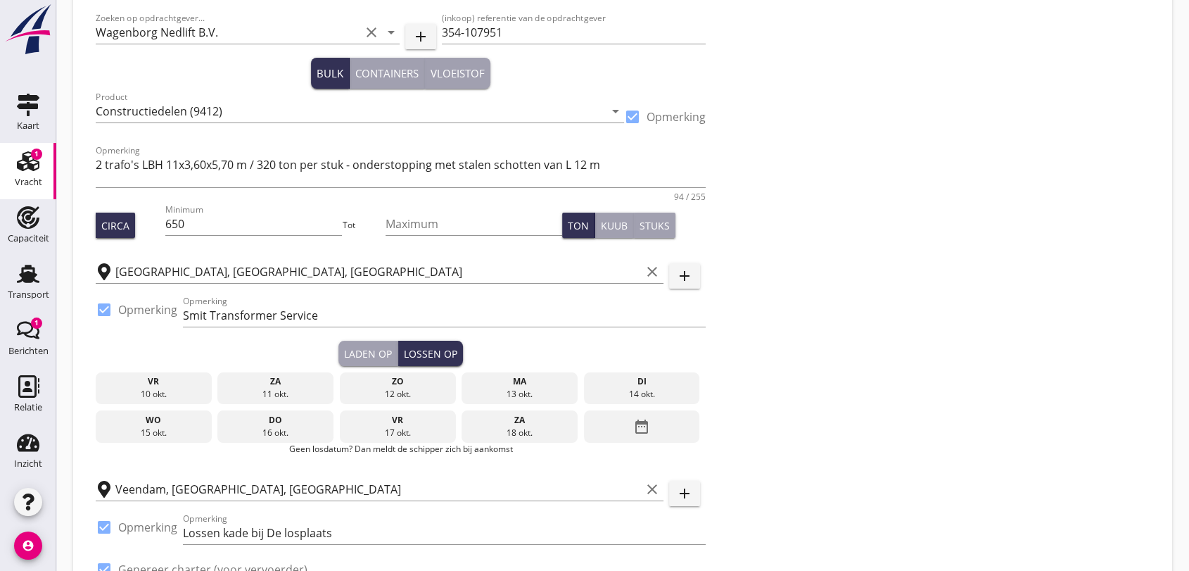
click at [642, 427] on icon "date_range" at bounding box center [641, 426] width 17 height 25
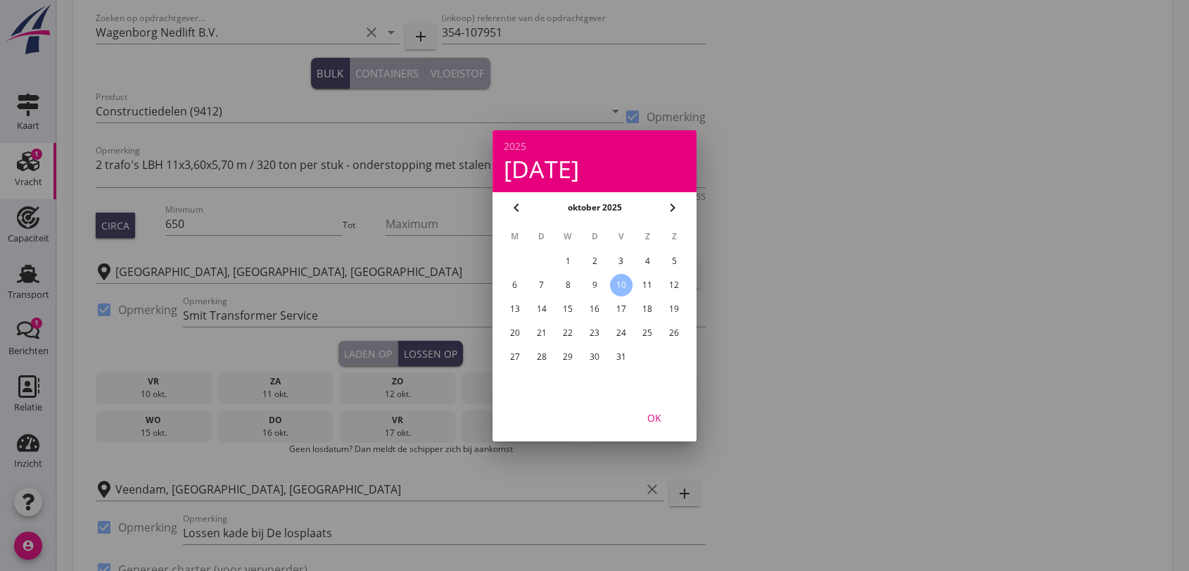
click at [543, 308] on div "14" at bounding box center [542, 309] width 23 height 23
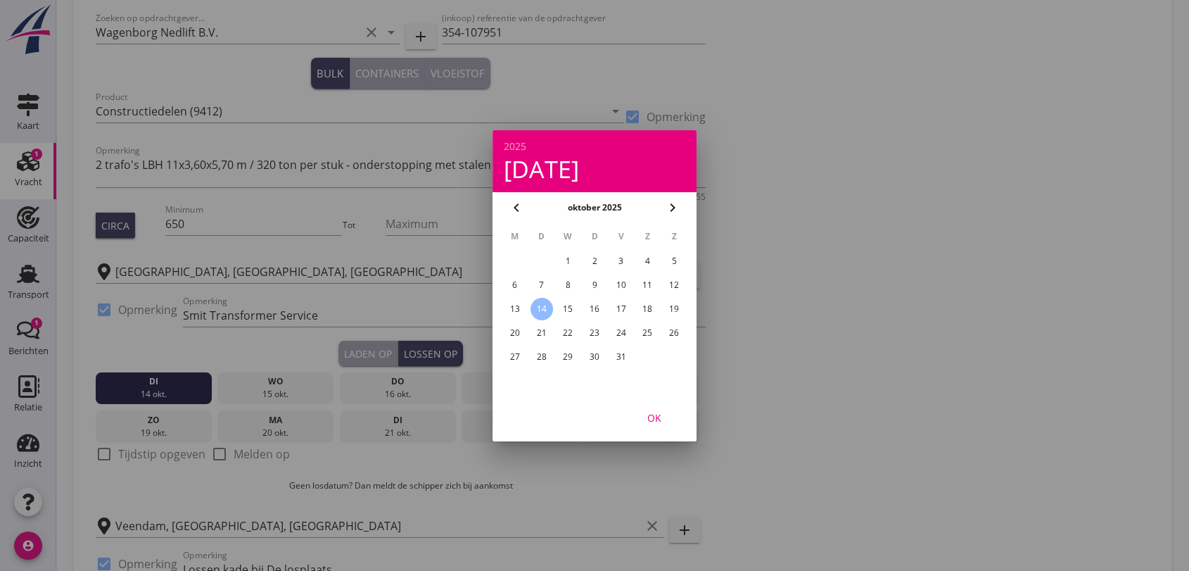
click at [654, 414] on div "OK" at bounding box center [654, 417] width 39 height 15
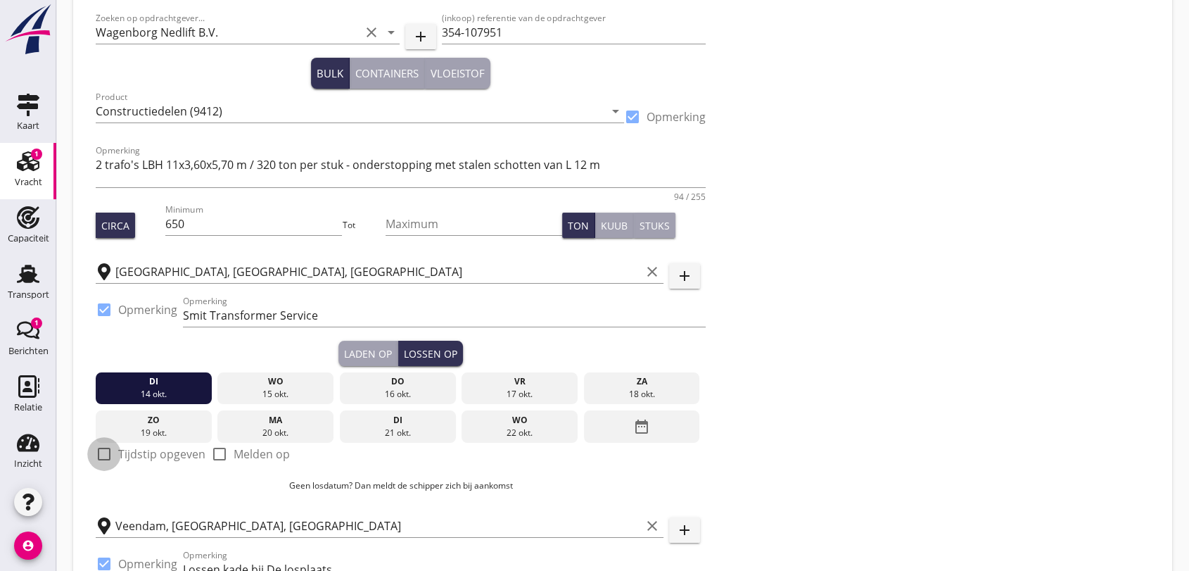
click at [105, 448] on div at bounding box center [104, 454] width 24 height 24
checkbox input "true"
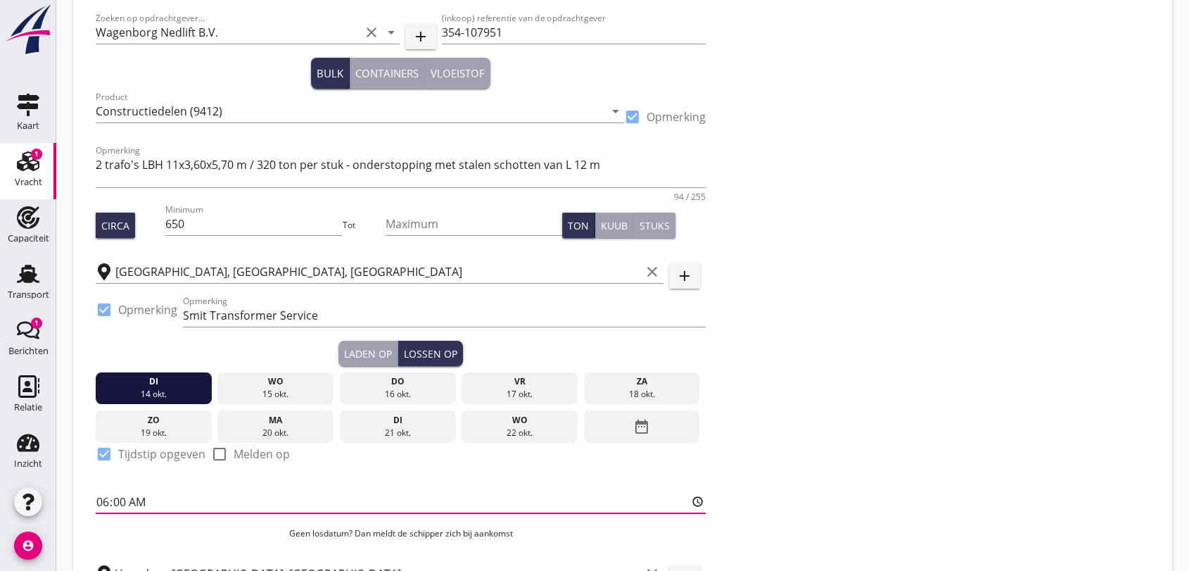
click at [129, 498] on input "06:00" at bounding box center [401, 501] width 610 height 23
type input "07:00"
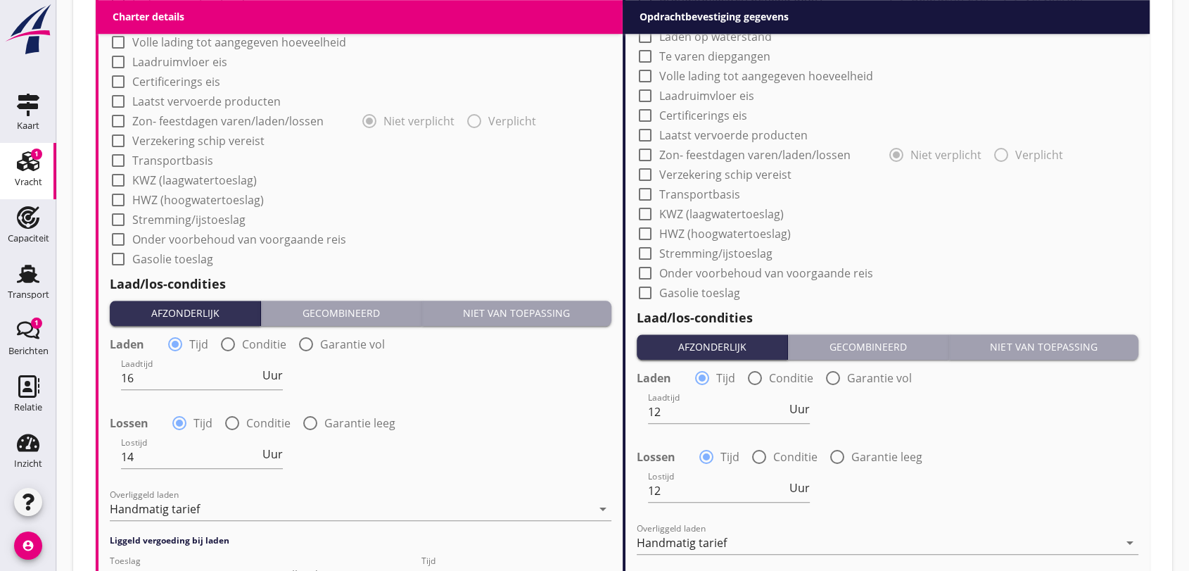
scroll to position [1414, 0]
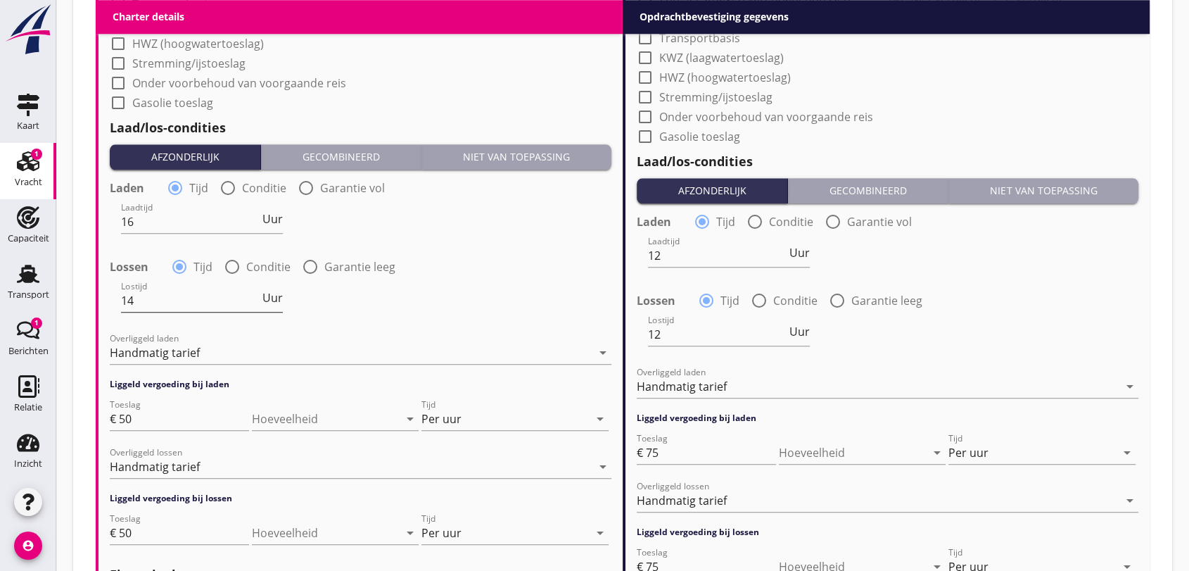
click at [149, 295] on input "14" at bounding box center [190, 300] width 139 height 23
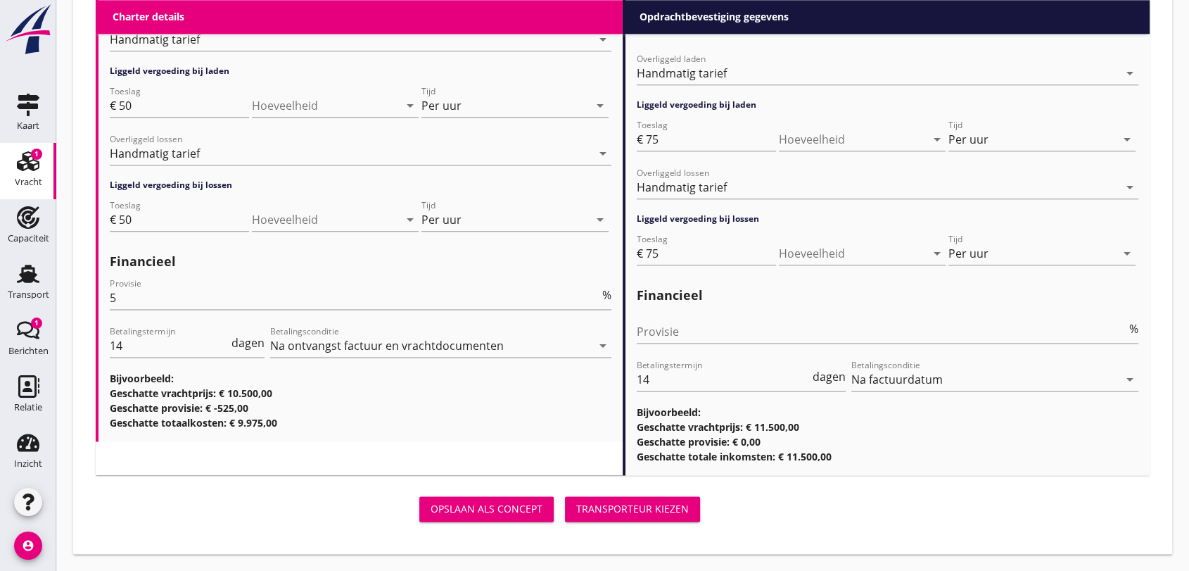
type input "16"
click at [640, 513] on div "Transporteur kiezen" at bounding box center [632, 508] width 113 height 15
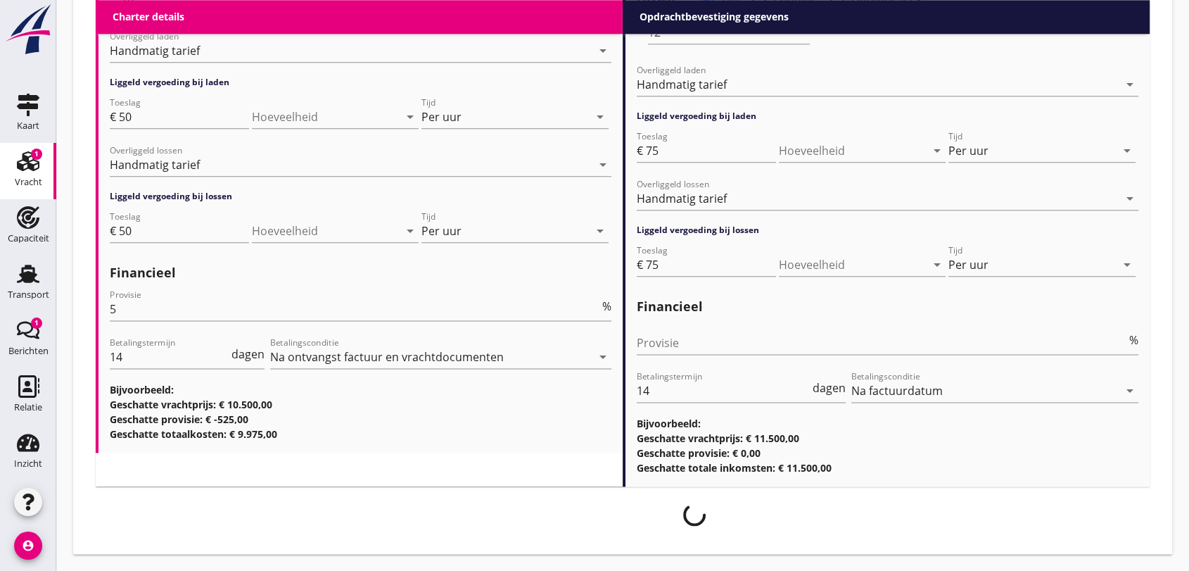
scroll to position [1716, 0]
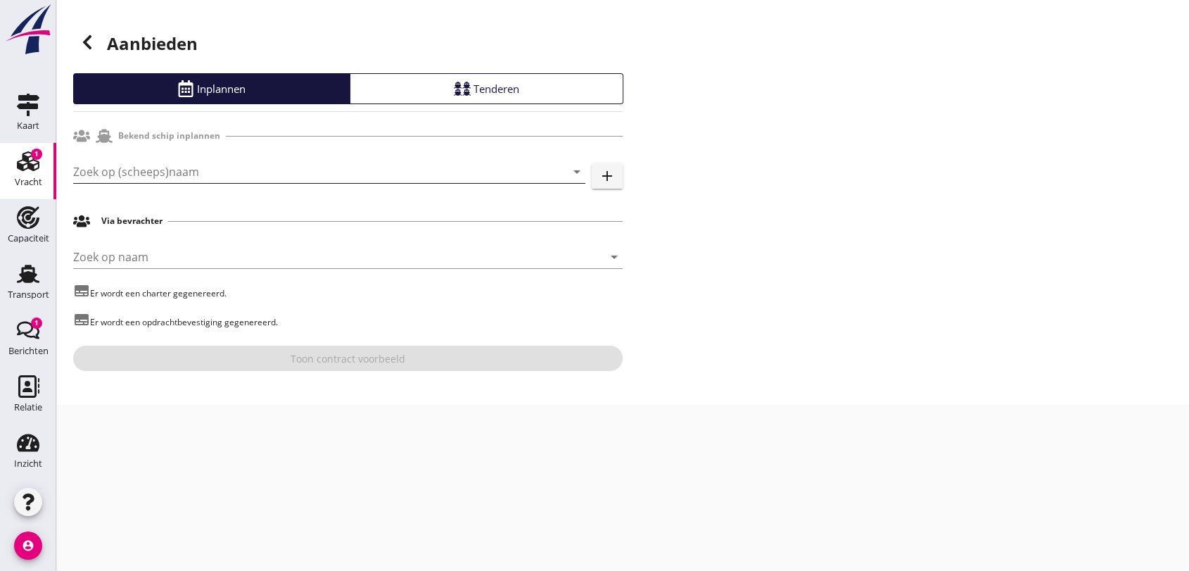
click at [145, 171] on input "Zoek op (scheeps)naam" at bounding box center [309, 171] width 473 height 23
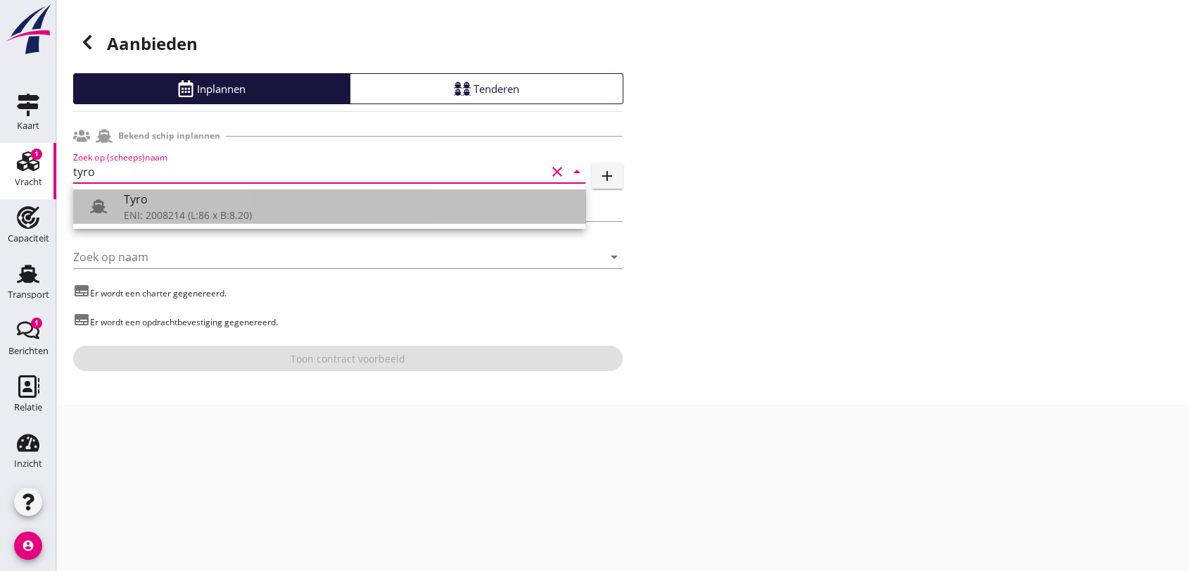
click at [170, 213] on div "ENI: 2008214 (L:86 x B:8.20)" at bounding box center [349, 215] width 450 height 15
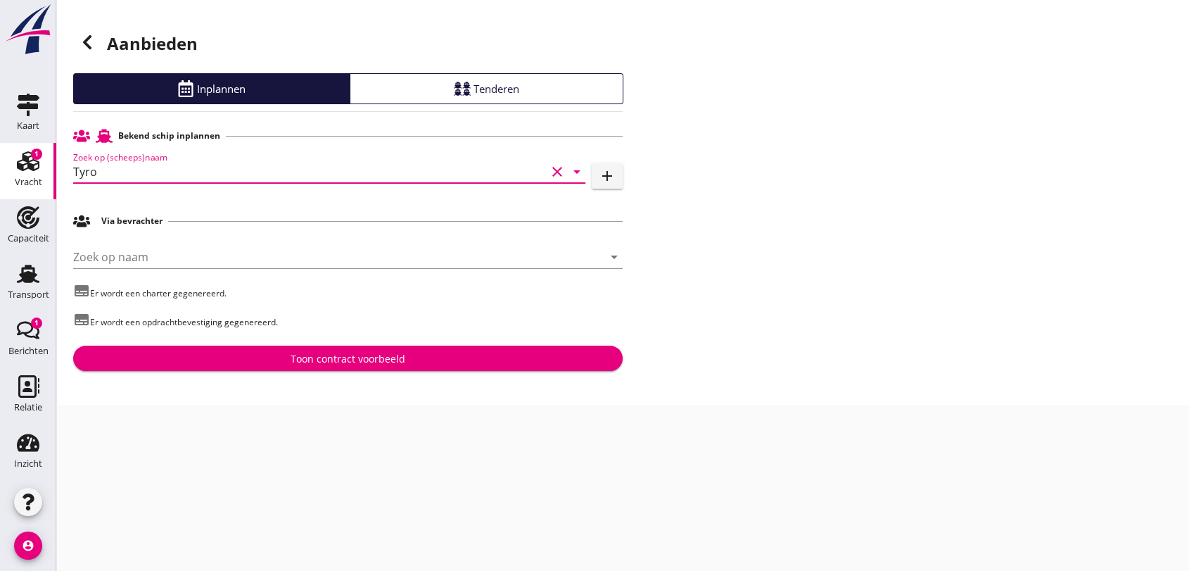
type input "Tyro"
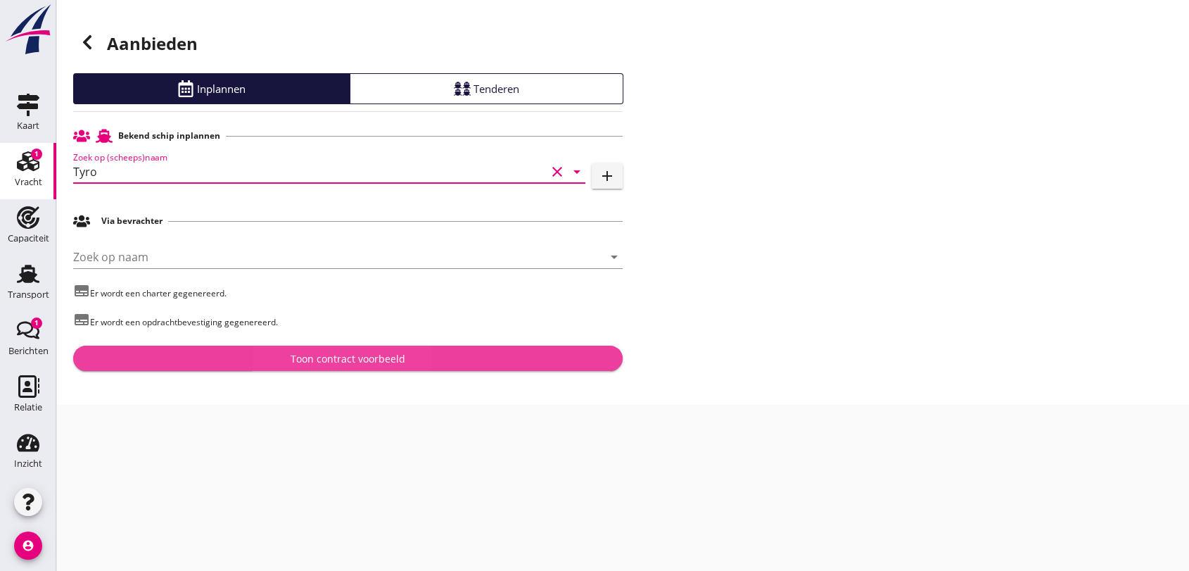
click at [388, 358] on div "Toon contract voorbeeld" at bounding box center [348, 358] width 115 height 15
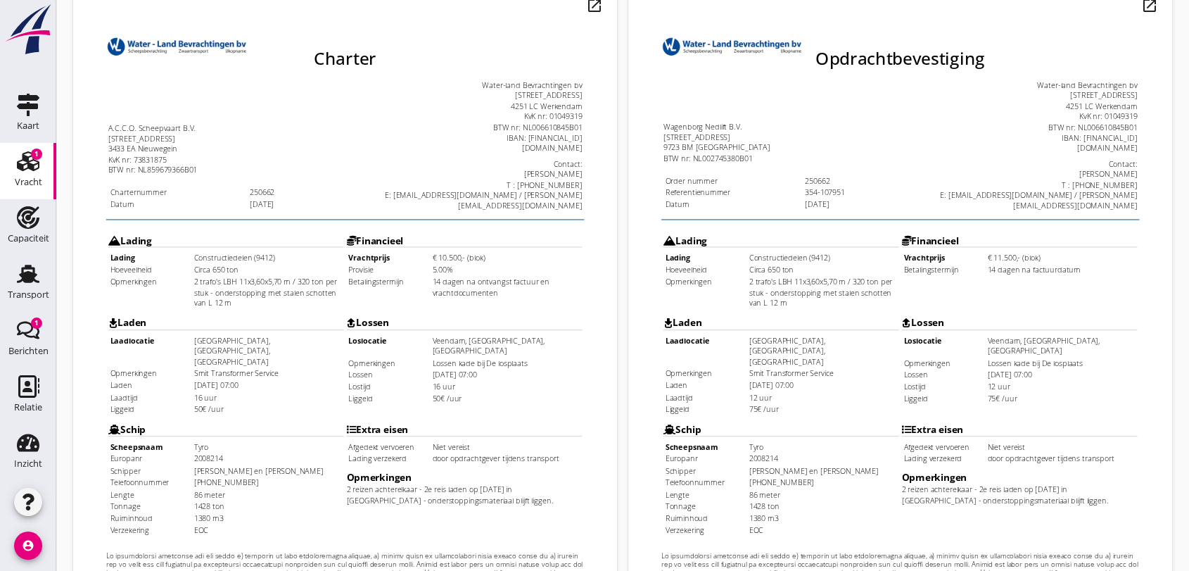
scroll to position [450, 0]
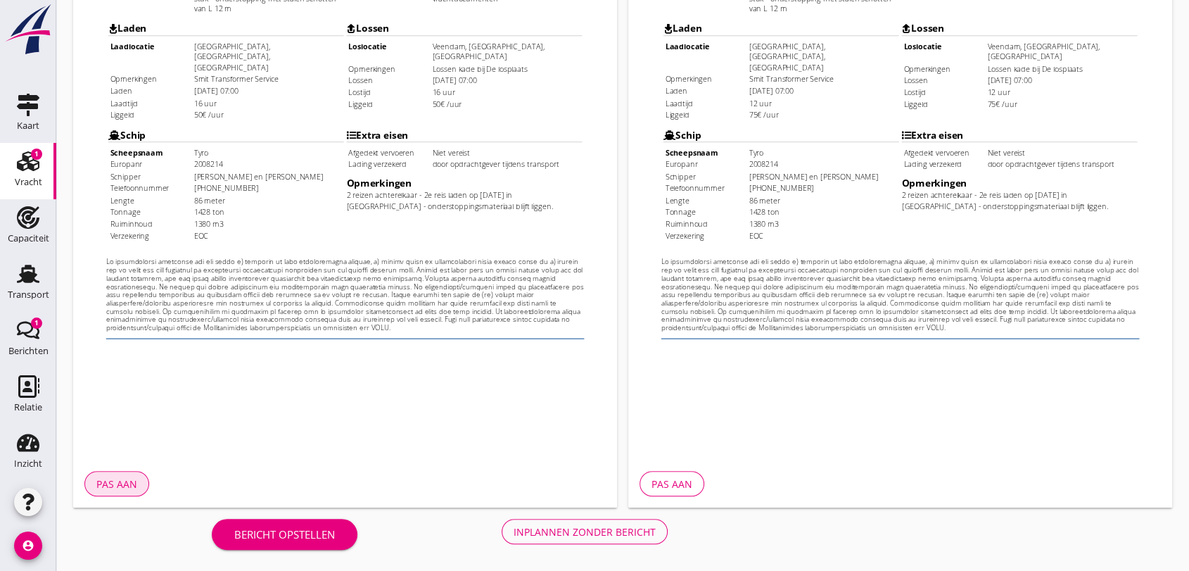
click at [115, 483] on div "Pas aan" at bounding box center [116, 483] width 41 height 15
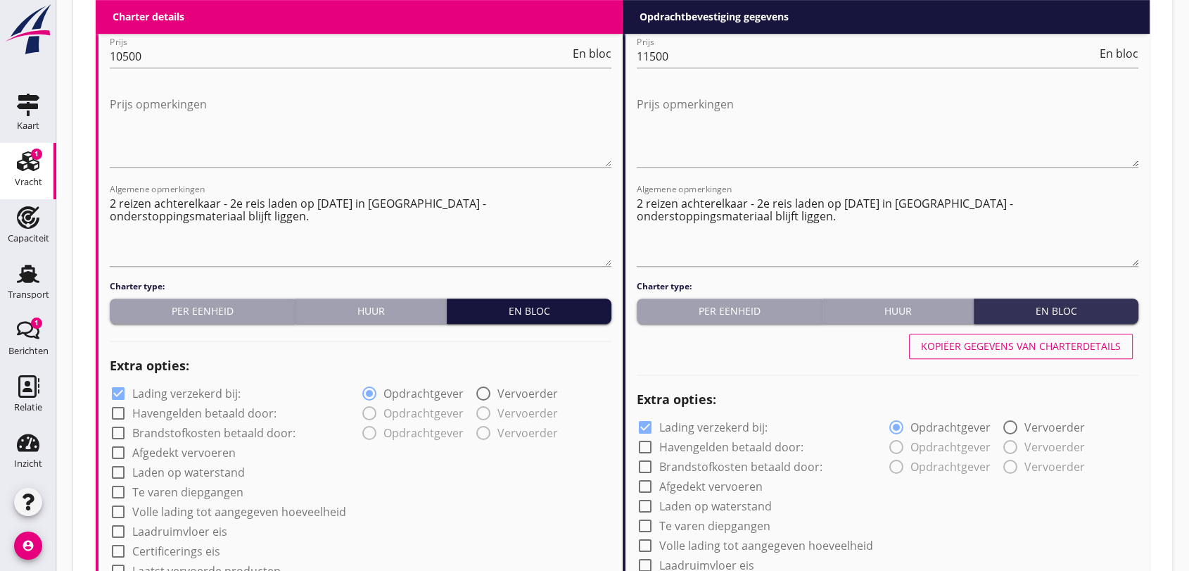
scroll to position [409, 0]
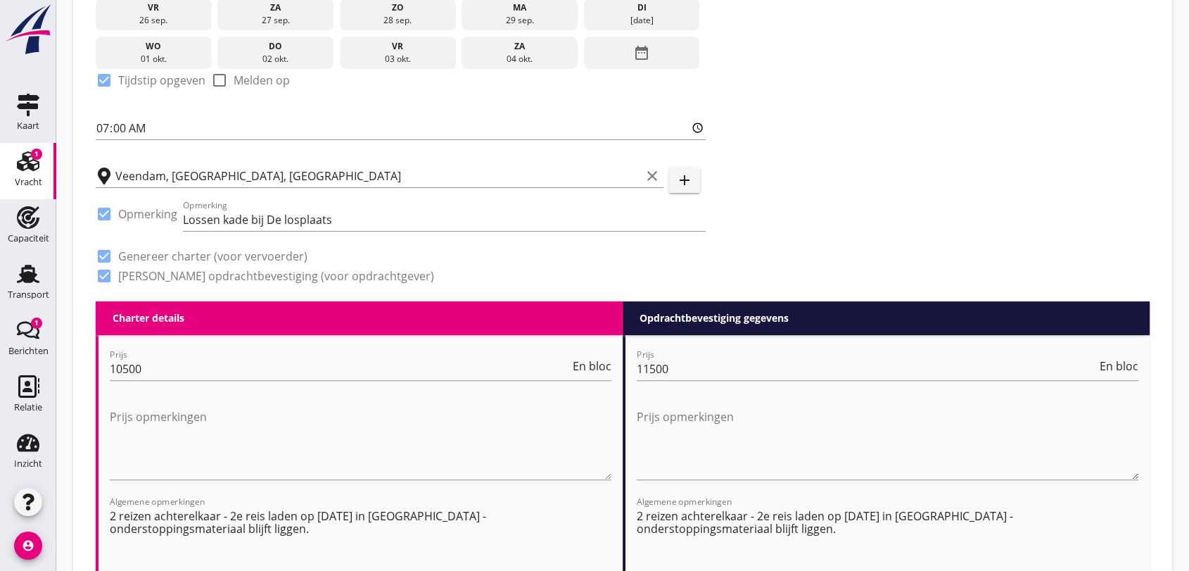
click at [217, 502] on div "Algemene opmerkingen 2 reizen achterelkaar - 2e reis laden op [DATE] in [GEOGRA…" at bounding box center [361, 544] width 502 height 96
click at [226, 517] on textarea "2 reizen achterelkaar - 2e reis laden op [DATE] in [GEOGRAPHIC_DATA] - ondersto…" at bounding box center [361, 542] width 502 height 74
type textarea "Dit is de 2e reis - na lossing wordt het onderstoppingsmateriaal eruit gehaald."
click at [671, 514] on textarea "2 reizen achterelkaar - 2e reis laden op [DATE] in [GEOGRAPHIC_DATA] - ondersto…" at bounding box center [888, 542] width 502 height 74
drag, startPoint x: 638, startPoint y: 515, endPoint x: 686, endPoint y: 536, distance: 52.7
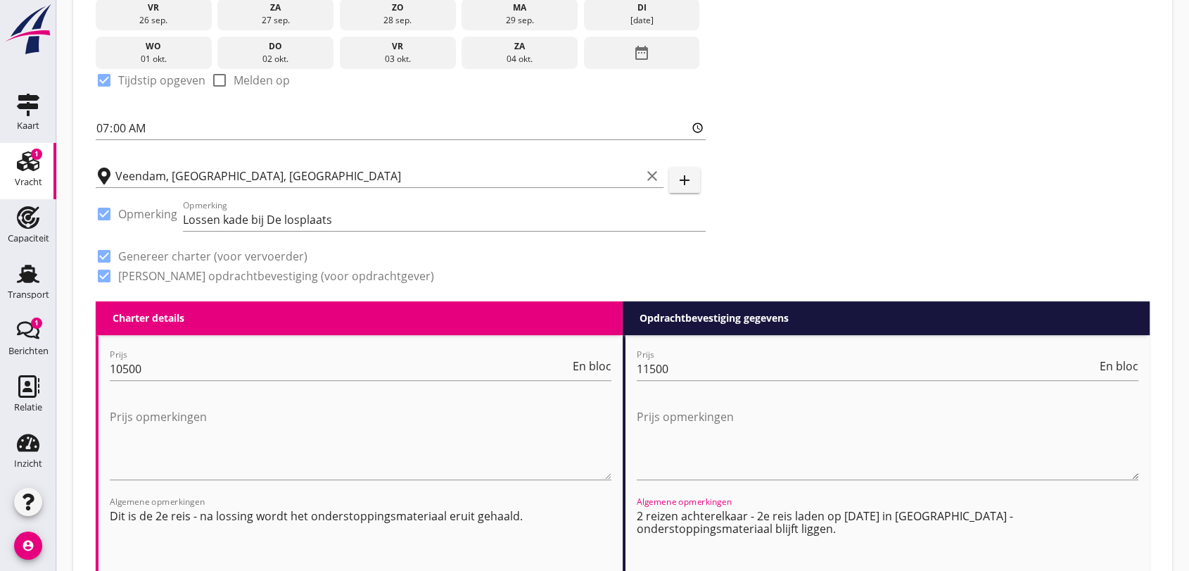
click at [686, 536] on textarea "2 reizen achterelkaar - 2e reis laden op [DATE] in [GEOGRAPHIC_DATA] - ondersto…" at bounding box center [888, 542] width 502 height 74
click at [692, 538] on textarea "2 reizen achterelkaar - 2e reis laden op [DATE] in [GEOGRAPHIC_DATA] - ondersto…" at bounding box center [888, 542] width 502 height 74
click at [681, 526] on textarea "2 reizen achterelkaar - 2e reis laden op [DATE] in [GEOGRAPHIC_DATA] - ondersto…" at bounding box center [888, 542] width 502 height 74
type textarea "2"
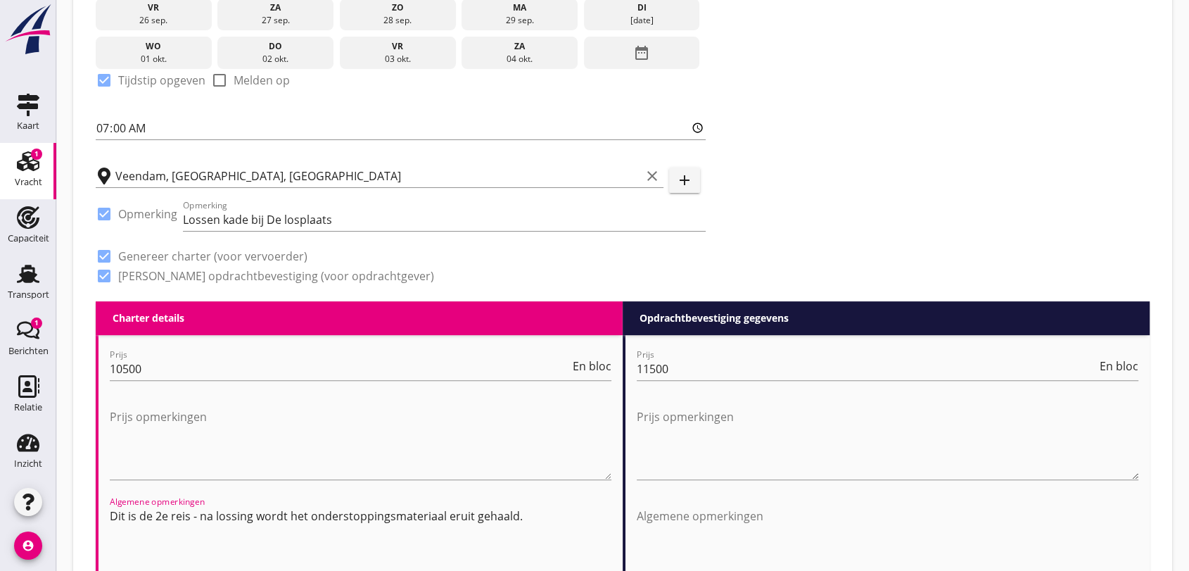
drag, startPoint x: 110, startPoint y: 518, endPoint x: 530, endPoint y: 517, distance: 420.1
click at [531, 524] on textarea "Dit is de 2e reis - na lossing wordt het onderstoppingsmateriaal eruit gehaald." at bounding box center [361, 542] width 502 height 74
click at [671, 512] on textarea "Algemene opmerkingen" at bounding box center [888, 542] width 502 height 74
paste textarea "Dit is de 2e reis - na lossing wordt het onderstoppingsmateriaal eruit gehaald."
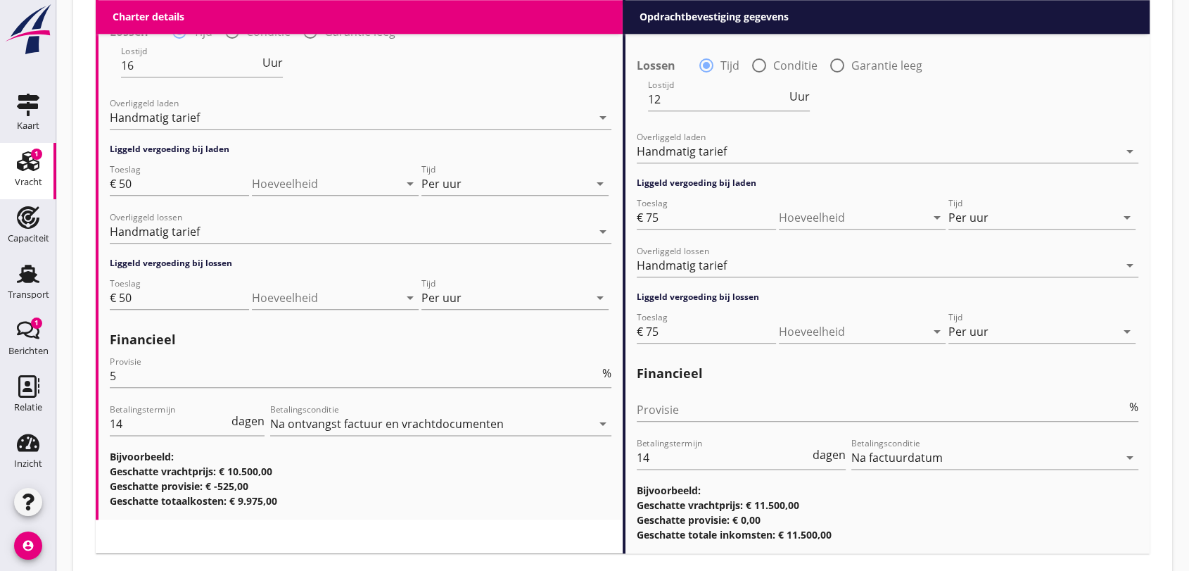
scroll to position [1660, 0]
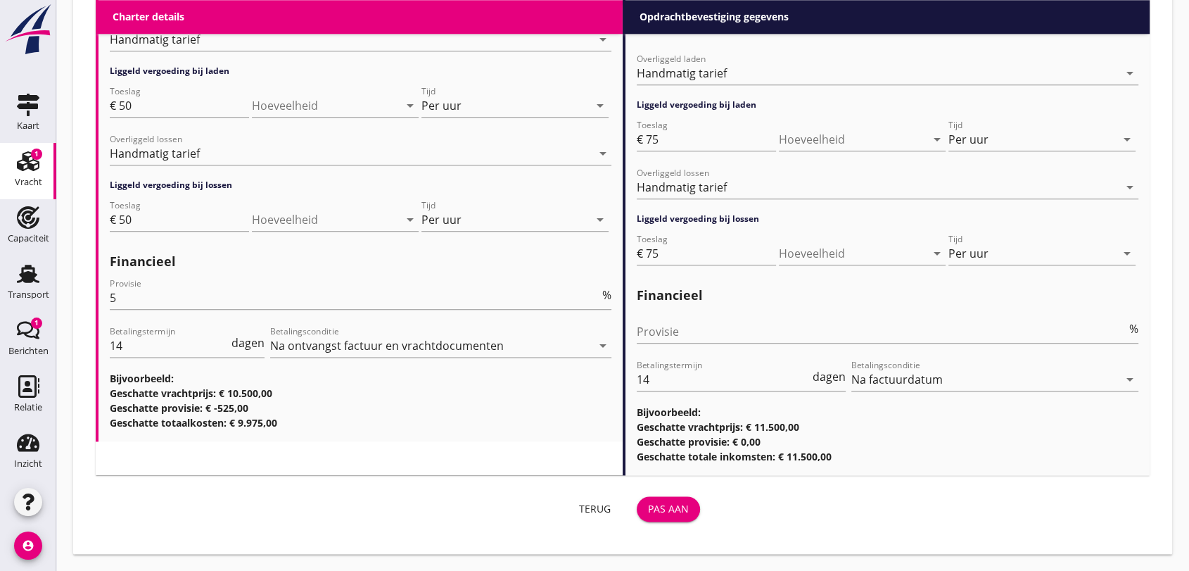
type textarea "Dit is de 2e reis - na lossing wordt het onderstoppingsmateriaal eruit gehaald."
click at [671, 507] on div "Pas aan" at bounding box center [668, 508] width 41 height 15
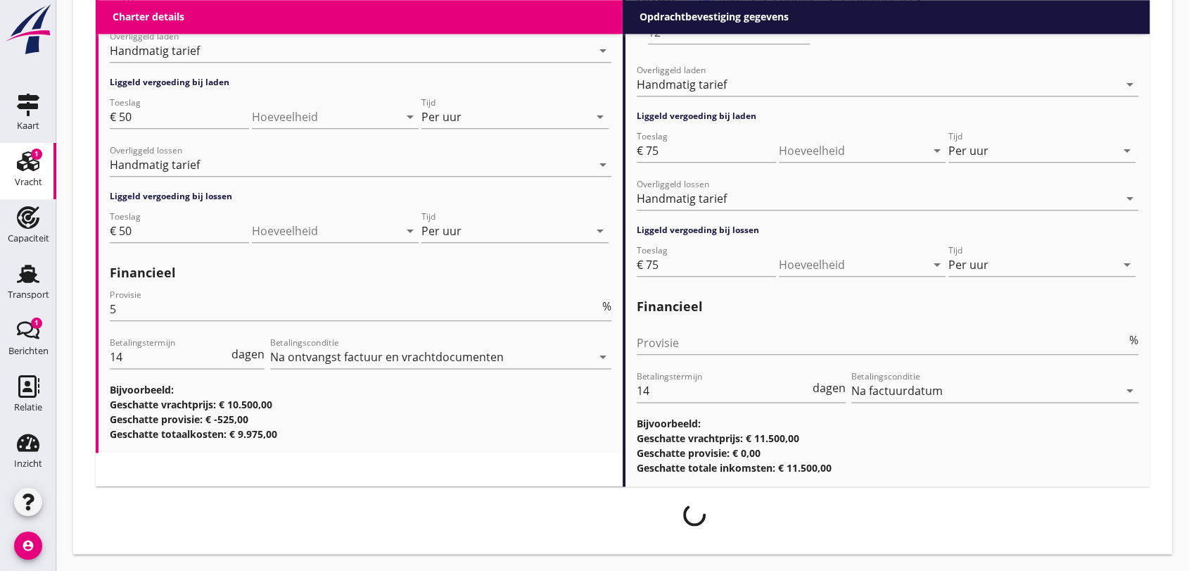
scroll to position [1649, 0]
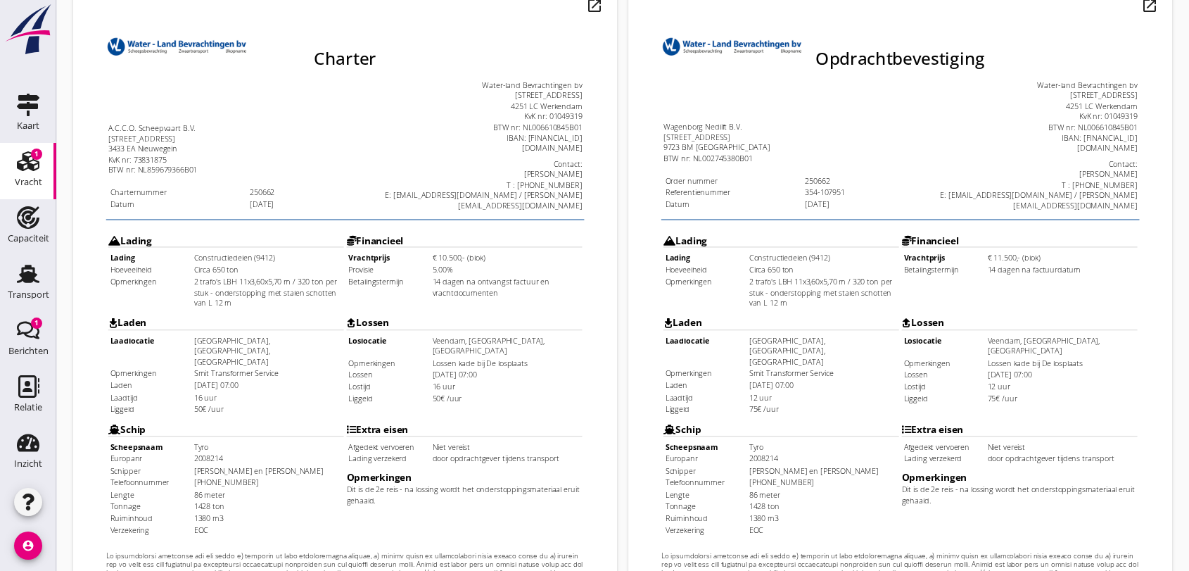
scroll to position [450, 0]
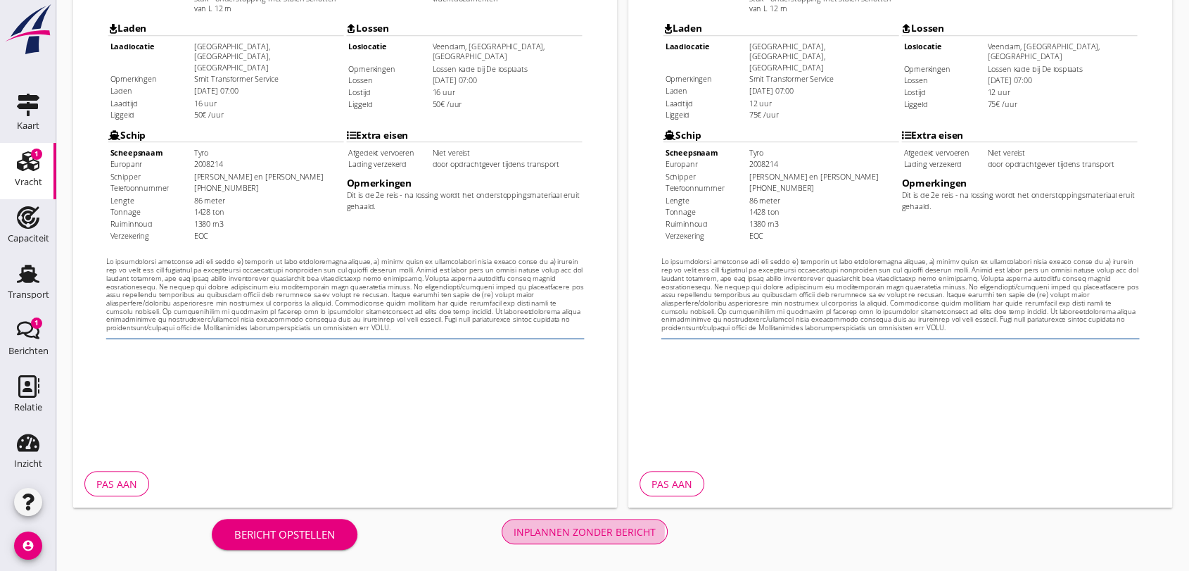
click at [631, 529] on div "Inplannen zonder bericht" at bounding box center [585, 531] width 142 height 15
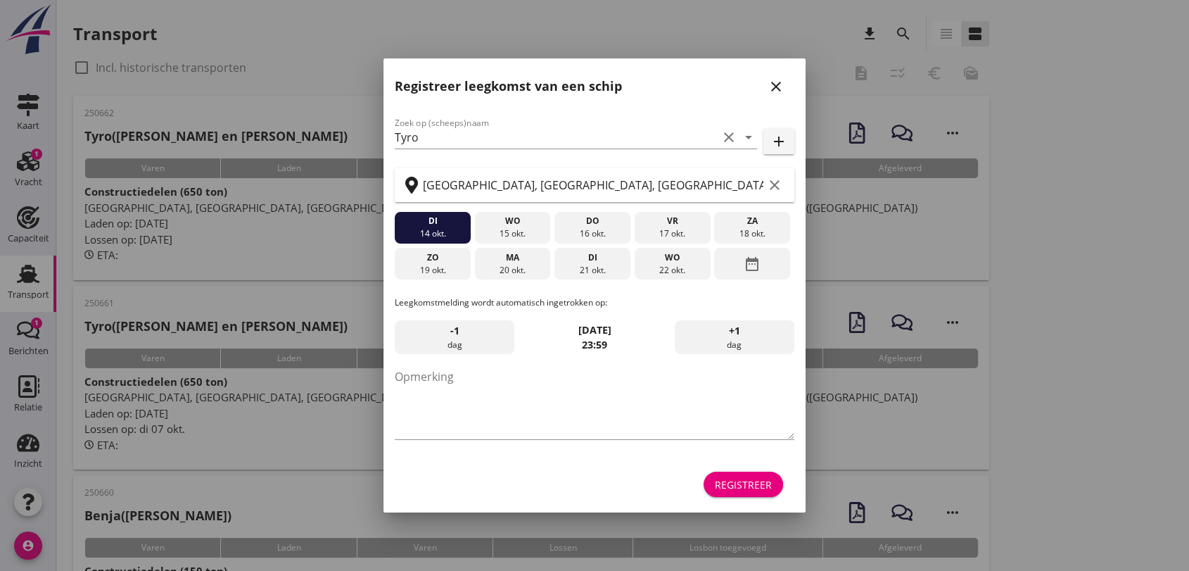
click at [780, 89] on icon "close" at bounding box center [776, 86] width 17 height 17
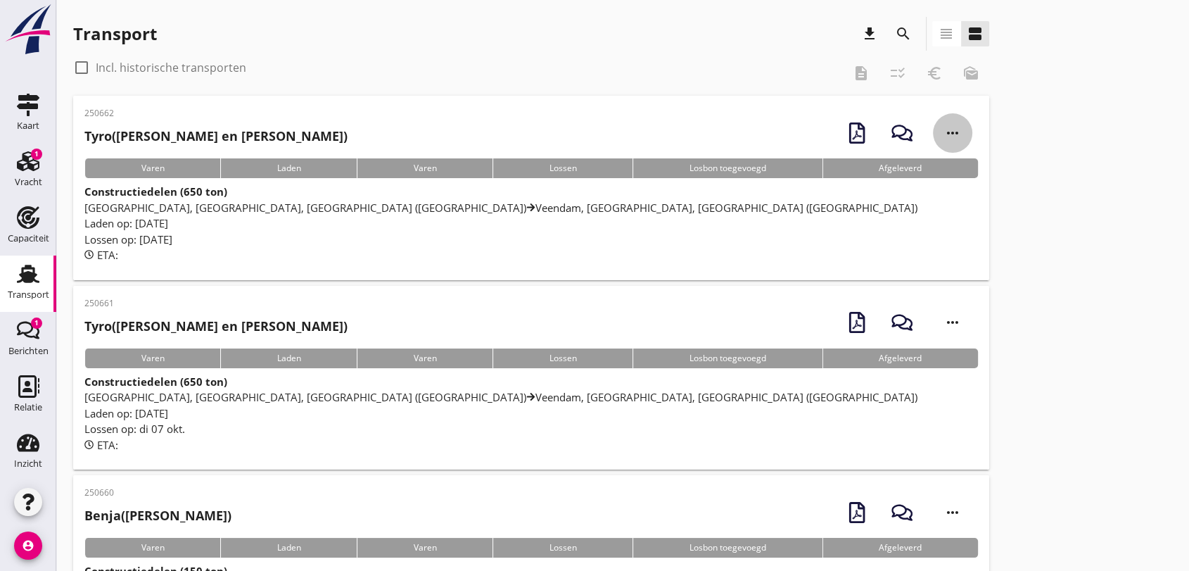
click at [949, 134] on icon "more_horiz" at bounding box center [952, 132] width 39 height 39
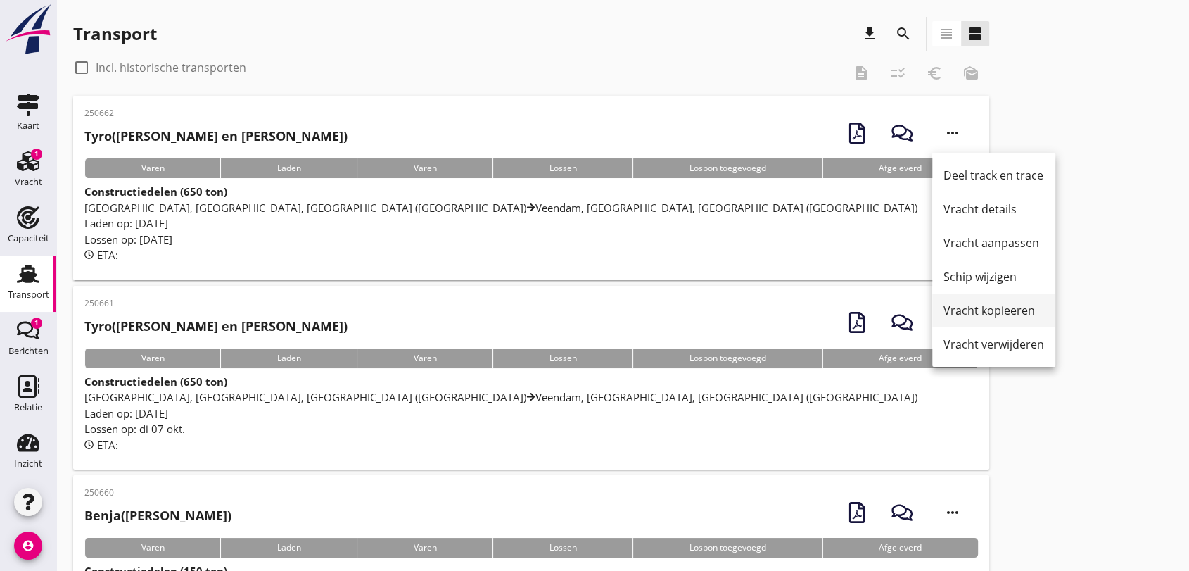
click at [1008, 312] on div "Vracht kopieeren" at bounding box center [994, 310] width 101 height 17
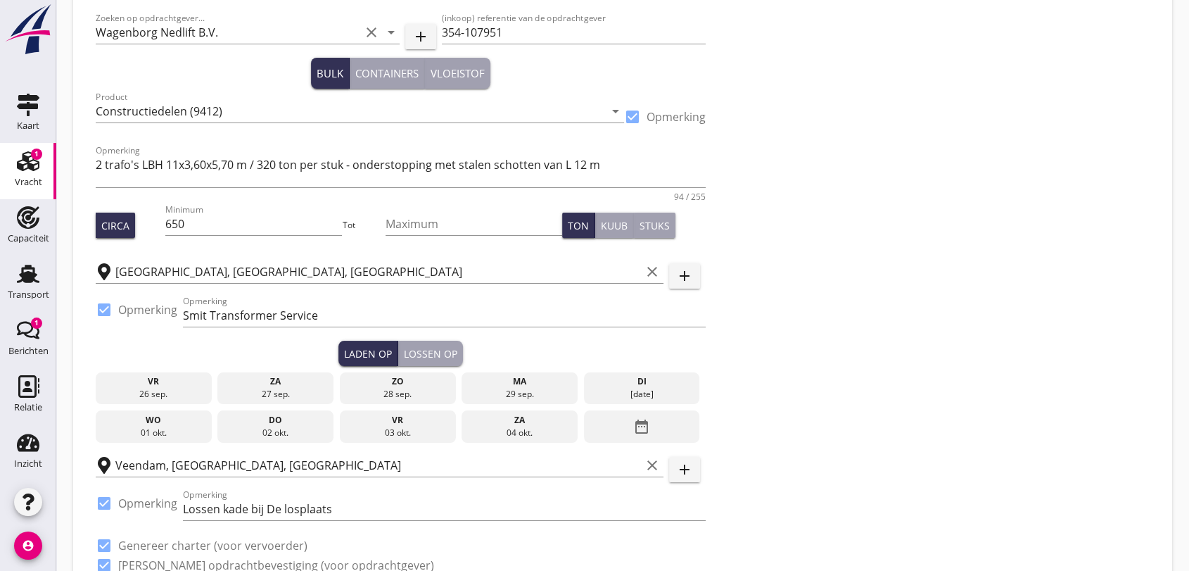
scroll to position [156, 0]
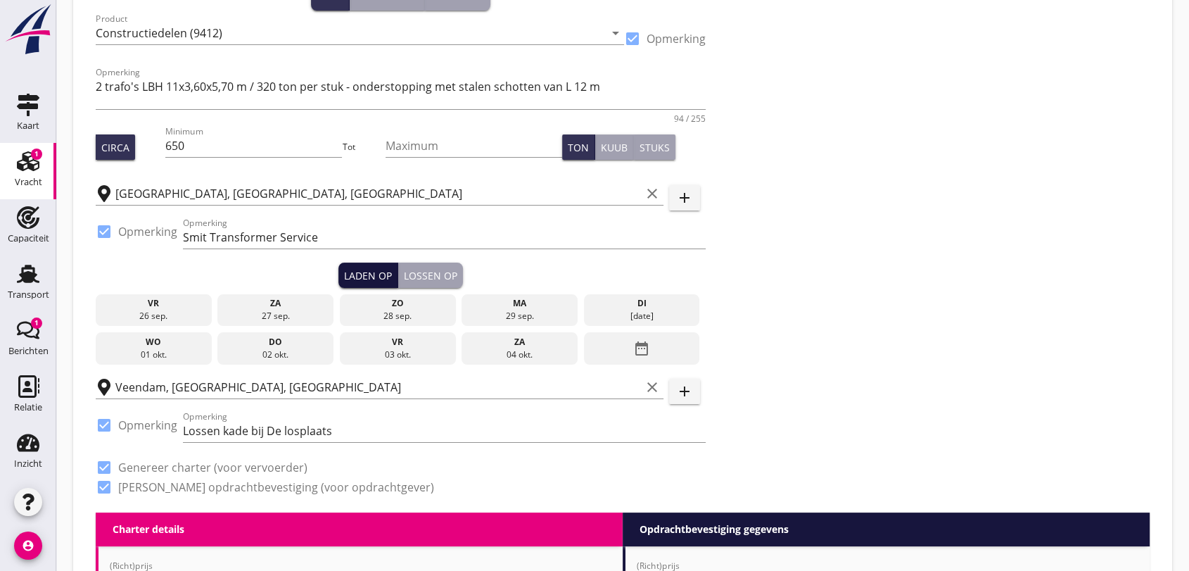
click at [354, 274] on div "Laden op" at bounding box center [368, 275] width 48 height 15
click at [641, 345] on icon "date_range" at bounding box center [641, 348] width 17 height 25
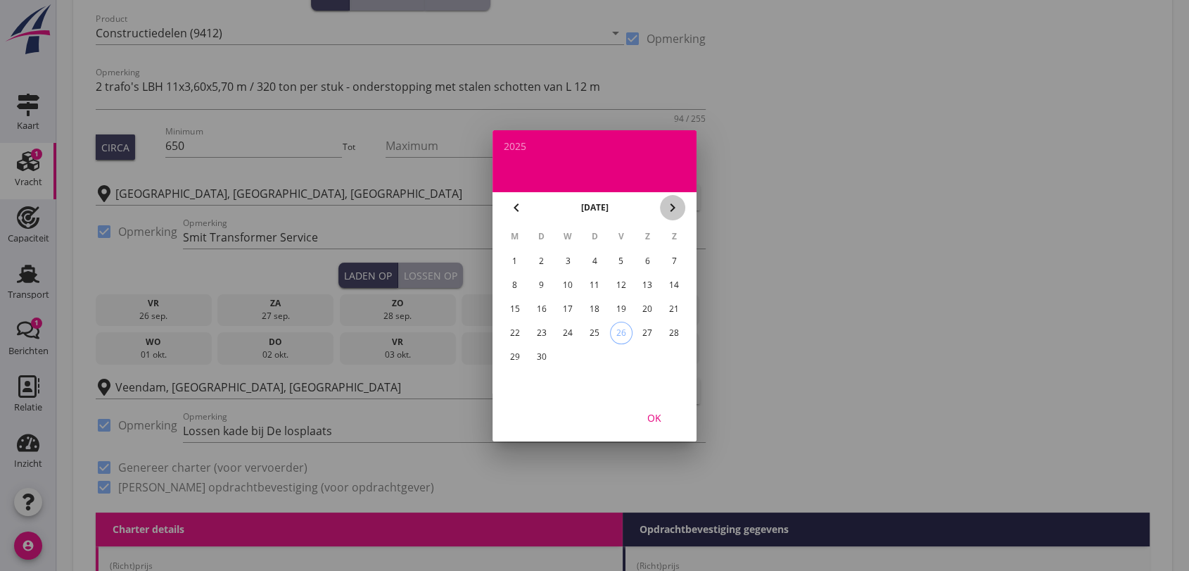
click at [673, 206] on icon "chevron_right" at bounding box center [672, 207] width 17 height 17
click at [623, 260] on div "3" at bounding box center [621, 261] width 23 height 23
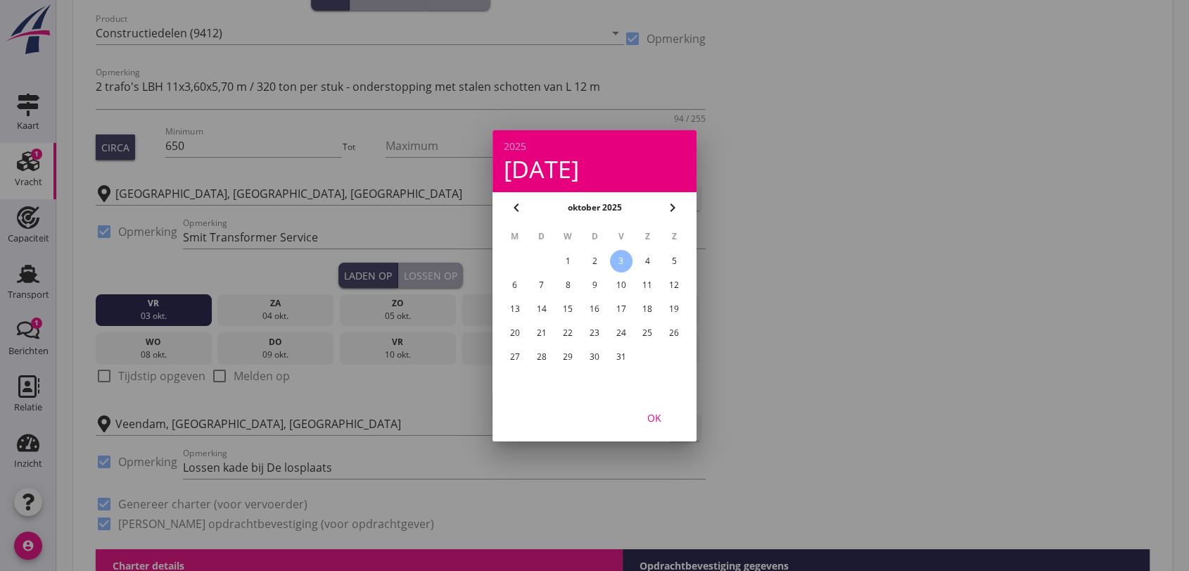
click at [103, 371] on div at bounding box center [594, 285] width 1189 height 571
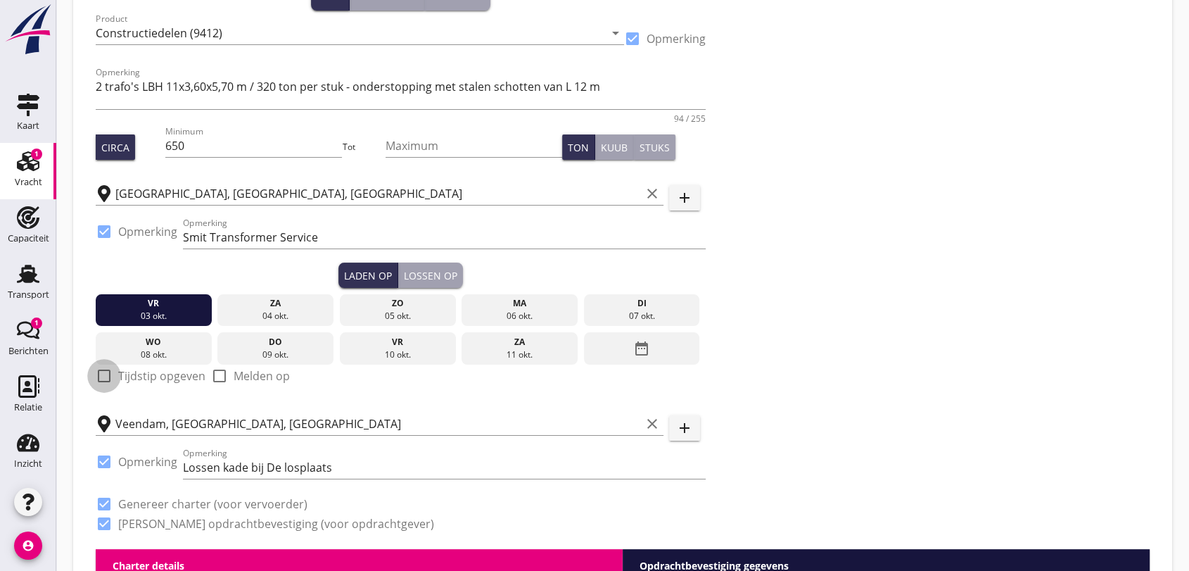
click at [101, 373] on div at bounding box center [104, 376] width 24 height 24
checkbox input "true"
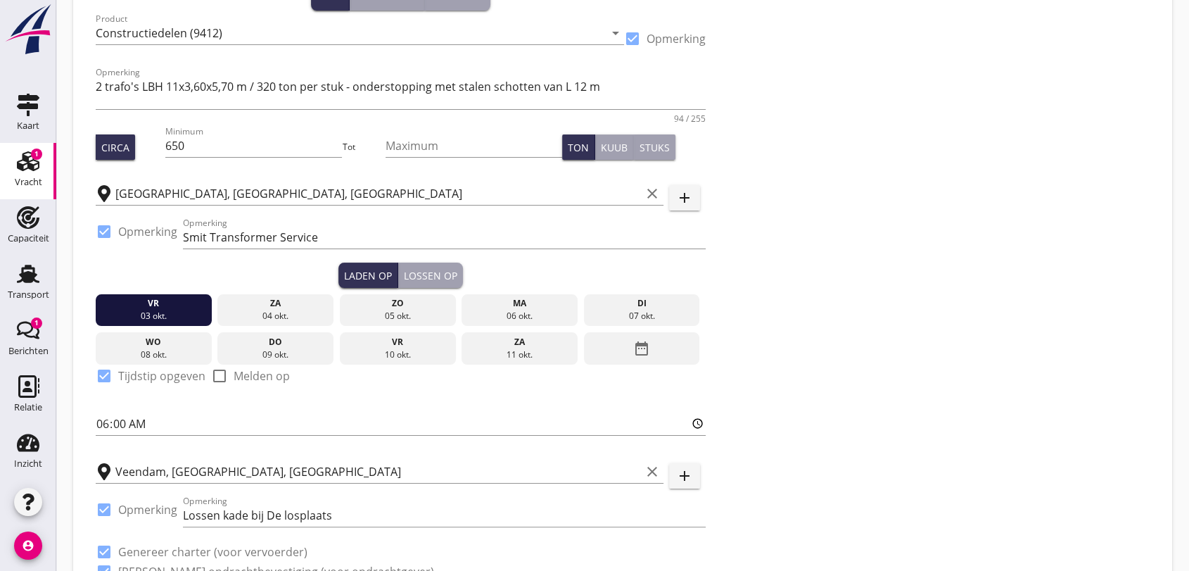
scroll to position [234, 0]
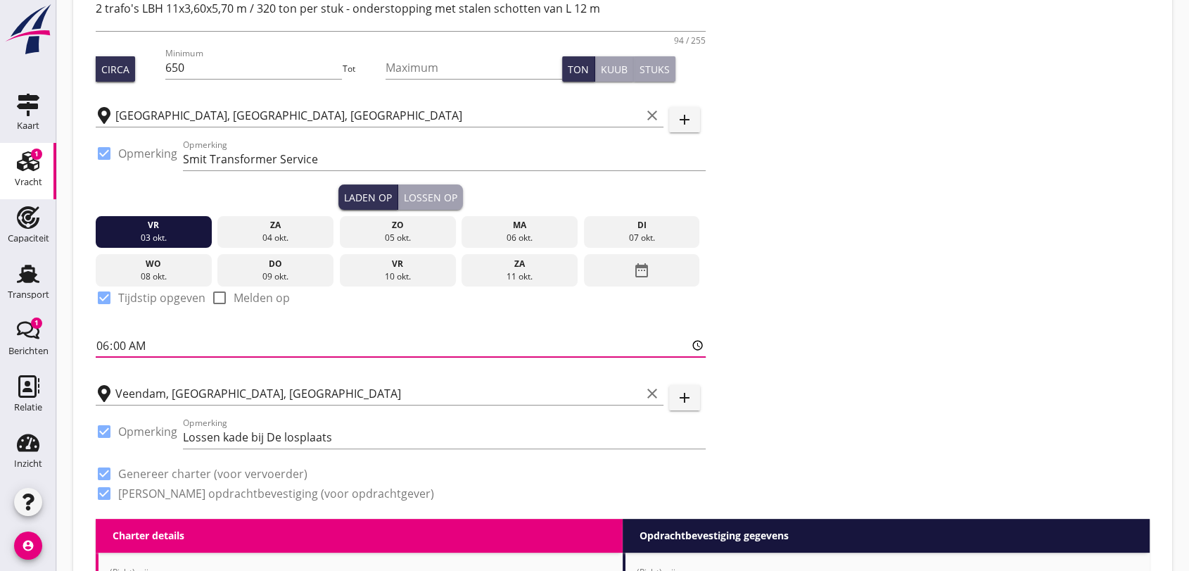
click at [147, 350] on input "06:00" at bounding box center [401, 345] width 610 height 23
type input "10:00"
click at [355, 387] on input "Veendam, [GEOGRAPHIC_DATA], [GEOGRAPHIC_DATA]" at bounding box center [378, 393] width 526 height 23
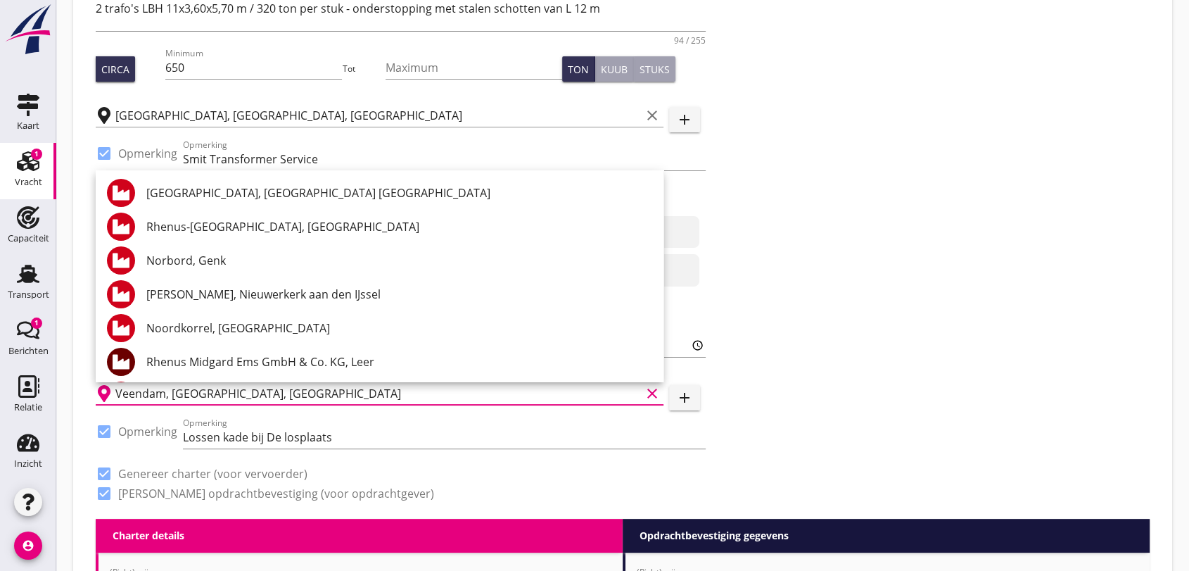
click at [712, 311] on div "Zoeken op opdrachtgever... Wagenborg Nedlift B.V. clear arrow_drop_down add (in…" at bounding box center [622, 183] width 1065 height 671
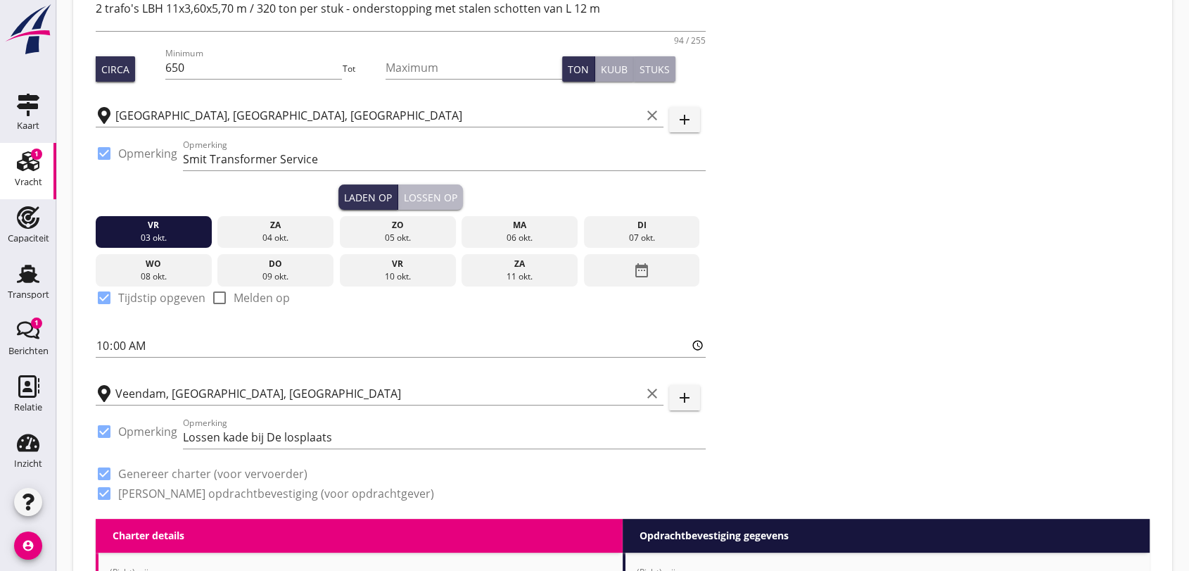
click at [436, 191] on div "Lossen op" at bounding box center [430, 197] width 53 height 15
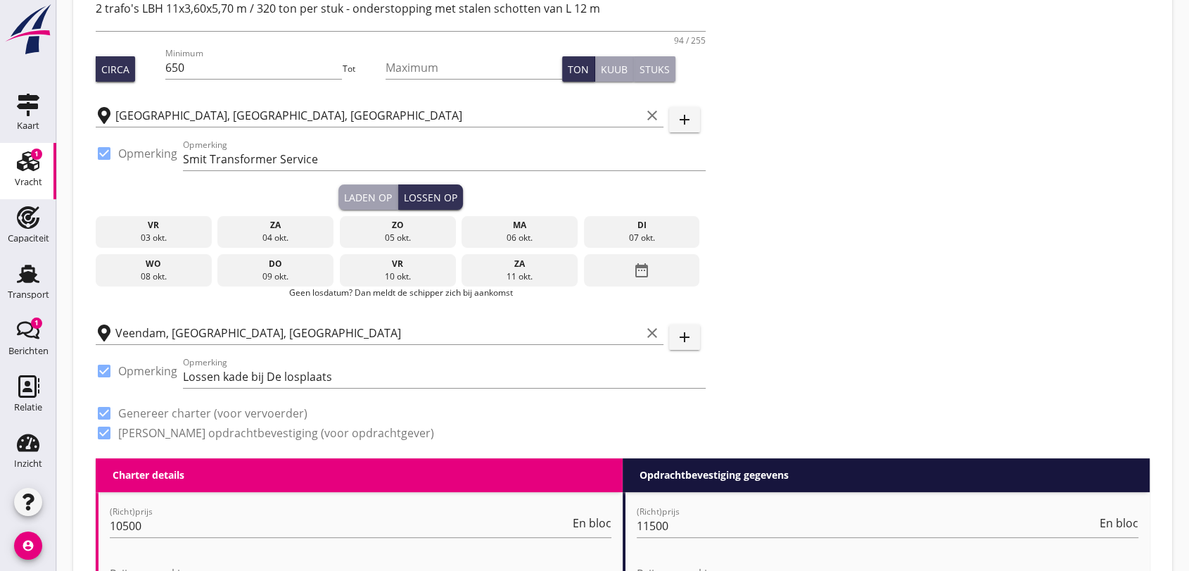
click at [642, 263] on icon "date_range" at bounding box center [641, 270] width 17 height 25
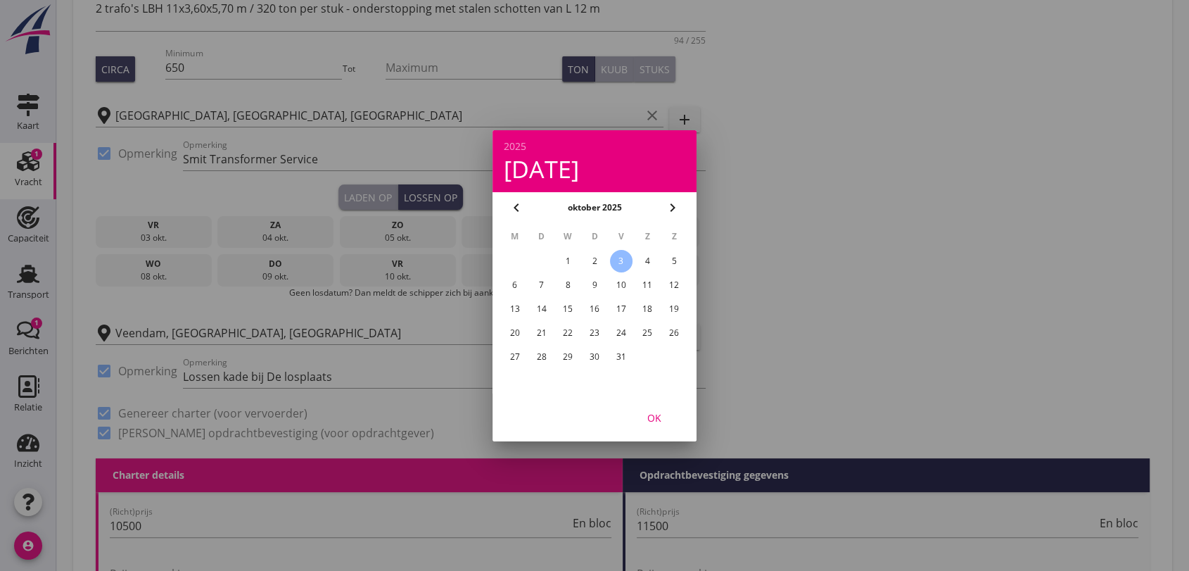
click at [569, 283] on div "8" at bounding box center [568, 285] width 23 height 23
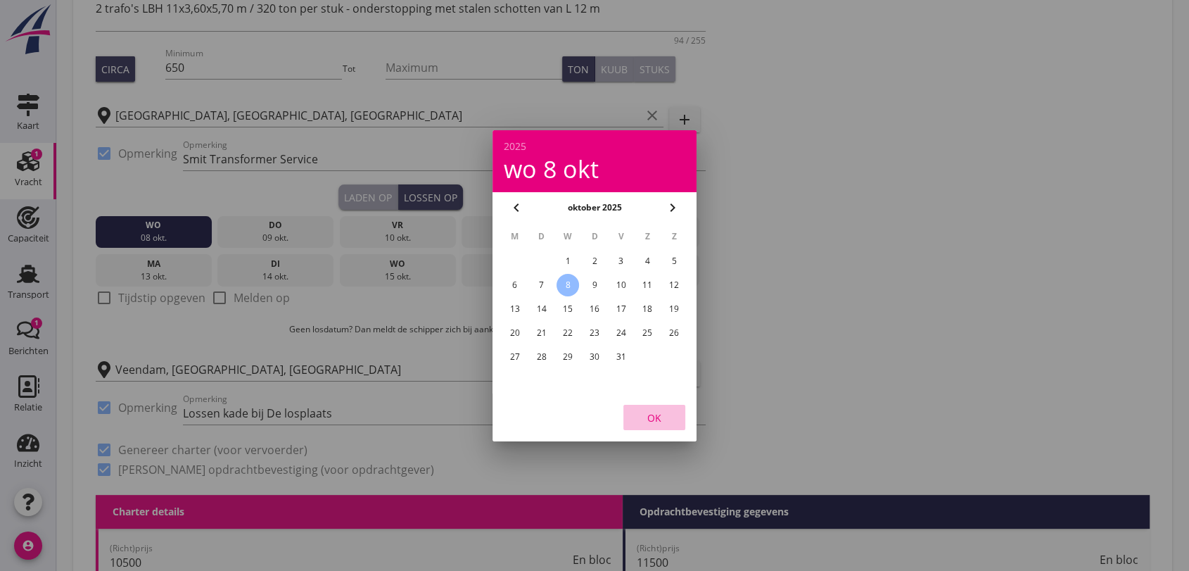
click at [653, 410] on div "OK" at bounding box center [654, 417] width 39 height 15
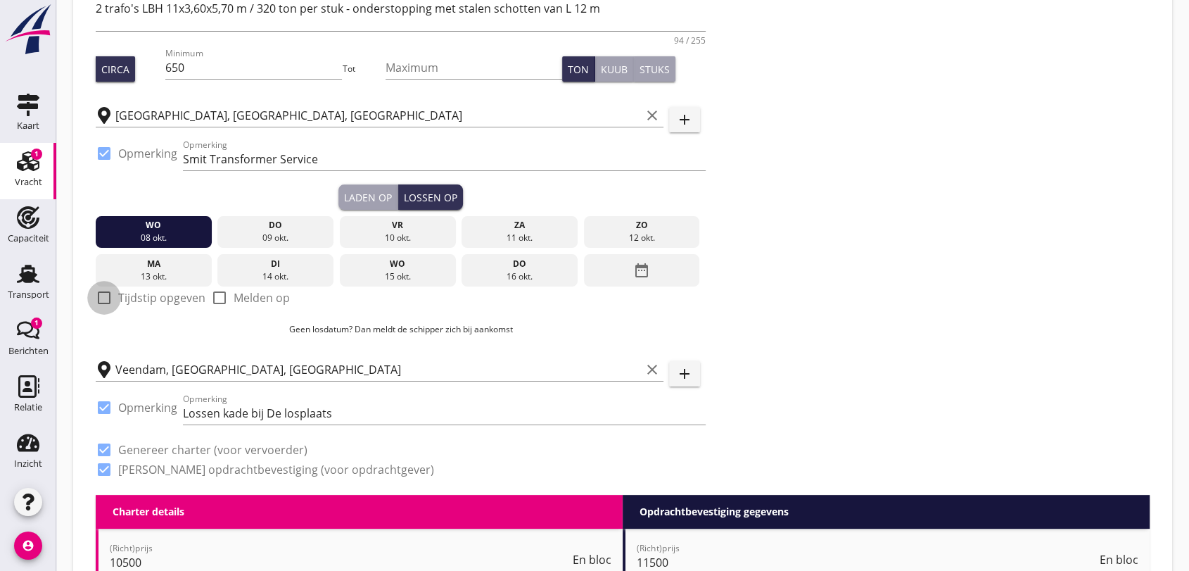
click at [106, 300] on div at bounding box center [104, 298] width 24 height 24
checkbox input "true"
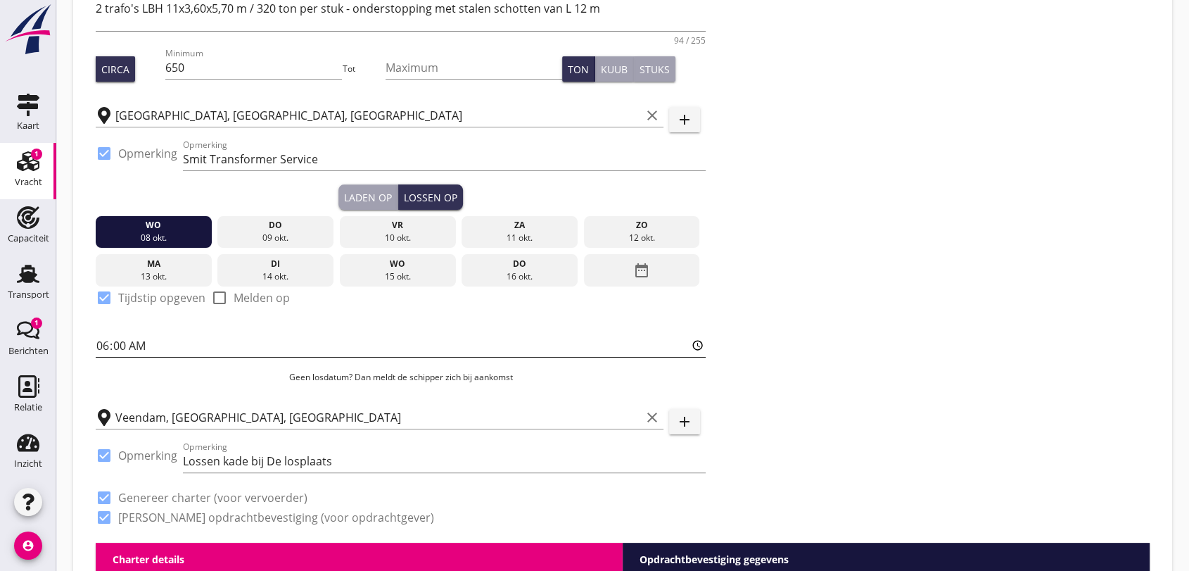
click at [176, 349] on input "06:00" at bounding box center [401, 345] width 610 height 23
type input "08:00"
click at [706, 431] on div "Zoeken op opdrachtgever... Wagenborg Nedlift B.V. clear arrow_drop_down add (in…" at bounding box center [400, 195] width 621 height 695
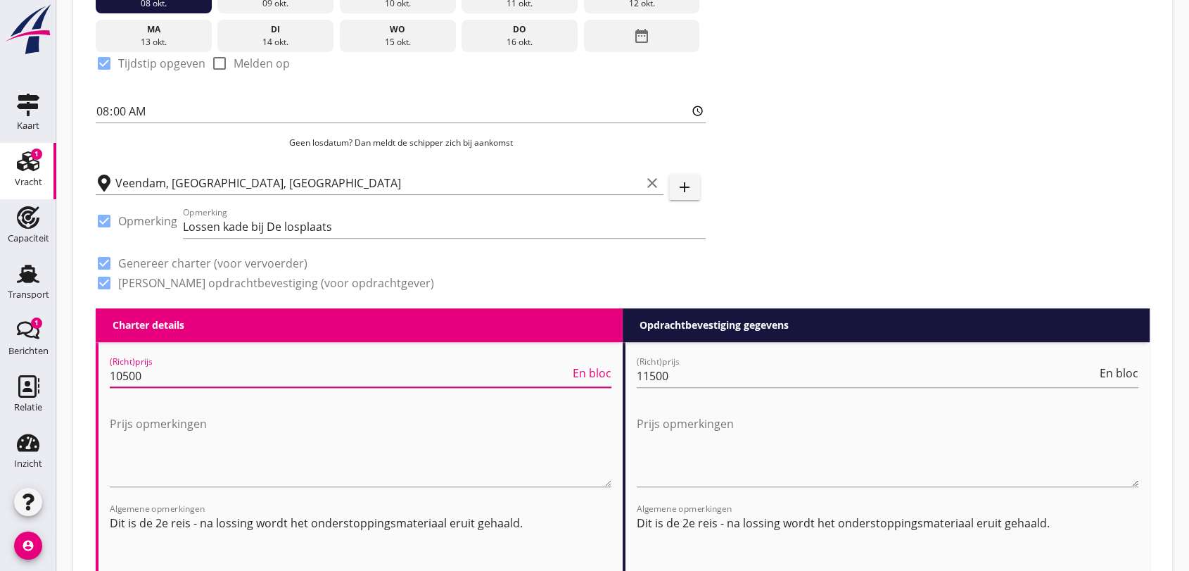
click at [166, 374] on input "10500" at bounding box center [340, 376] width 460 height 23
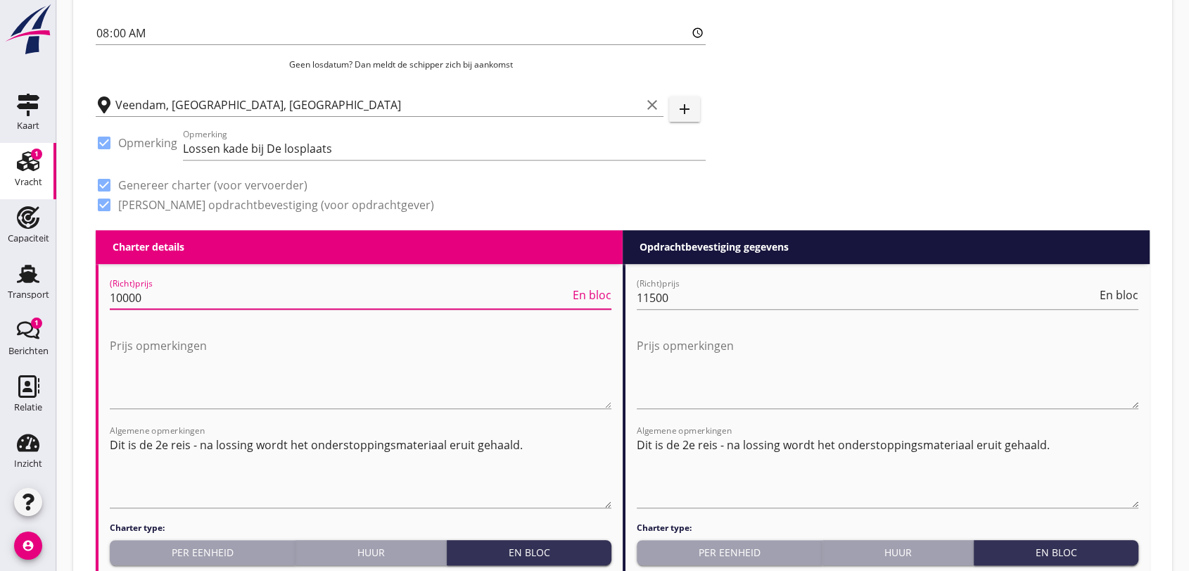
type input "10000"
drag, startPoint x: 108, startPoint y: 444, endPoint x: 144, endPoint y: 445, distance: 35.9
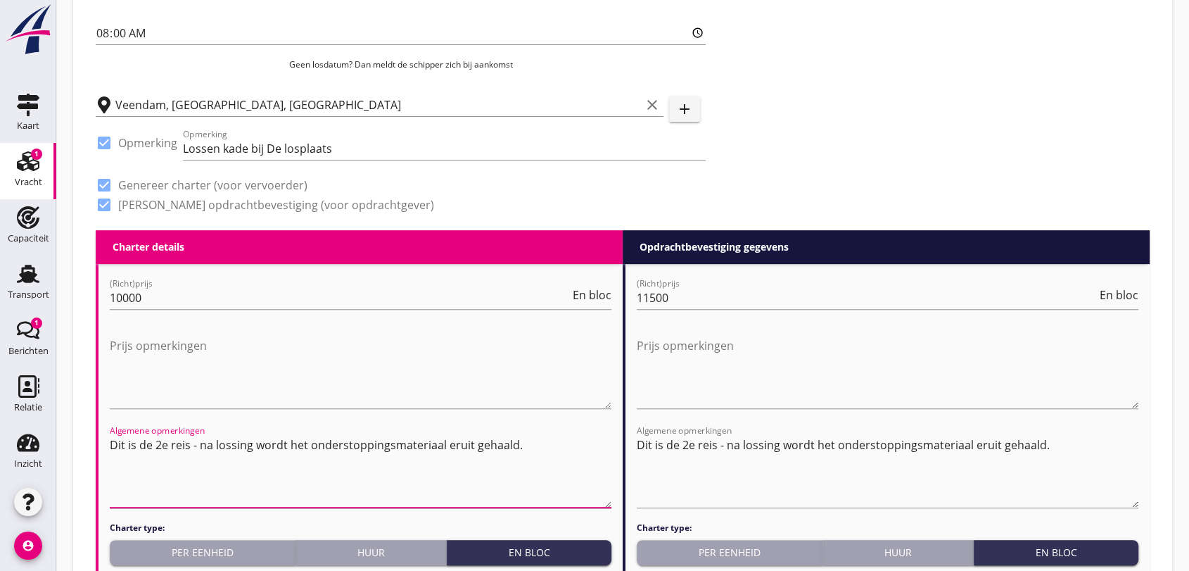
drag, startPoint x: 110, startPoint y: 441, endPoint x: 521, endPoint y: 440, distance: 411.0
click at [529, 443] on textarea "Dit is de 2e reis - na lossing wordt het onderstoppingsmateriaal eruit gehaald." at bounding box center [361, 470] width 502 height 74
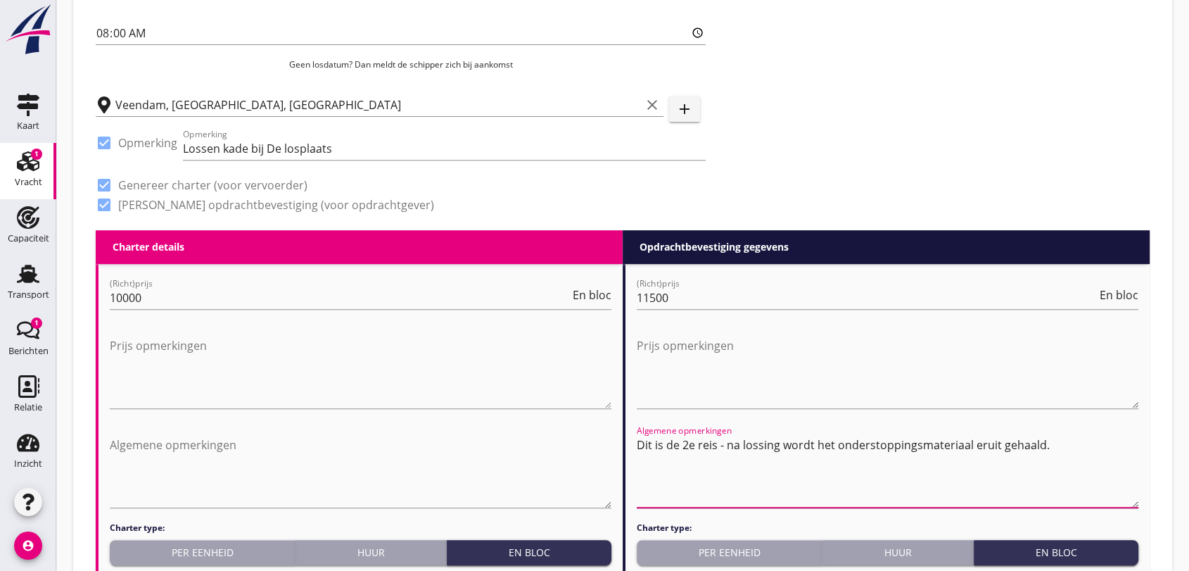
drag, startPoint x: 639, startPoint y: 443, endPoint x: 1063, endPoint y: 449, distance: 424.4
click at [1060, 450] on textarea "Dit is de 2e reis - na lossing wordt het onderstoppingsmateriaal eruit gehaald." at bounding box center [888, 470] width 502 height 74
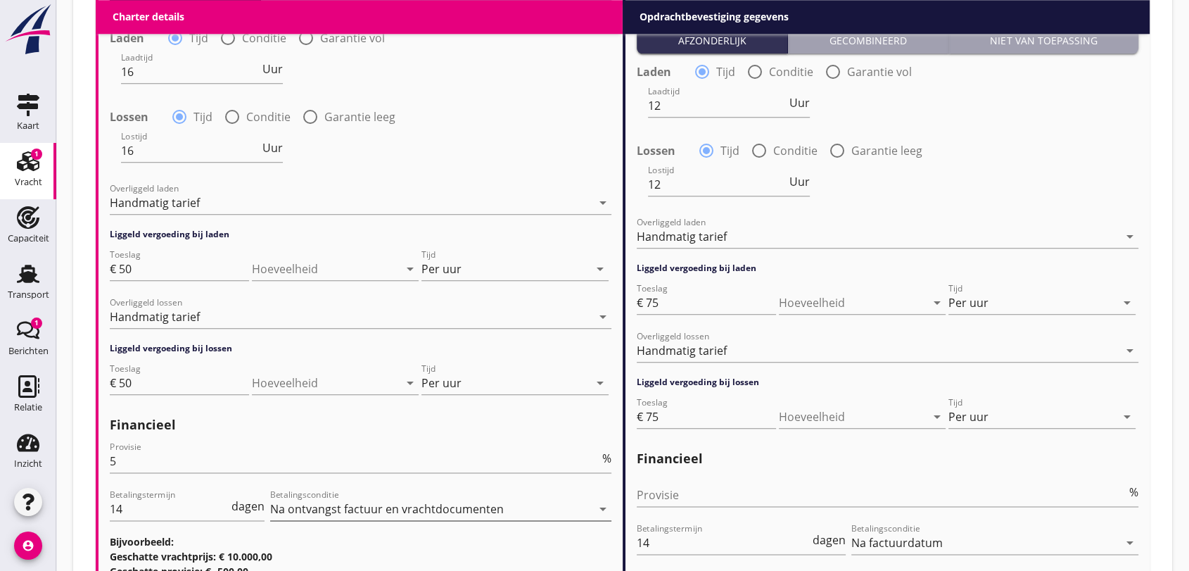
scroll to position [1720, 0]
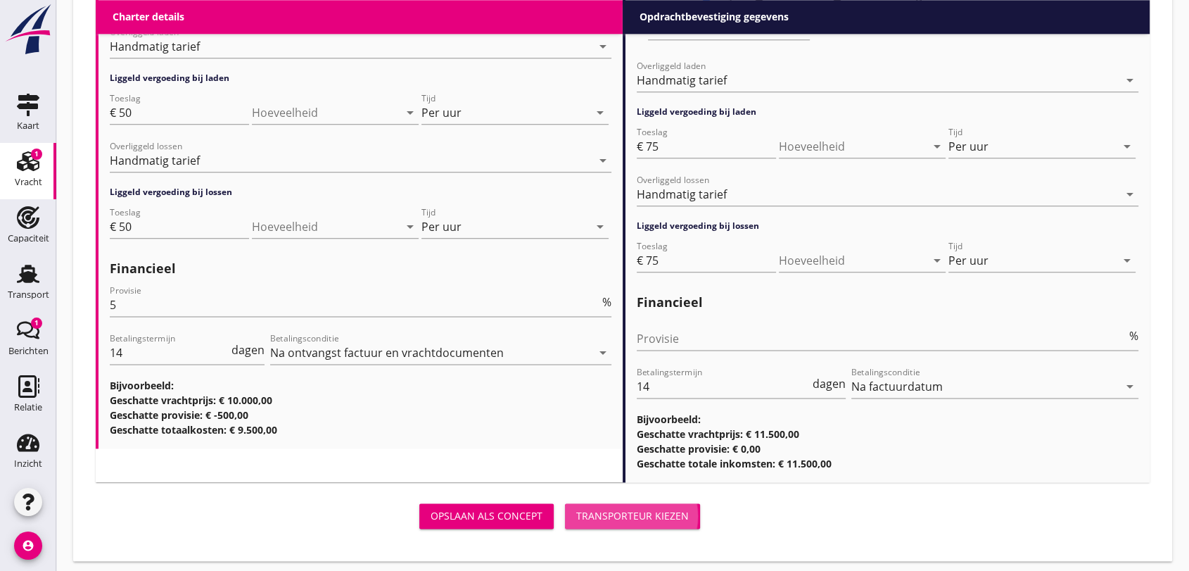
click at [635, 517] on div "Transporteur kiezen" at bounding box center [632, 515] width 113 height 15
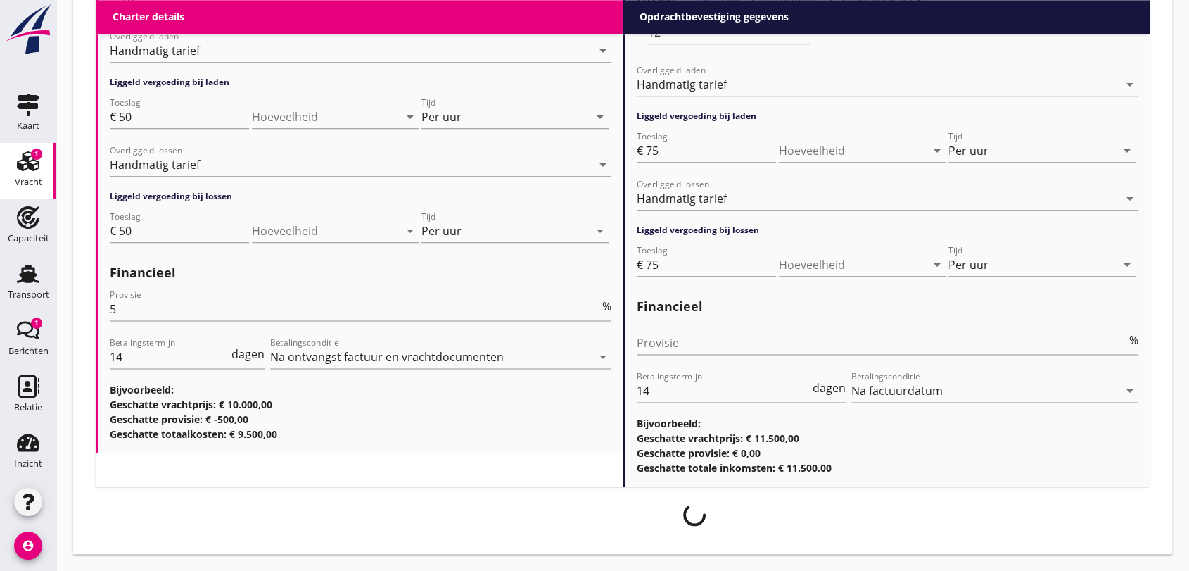
scroll to position [1716, 0]
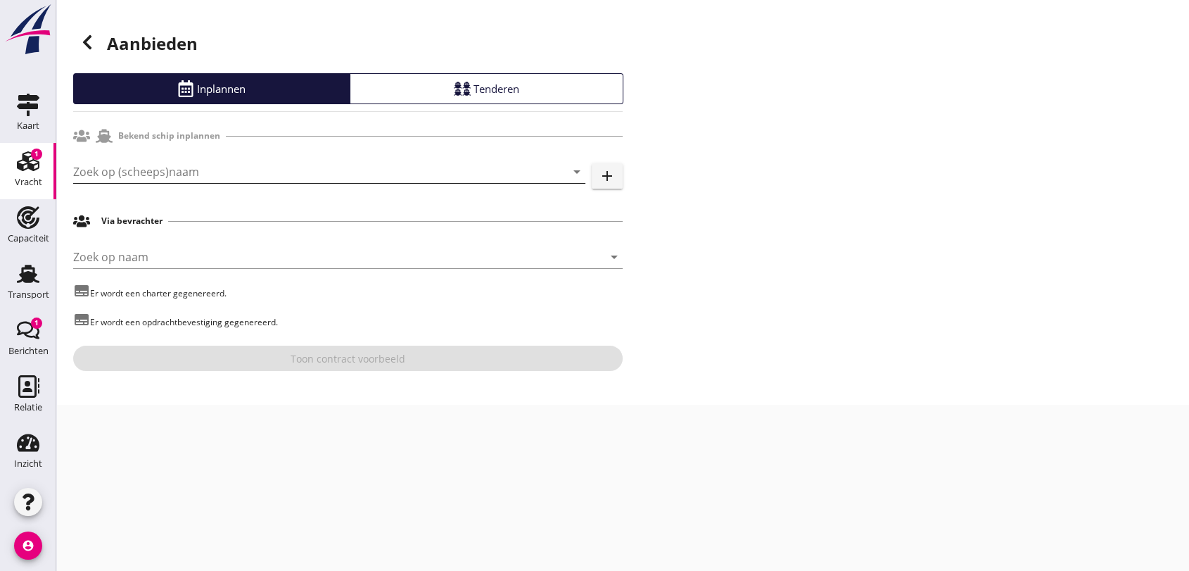
click at [230, 173] on input "Zoek op (scheeps)naam" at bounding box center [309, 171] width 473 height 23
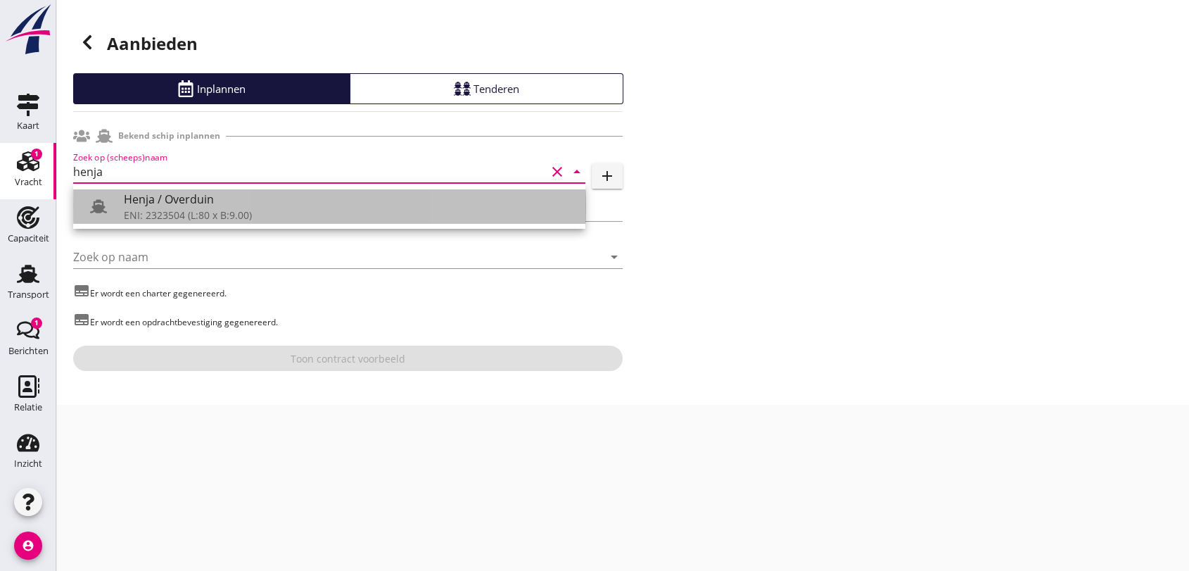
click at [184, 215] on div "ENI: 2323504 (L:80 x B:9.00)" at bounding box center [349, 215] width 450 height 15
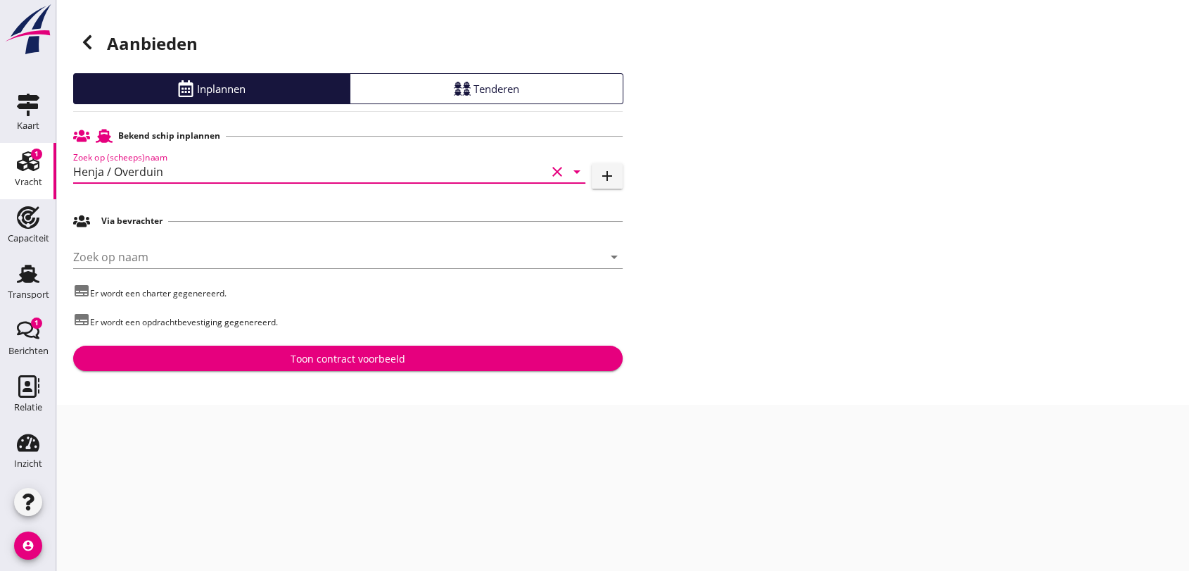
type input "Henja / Overduin"
click at [336, 357] on div "Toon contract voorbeeld" at bounding box center [348, 358] width 115 height 15
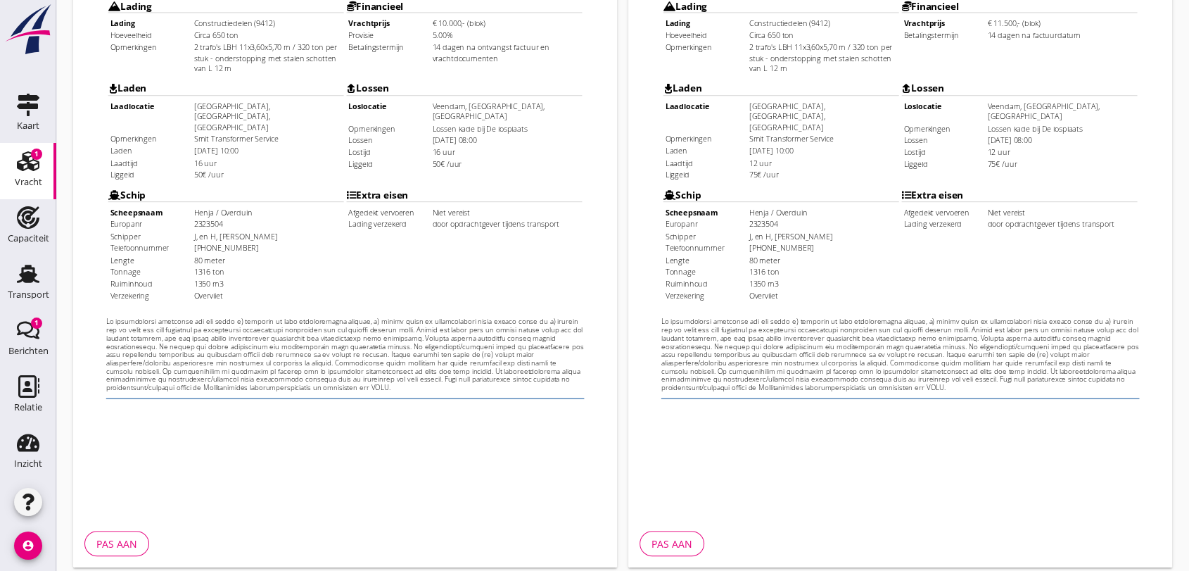
scroll to position [450, 0]
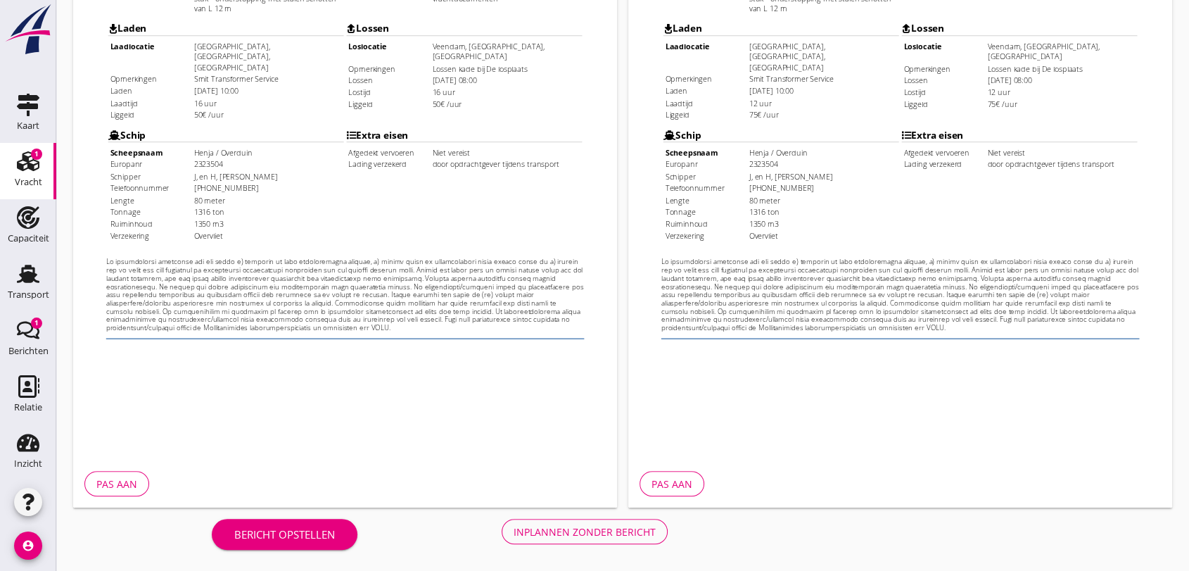
click at [610, 531] on div "Inplannen zonder bericht" at bounding box center [585, 531] width 142 height 15
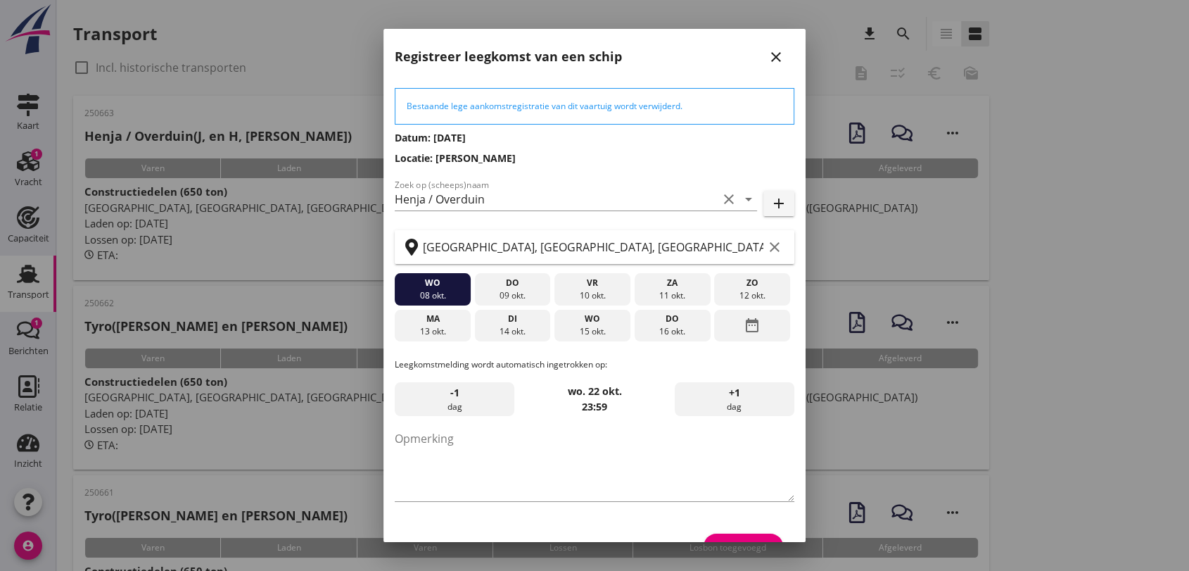
click at [768, 61] on icon "close" at bounding box center [776, 57] width 17 height 17
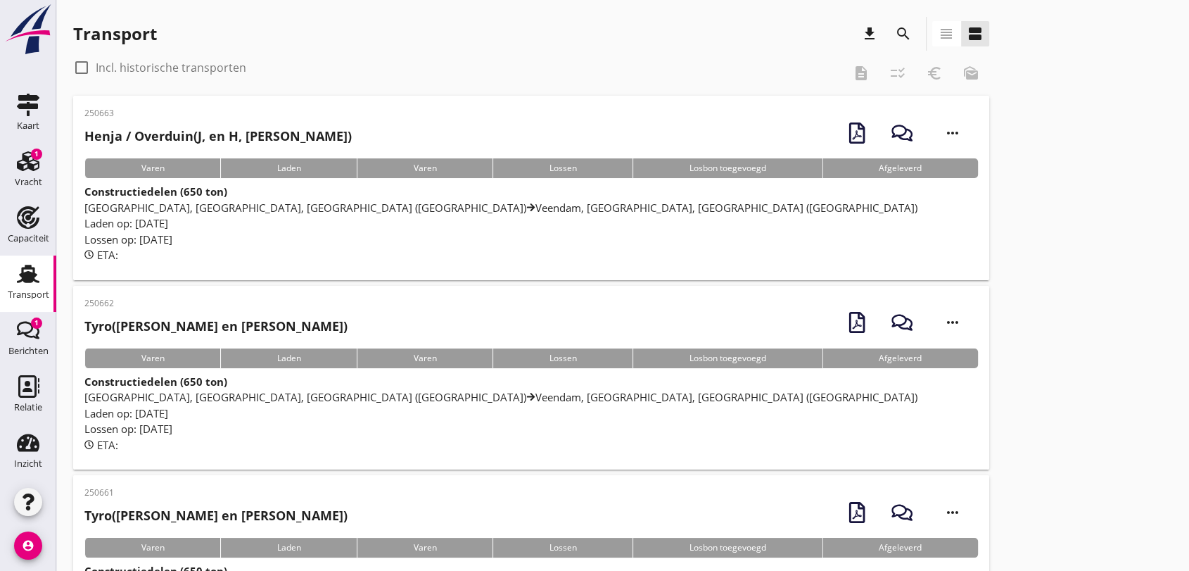
scroll to position [156, 0]
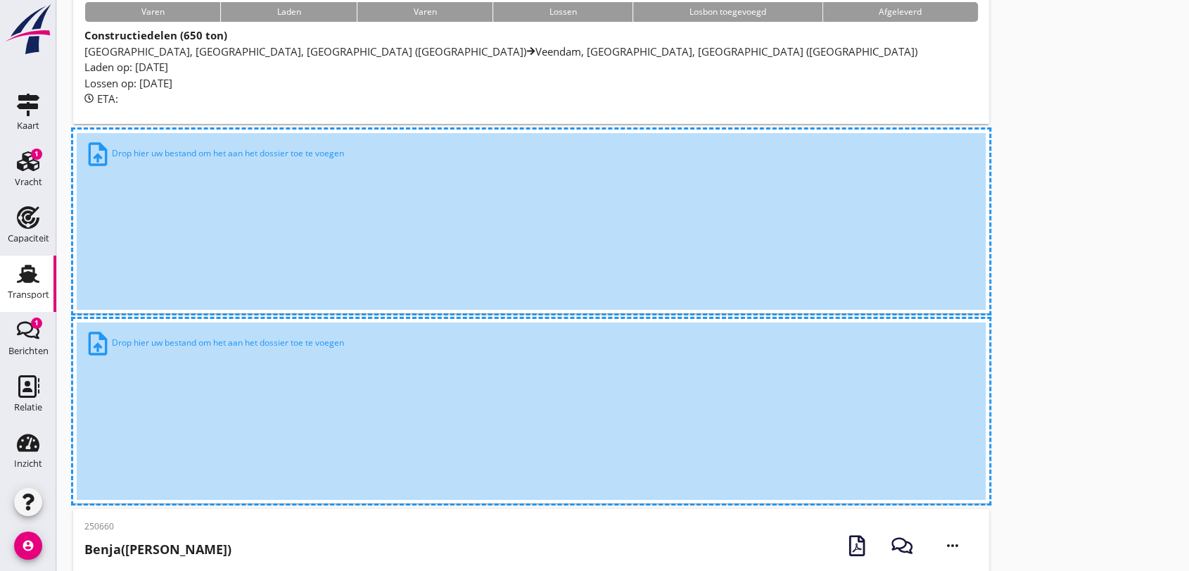
drag, startPoint x: 1103, startPoint y: 263, endPoint x: 1133, endPoint y: 362, distance: 103.5
click at [923, 94] on div "ETA:" at bounding box center [531, 99] width 894 height 16
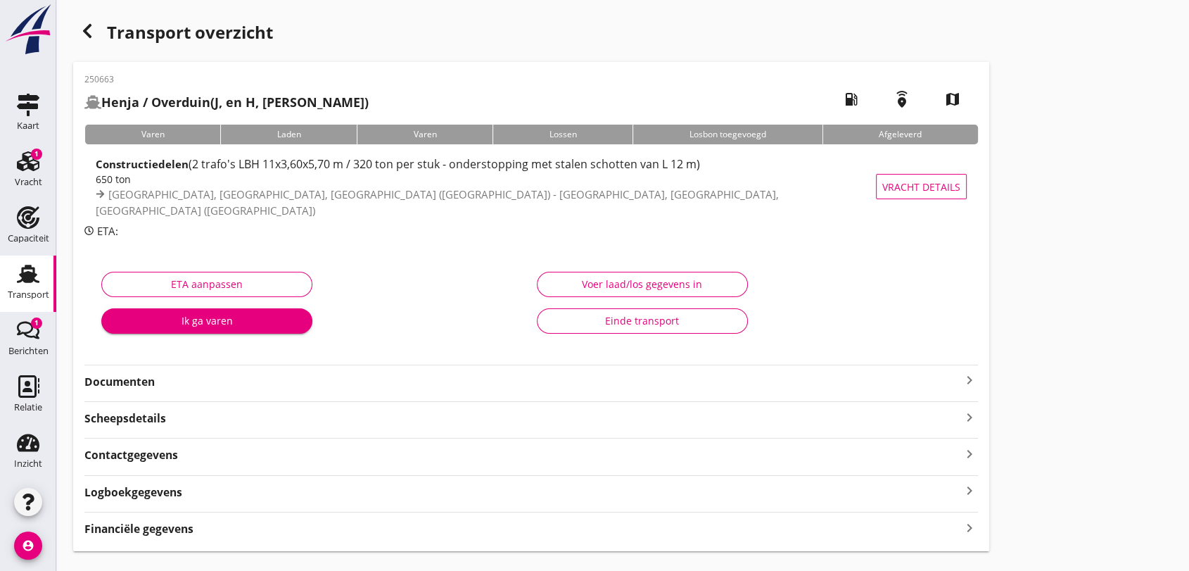
click at [18, 279] on use at bounding box center [28, 274] width 23 height 18
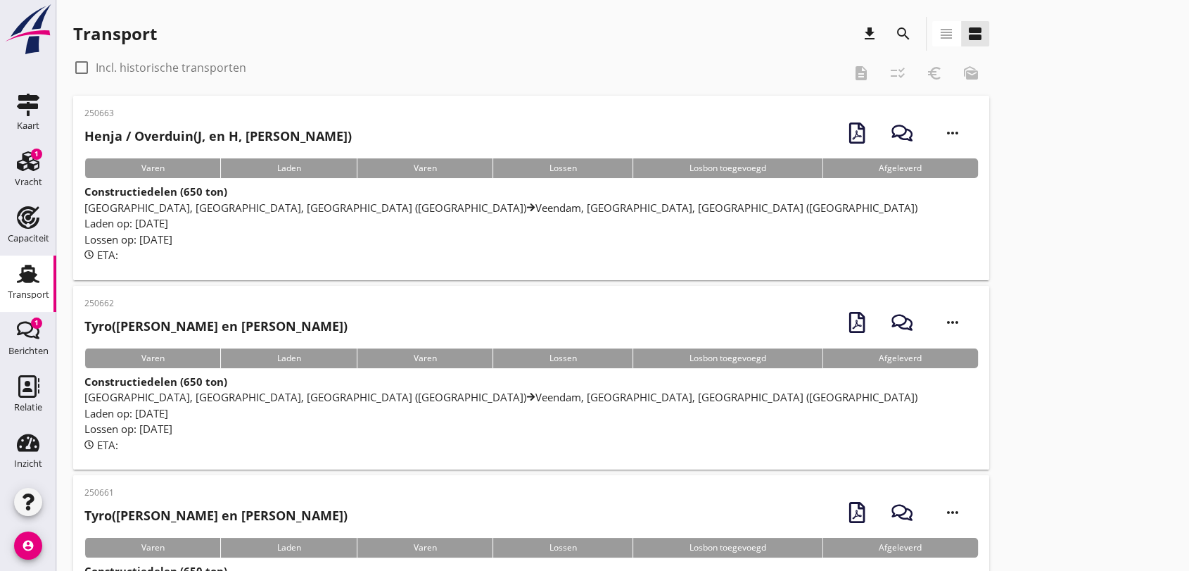
scroll to position [234, 0]
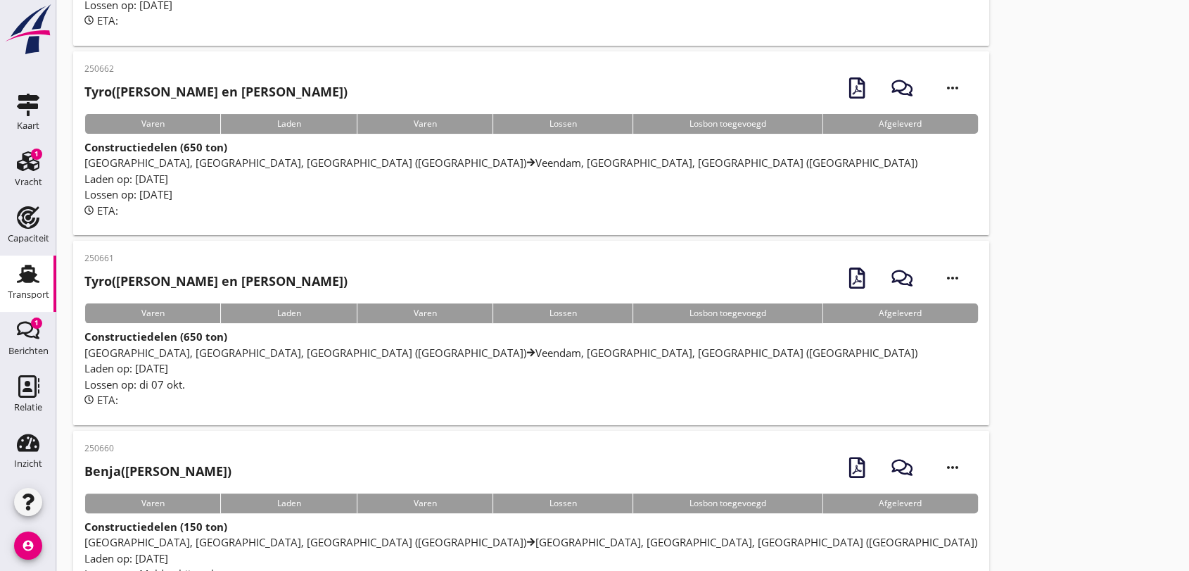
click at [352, 356] on span "[GEOGRAPHIC_DATA], [GEOGRAPHIC_DATA], [GEOGRAPHIC_DATA] (nl) [GEOGRAPHIC_DATA],…" at bounding box center [500, 353] width 833 height 14
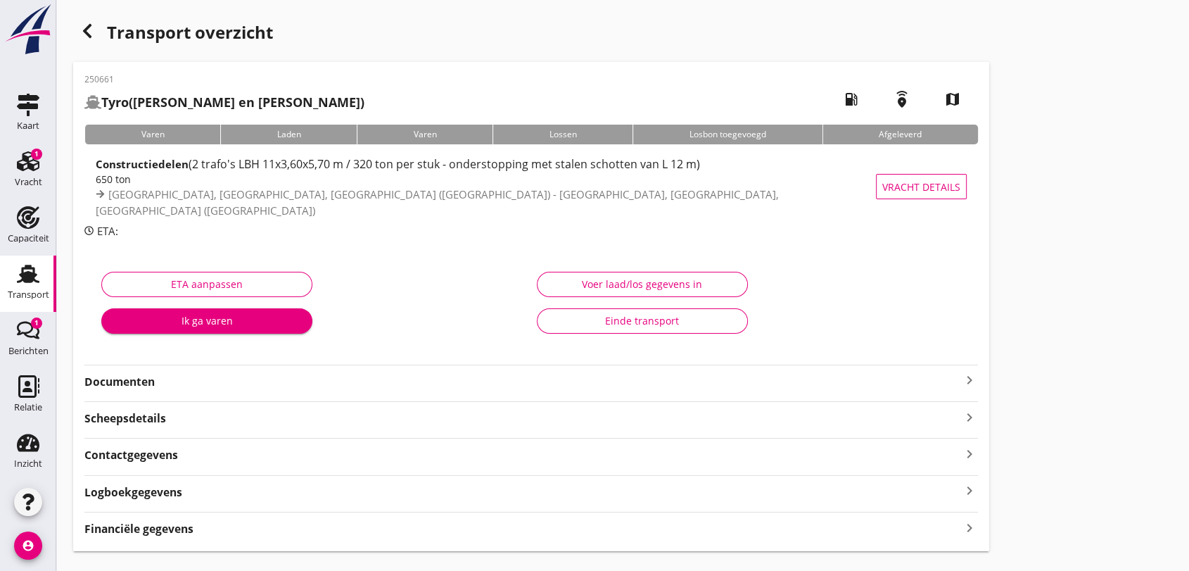
click at [125, 377] on strong "Documenten" at bounding box center [522, 382] width 877 height 16
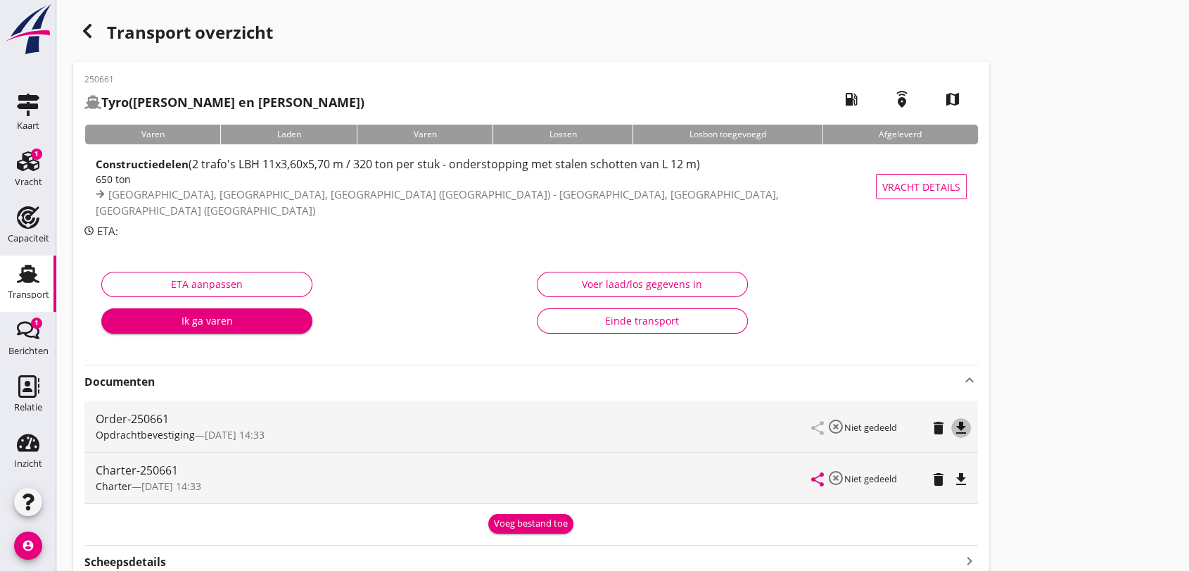
click at [961, 427] on icon "file_download" at bounding box center [961, 427] width 17 height 17
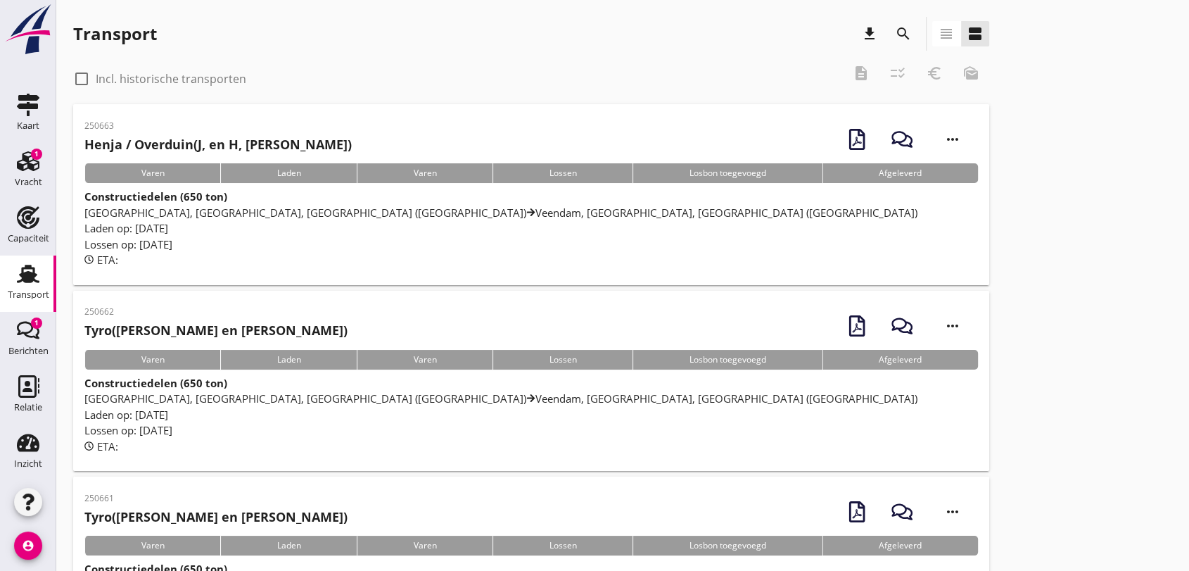
scroll to position [312, 0]
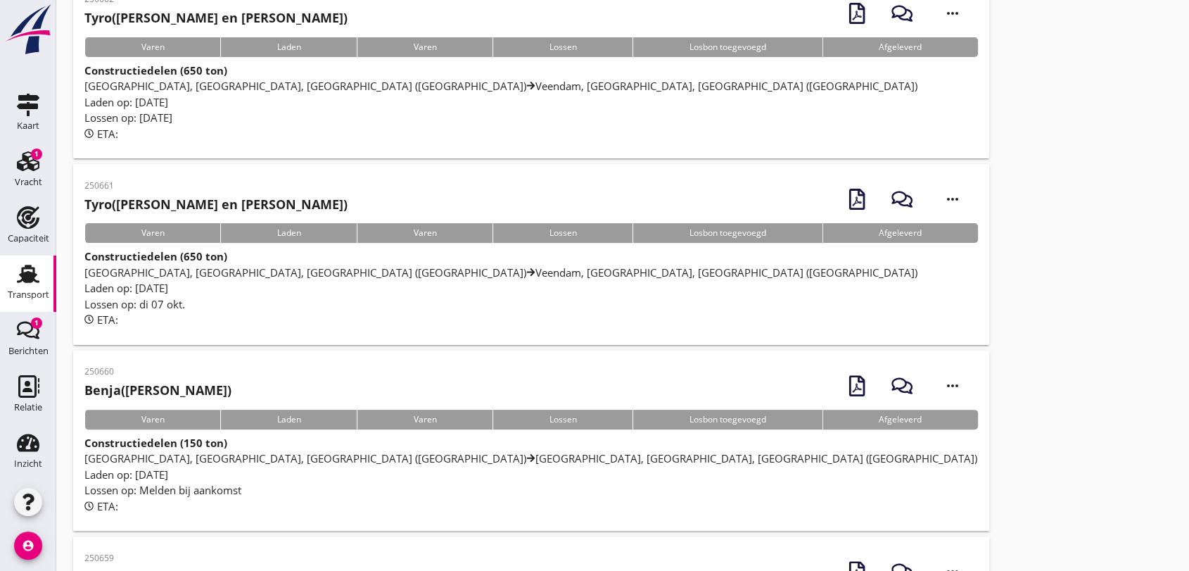
click at [461, 275] on span "[GEOGRAPHIC_DATA], [GEOGRAPHIC_DATA], [GEOGRAPHIC_DATA] (nl) [GEOGRAPHIC_DATA],…" at bounding box center [500, 272] width 833 height 14
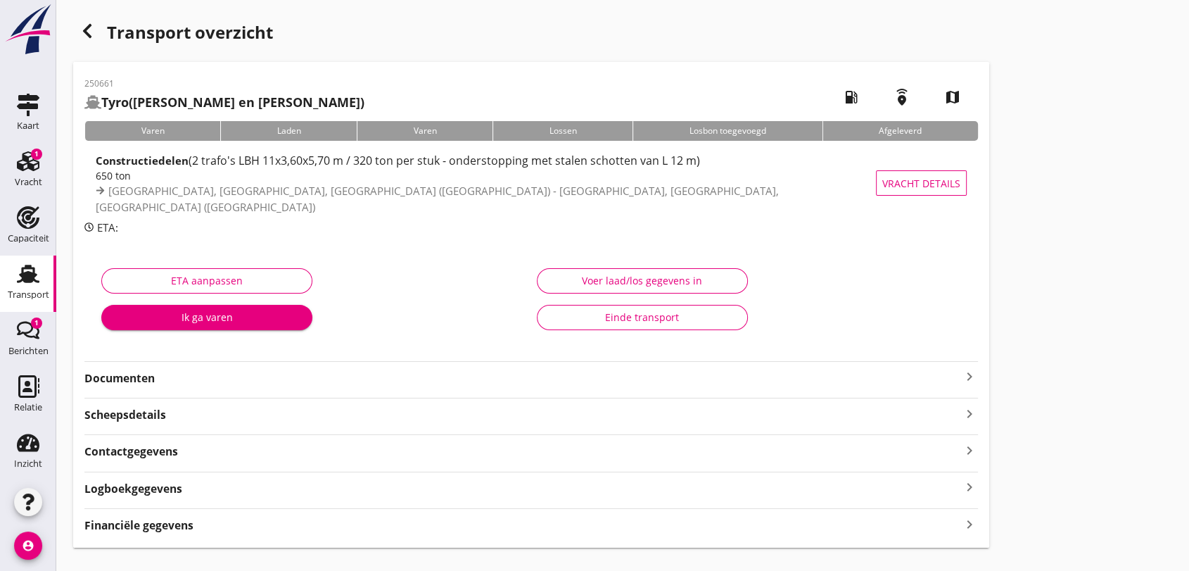
click at [970, 378] on icon "keyboard_arrow_right" at bounding box center [969, 376] width 17 height 17
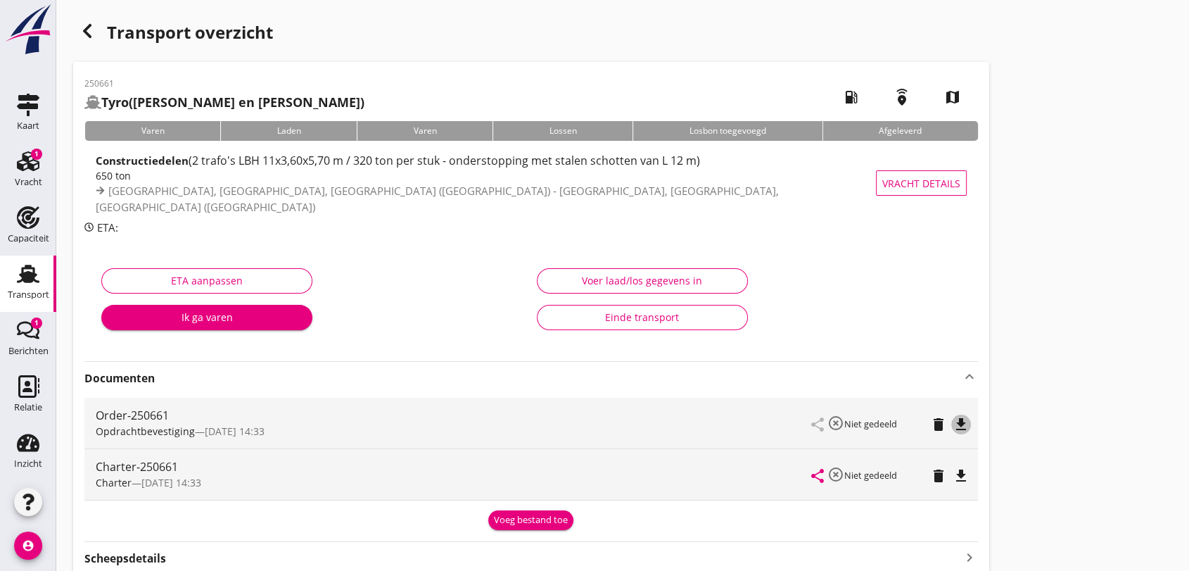
click at [959, 421] on icon "file_download" at bounding box center [961, 424] width 17 height 17
click at [961, 474] on icon "file_download" at bounding box center [961, 475] width 17 height 17
click at [28, 277] on icon "Transport" at bounding box center [28, 273] width 23 height 23
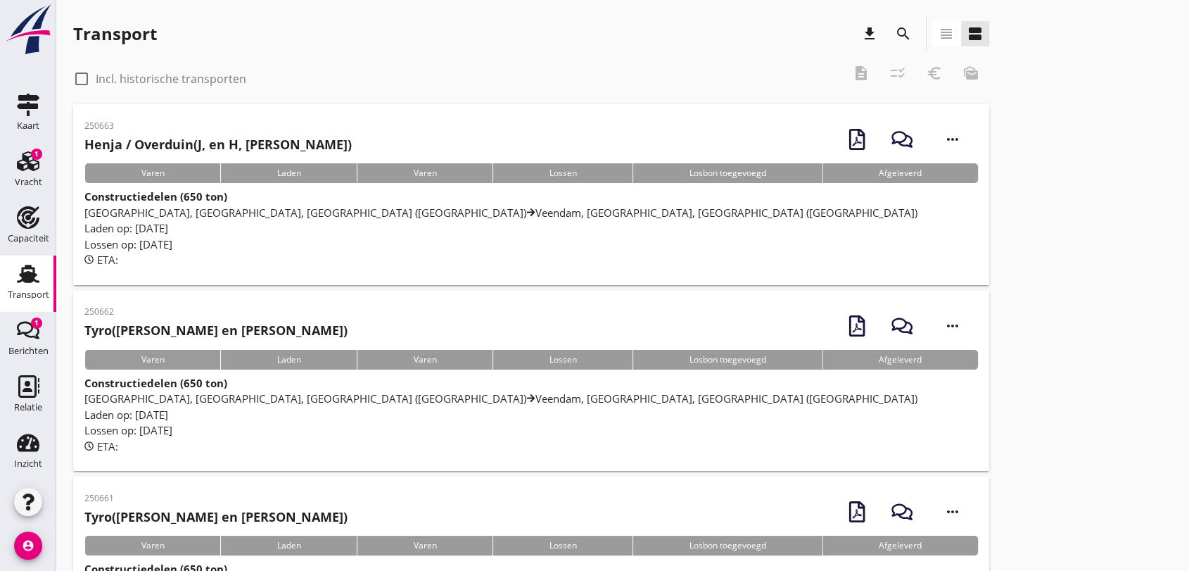
scroll to position [78, 0]
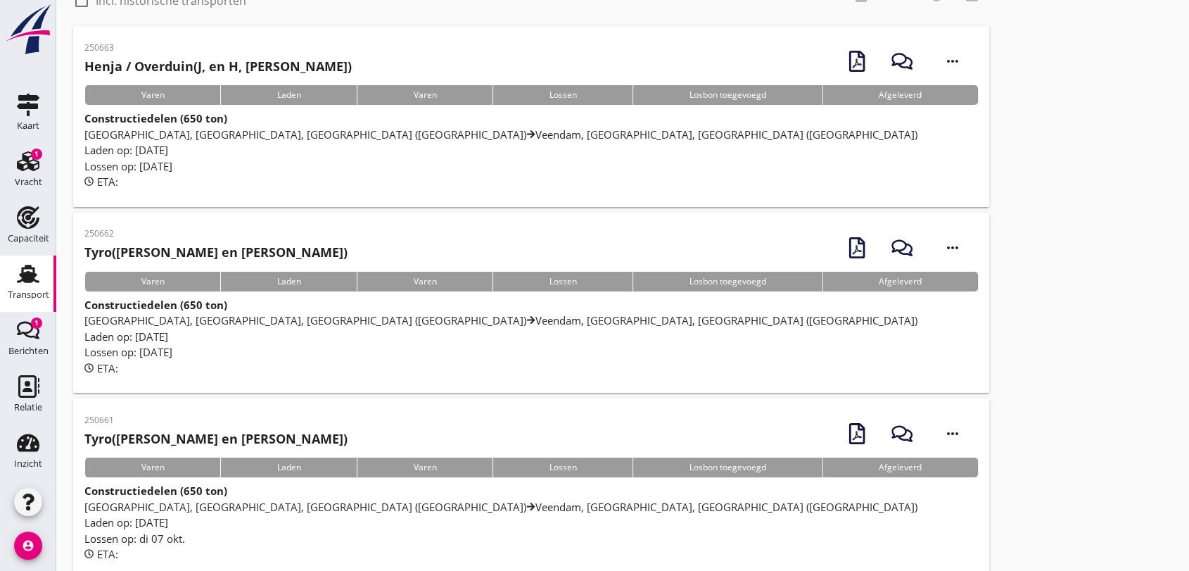
click at [480, 239] on div "250662 Tyro (Chris en Arina Oorburg) more_horiz" at bounding box center [531, 248] width 894 height 48
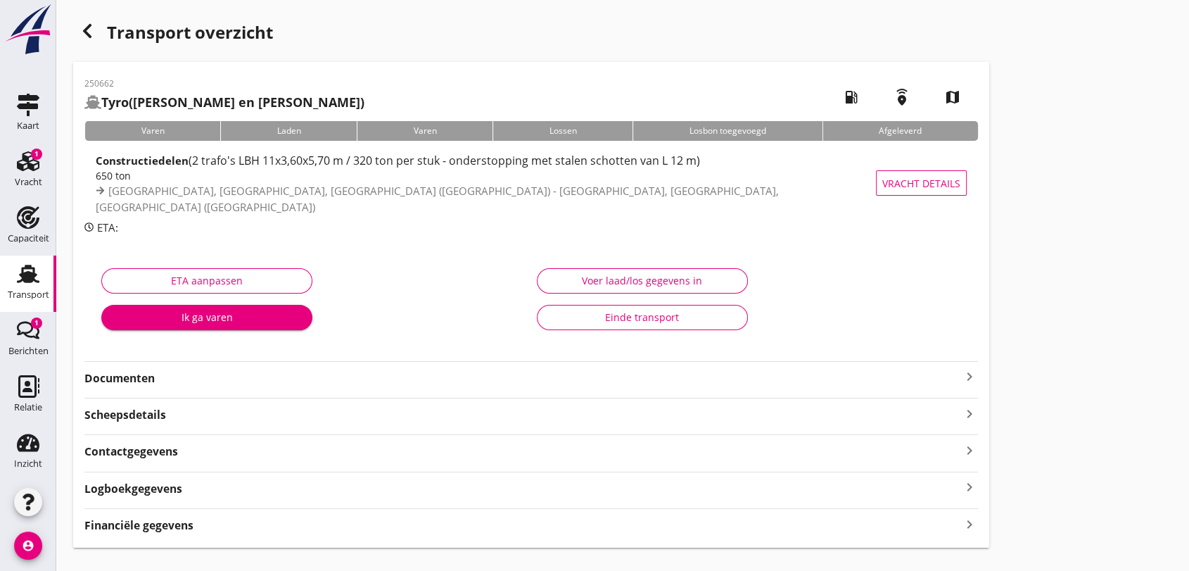
click at [126, 376] on strong "Documenten" at bounding box center [522, 378] width 877 height 16
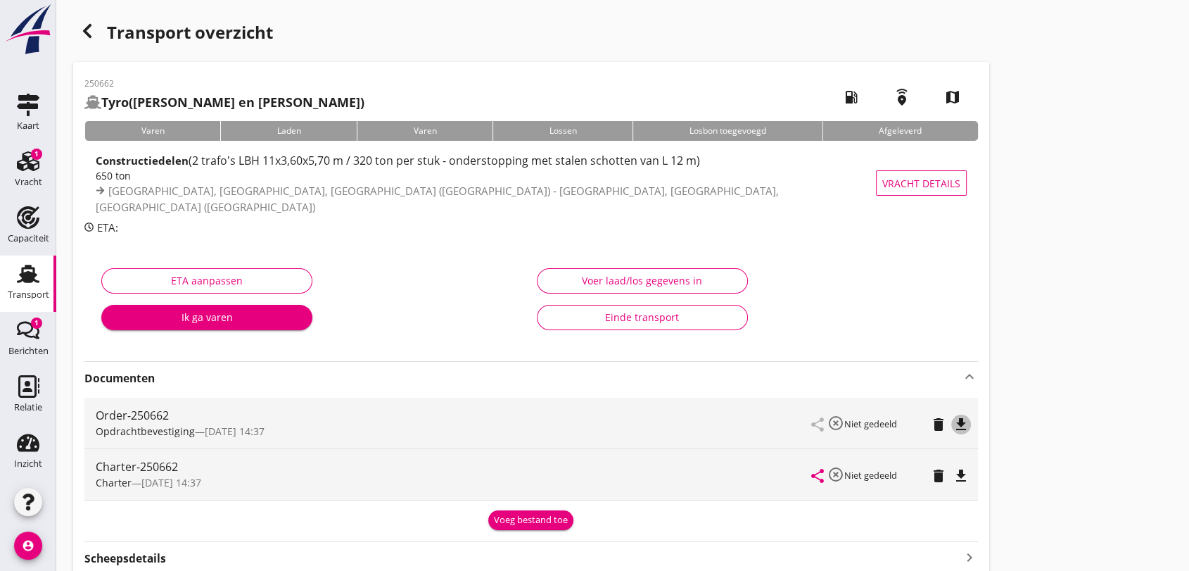
click at [966, 424] on icon "file_download" at bounding box center [961, 424] width 17 height 17
click at [954, 472] on icon "file_download" at bounding box center [961, 475] width 17 height 17
click at [23, 272] on use at bounding box center [28, 274] width 23 height 18
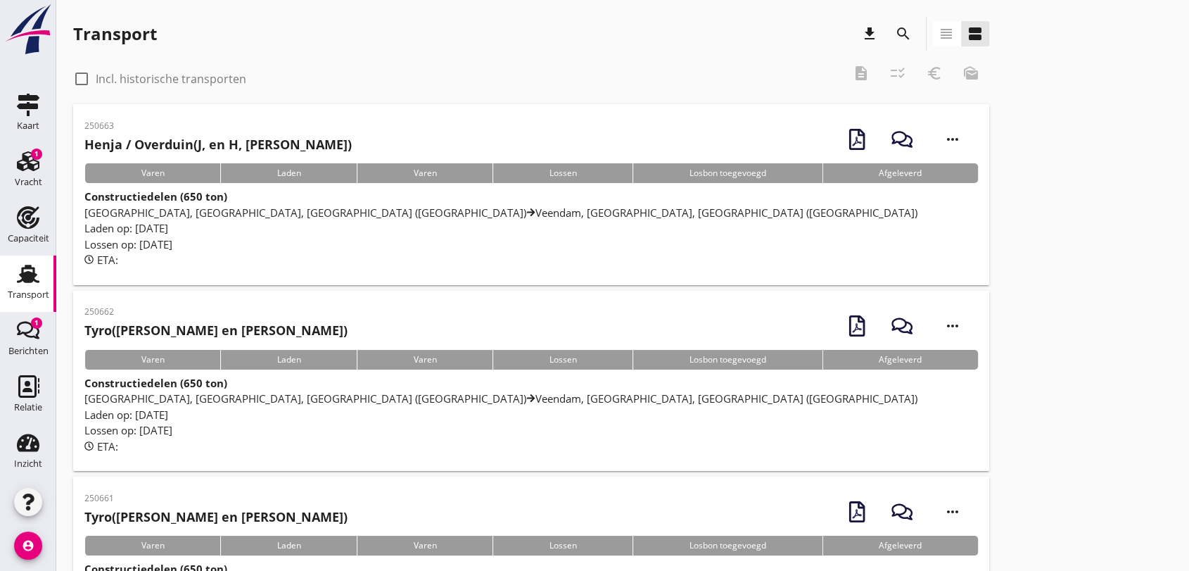
click at [398, 217] on span "[GEOGRAPHIC_DATA], [GEOGRAPHIC_DATA], [GEOGRAPHIC_DATA] (nl) [GEOGRAPHIC_DATA],…" at bounding box center [500, 212] width 833 height 14
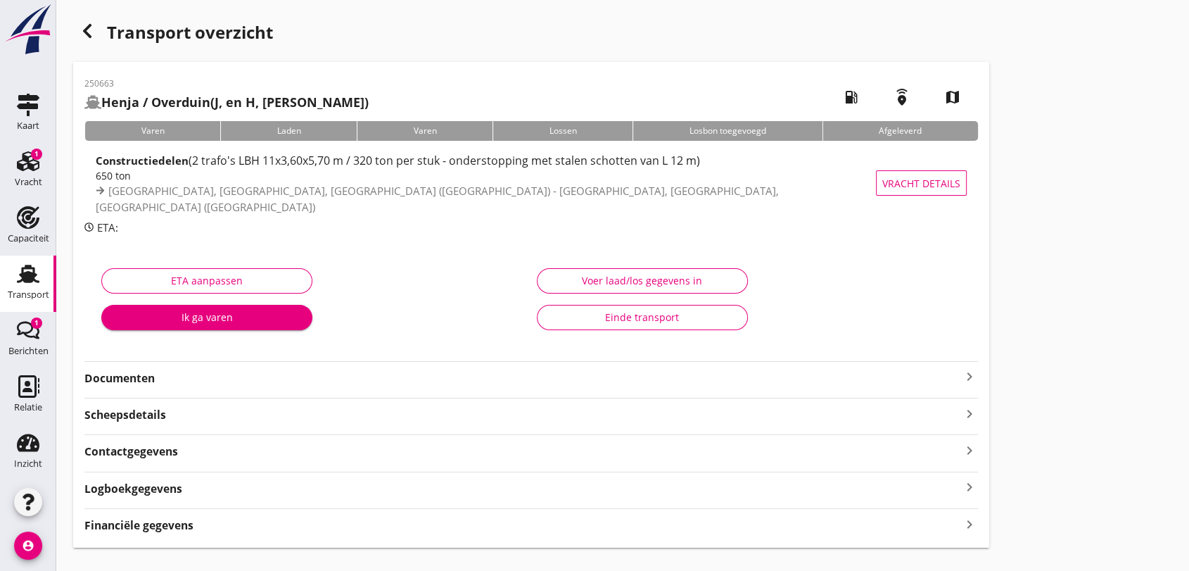
click at [168, 387] on div "250663 Henja / Overduin (J, en H, Overduin) local_gas_station emergency_share m…" at bounding box center [531, 305] width 916 height 486
click at [145, 379] on strong "Documenten" at bounding box center [522, 378] width 877 height 16
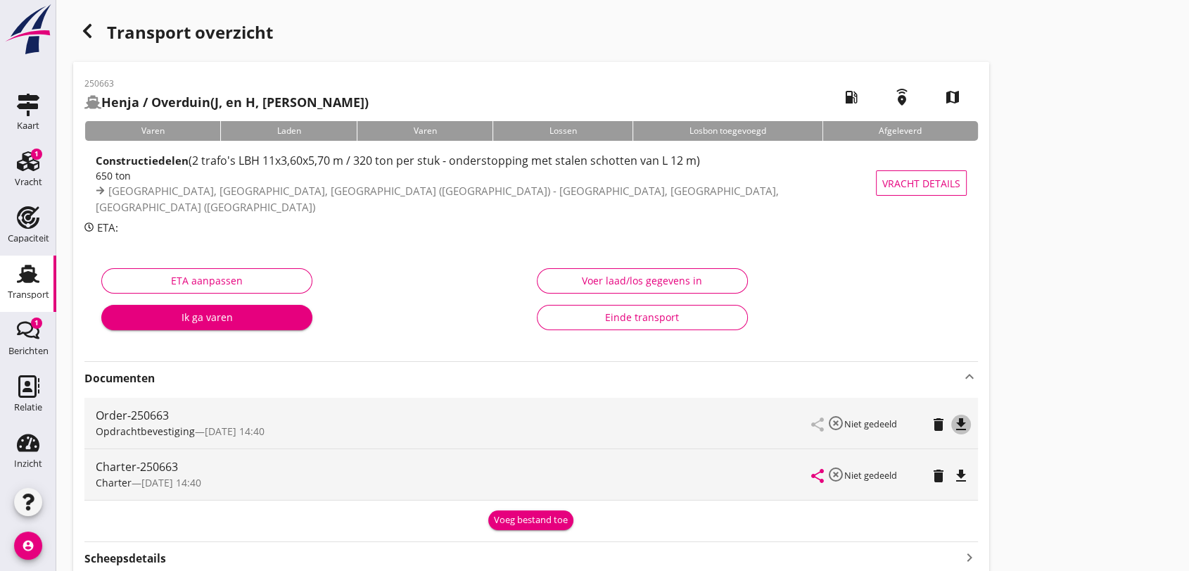
click at [959, 422] on icon "file_download" at bounding box center [961, 424] width 17 height 17
click at [965, 474] on icon "file_download" at bounding box center [961, 475] width 17 height 17
click at [20, 275] on use at bounding box center [28, 274] width 23 height 18
